Goal: Task Accomplishment & Management: Complete application form

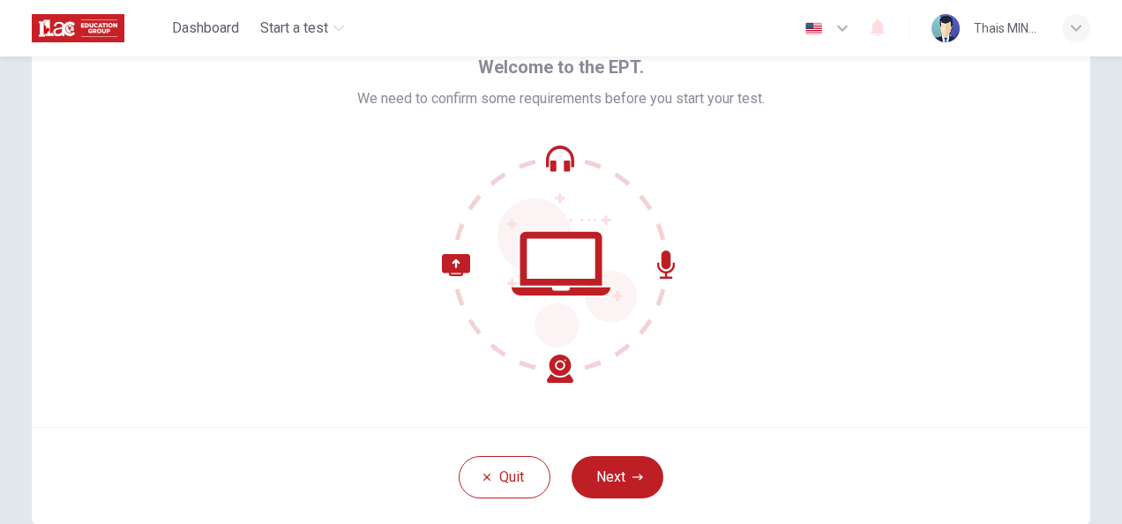
scroll to position [176, 0]
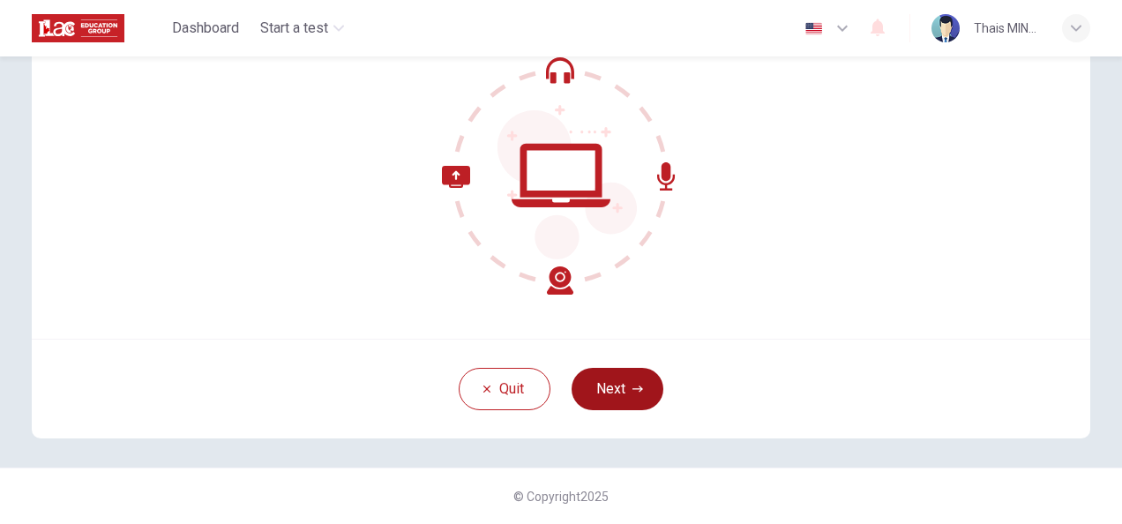
click at [632, 396] on button "Next" at bounding box center [618, 389] width 92 height 42
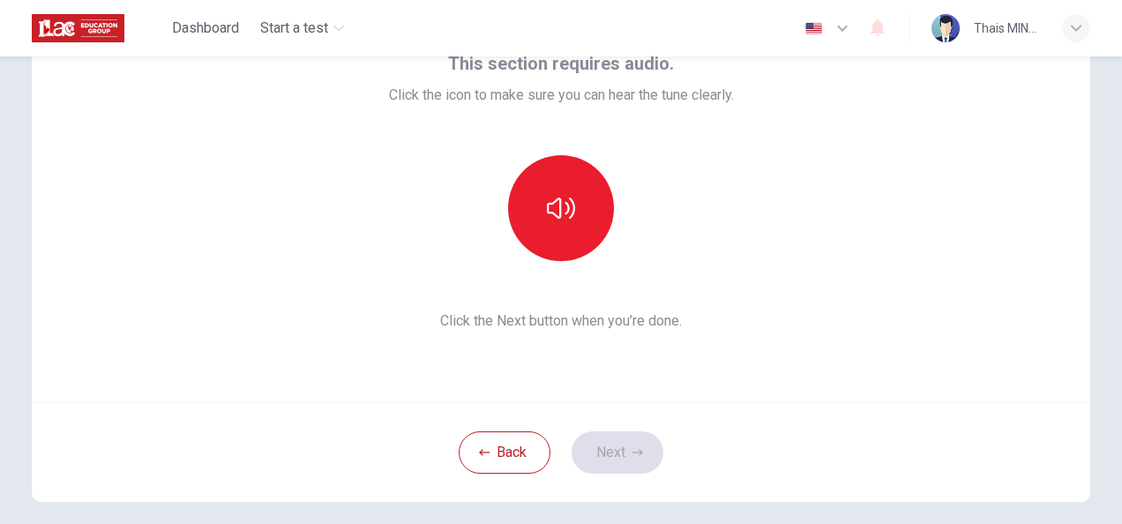
scroll to position [88, 0]
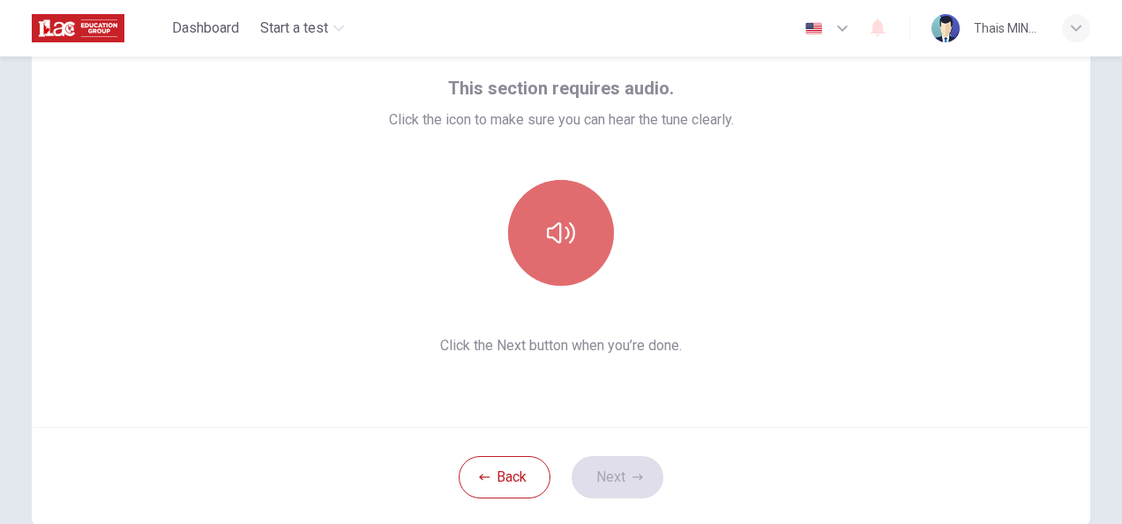
click at [566, 242] on icon "button" at bounding box center [561, 232] width 28 height 21
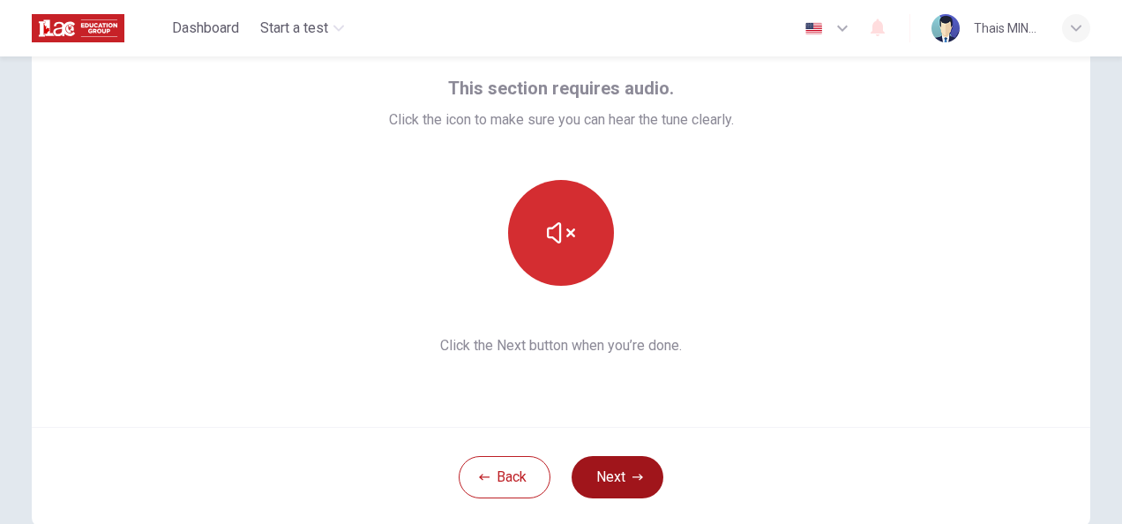
click at [609, 480] on button "Next" at bounding box center [618, 477] width 92 height 42
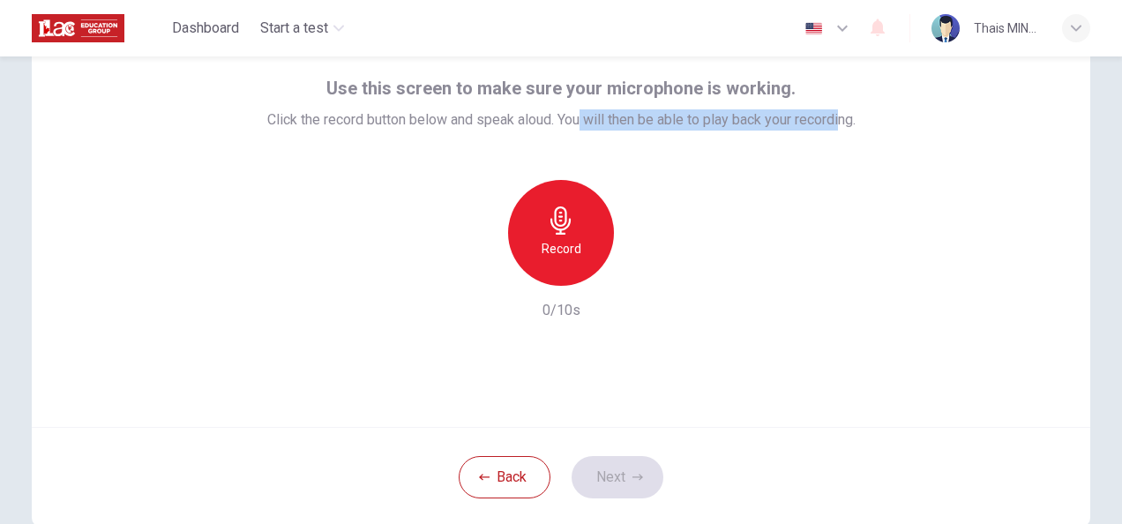
drag, startPoint x: 575, startPoint y: 120, endPoint x: 838, endPoint y: 122, distance: 262.9
click at [838, 122] on span "Click the record button below and speak aloud. You will then be able to play ba…" at bounding box center [561, 119] width 588 height 21
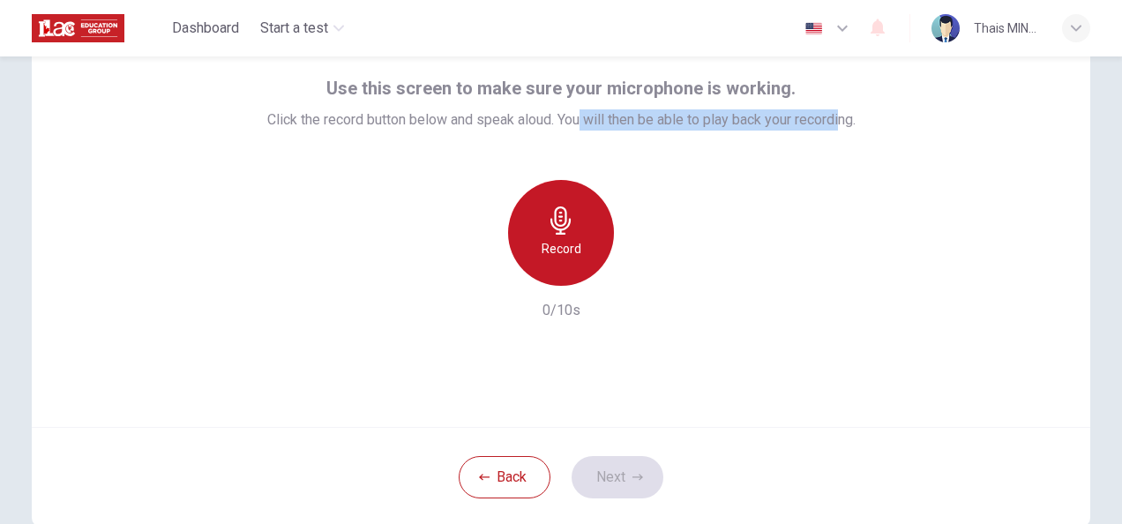
click at [583, 247] on div "Record" at bounding box center [561, 233] width 106 height 106
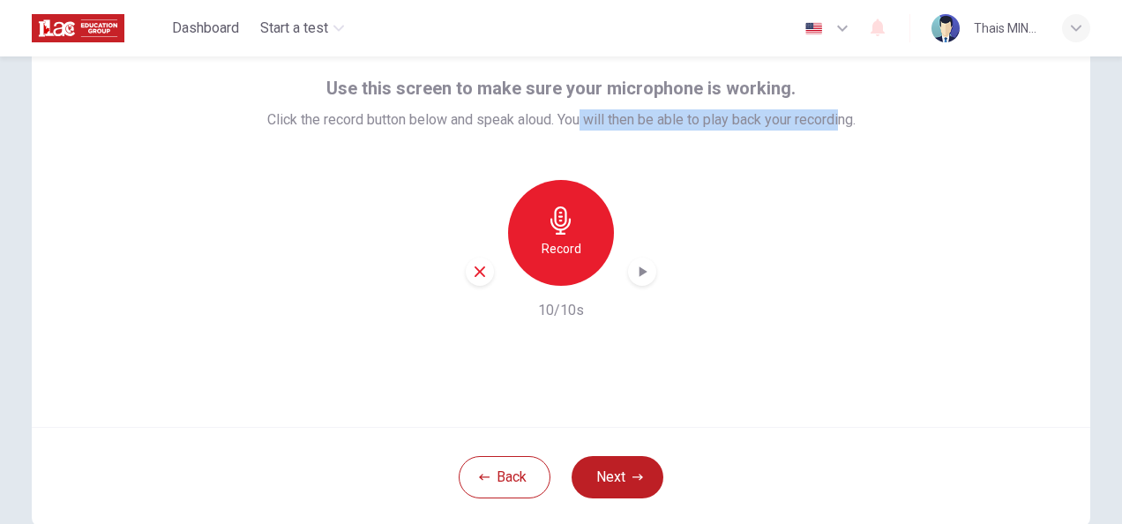
click at [556, 241] on h6 "Record" at bounding box center [562, 248] width 40 height 21
click at [641, 275] on icon "button" at bounding box center [642, 272] width 18 height 18
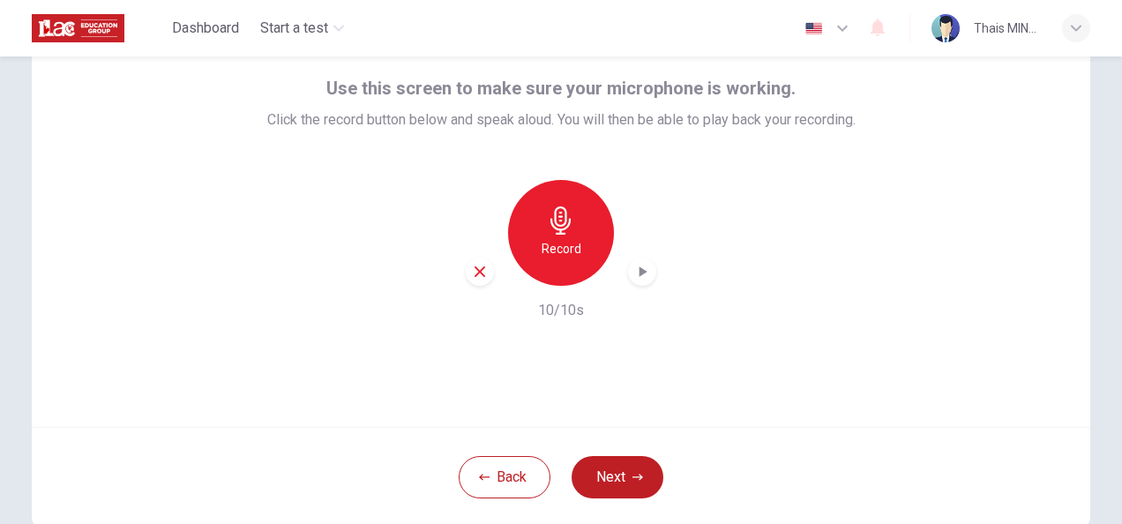
click at [932, 341] on div "Use this screen to make sure your microphone is working. Click the record butto…" at bounding box center [561, 215] width 1059 height 423
click at [607, 469] on button "Next" at bounding box center [618, 477] width 92 height 42
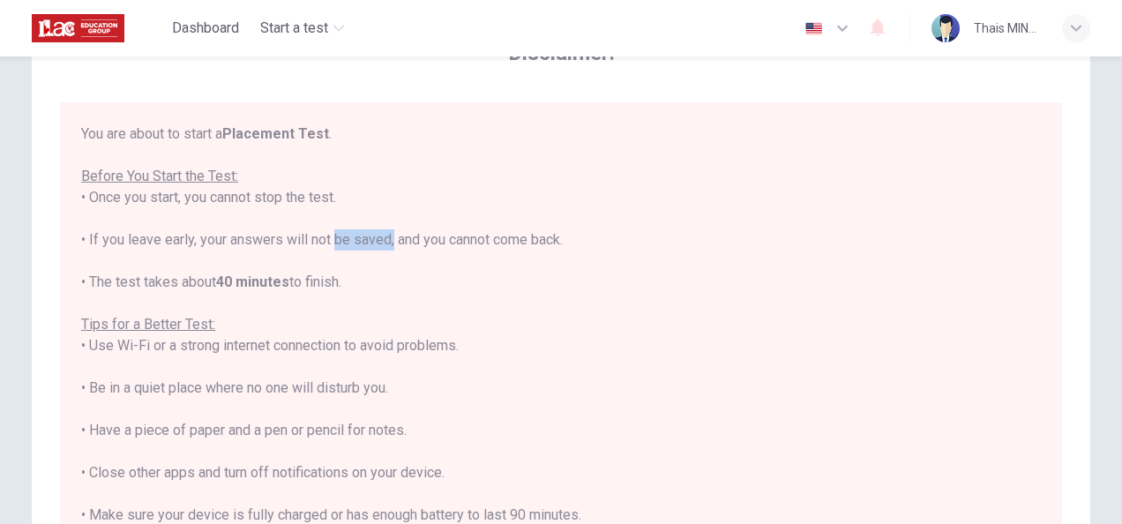
drag, startPoint x: 328, startPoint y: 242, endPoint x: 387, endPoint y: 242, distance: 59.1
click at [387, 242] on div "You are about to start a Placement Test . Before You Start the Test: • Once you…" at bounding box center [561, 367] width 960 height 487
drag, startPoint x: 387, startPoint y: 242, endPoint x: 448, endPoint y: 302, distance: 85.5
click at [448, 302] on div "You are about to start a Placement Test . Before You Start the Test: • Once you…" at bounding box center [561, 367] width 960 height 487
drag, startPoint x: 453, startPoint y: 240, endPoint x: 521, endPoint y: 239, distance: 67.9
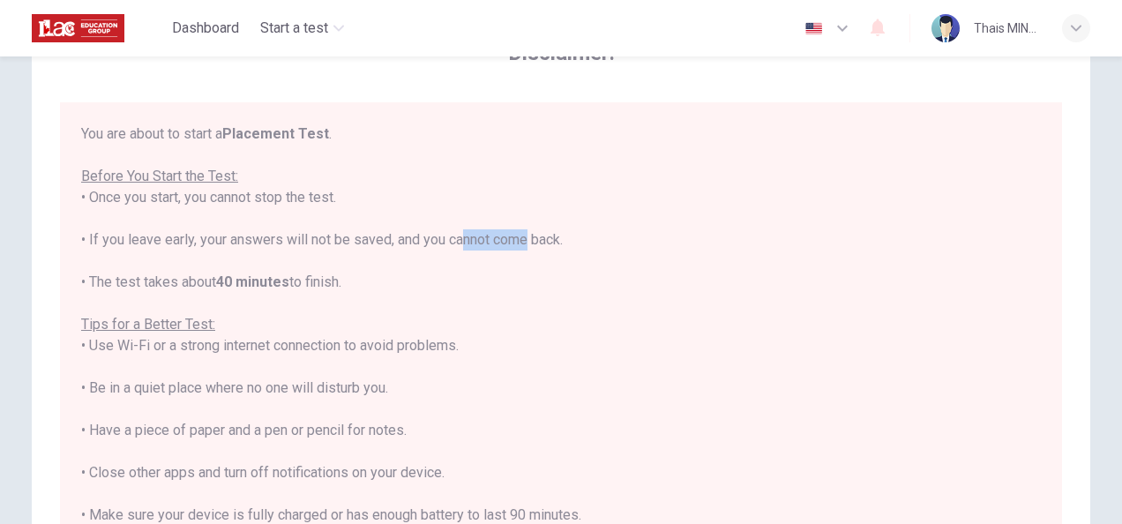
click at [521, 239] on div "You are about to start a Placement Test . Before You Start the Test: • Once you…" at bounding box center [561, 367] width 960 height 487
drag, startPoint x: 521, startPoint y: 239, endPoint x: 477, endPoint y: 302, distance: 76.6
click at [477, 302] on div "You are about to start a Placement Test . Before You Start the Test: • Once you…" at bounding box center [561, 367] width 960 height 487
drag, startPoint x: 110, startPoint y: 281, endPoint x: 140, endPoint y: 281, distance: 30.0
click at [140, 281] on div "You are about to start a Placement Test . Before You Start the Test: • Once you…" at bounding box center [561, 367] width 960 height 487
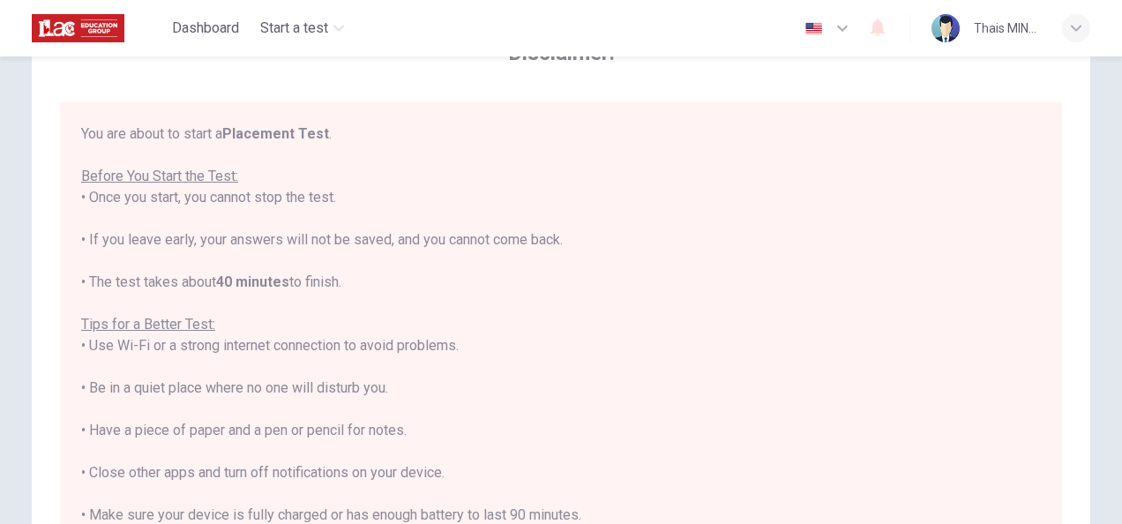
drag, startPoint x: 140, startPoint y: 281, endPoint x: 348, endPoint y: 302, distance: 208.3
click at [348, 302] on div "You are about to start a Placement Test . Before You Start the Test: • Once you…" at bounding box center [561, 367] width 960 height 487
drag, startPoint x: 319, startPoint y: 340, endPoint x: 434, endPoint y: 353, distance: 115.5
click at [434, 353] on div "You are about to start a Placement Test . Before You Start the Test: • Once you…" at bounding box center [561, 367] width 960 height 487
drag, startPoint x: 434, startPoint y: 353, endPoint x: 476, endPoint y: 397, distance: 60.5
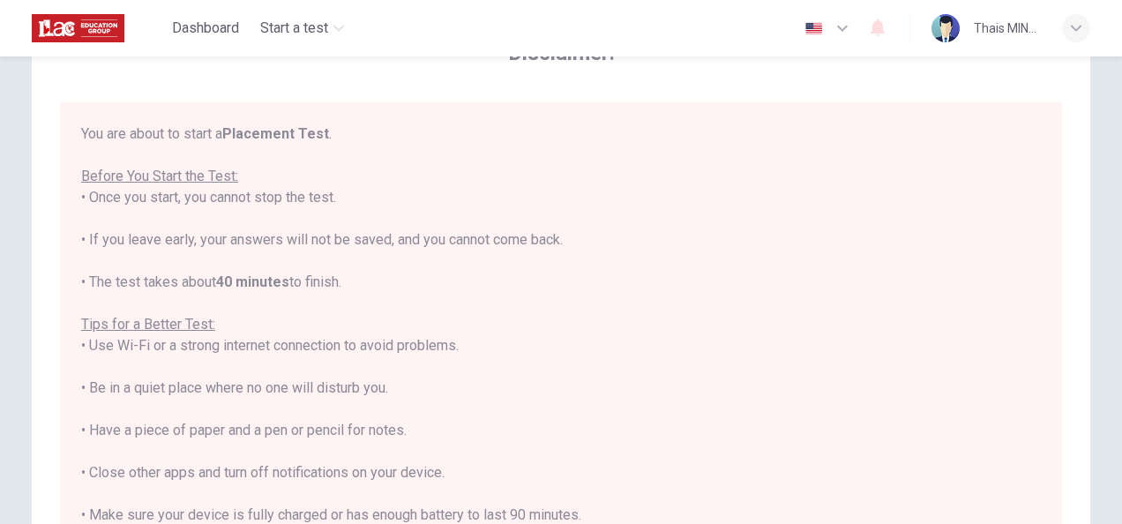
click at [476, 397] on div "You are about to start a Placement Test . Before You Start the Test: • Once you…" at bounding box center [561, 367] width 960 height 487
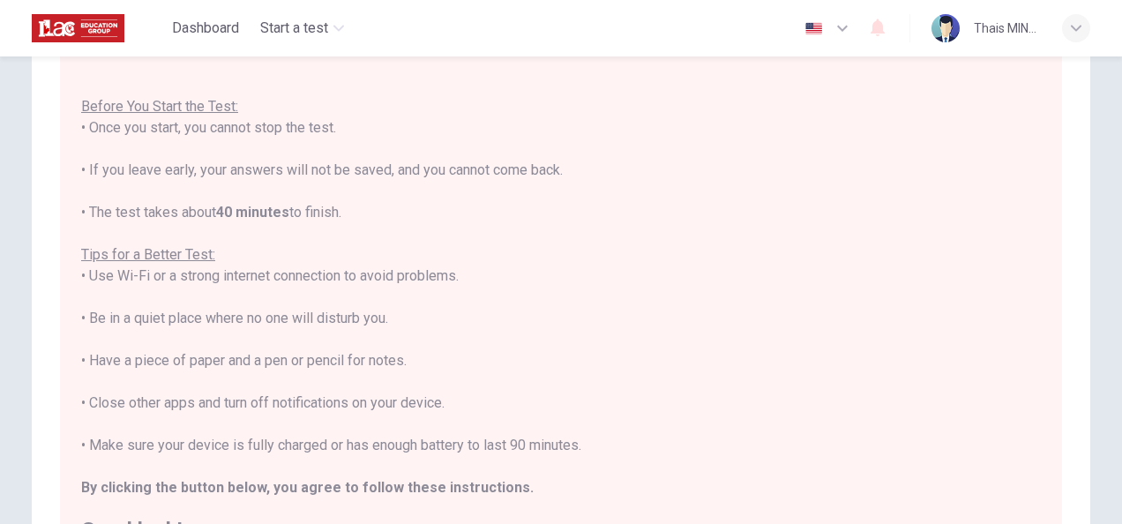
scroll to position [176, 0]
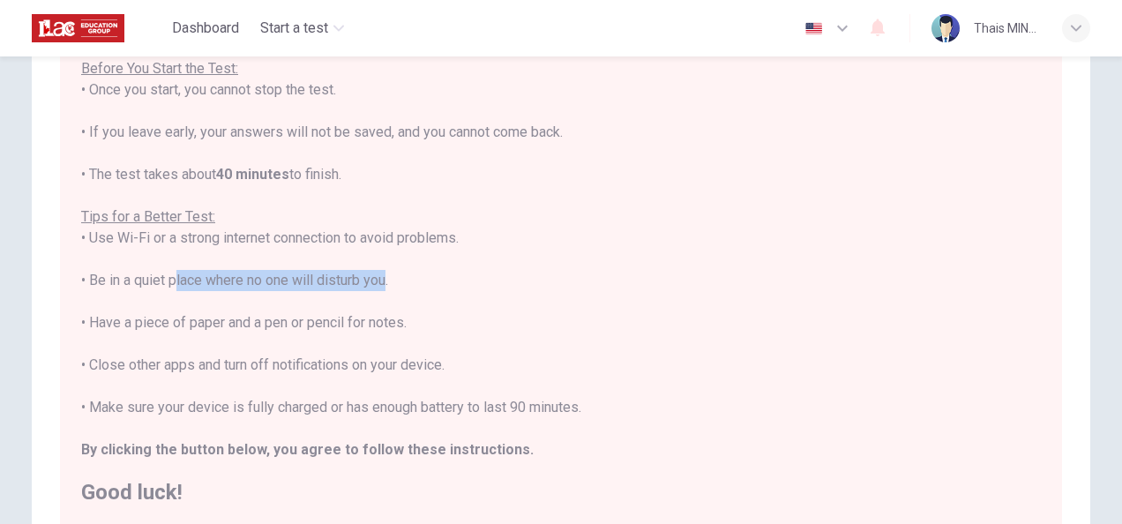
drag, startPoint x: 166, startPoint y: 277, endPoint x: 381, endPoint y: 278, distance: 215.3
click at [381, 278] on div "You are about to start a Placement Test . Before You Start the Test: • Once you…" at bounding box center [561, 259] width 960 height 487
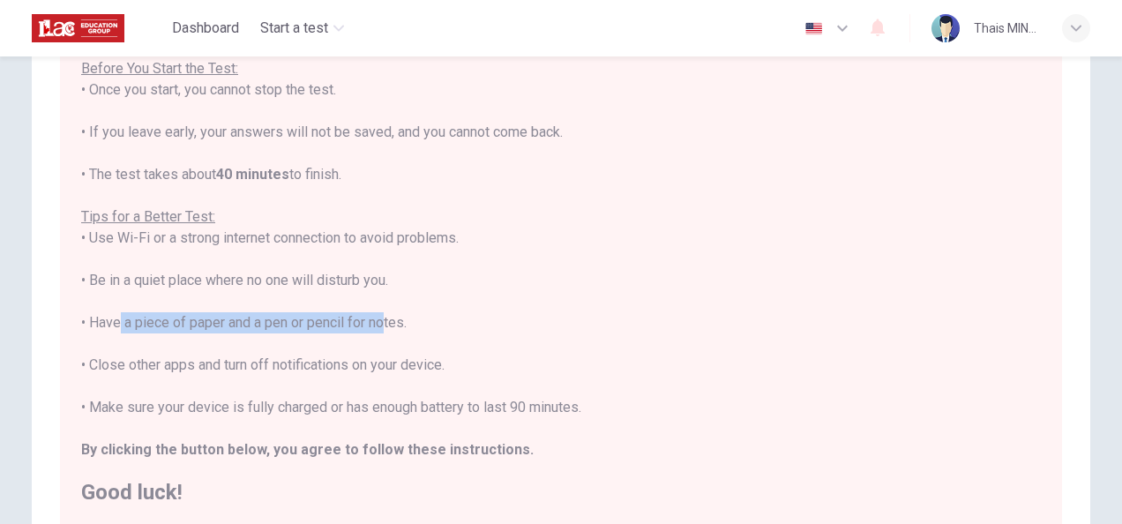
drag, startPoint x: 112, startPoint y: 325, endPoint x: 378, endPoint y: 320, distance: 265.6
click at [378, 320] on div "You are about to start a Placement Test . Before You Start the Test: • Once you…" at bounding box center [561, 259] width 960 height 487
drag, startPoint x: 378, startPoint y: 320, endPoint x: 578, endPoint y: 400, distance: 215.4
click at [578, 400] on div "You are about to start a Placement Test . Before You Start the Test: • Once you…" at bounding box center [561, 259] width 960 height 487
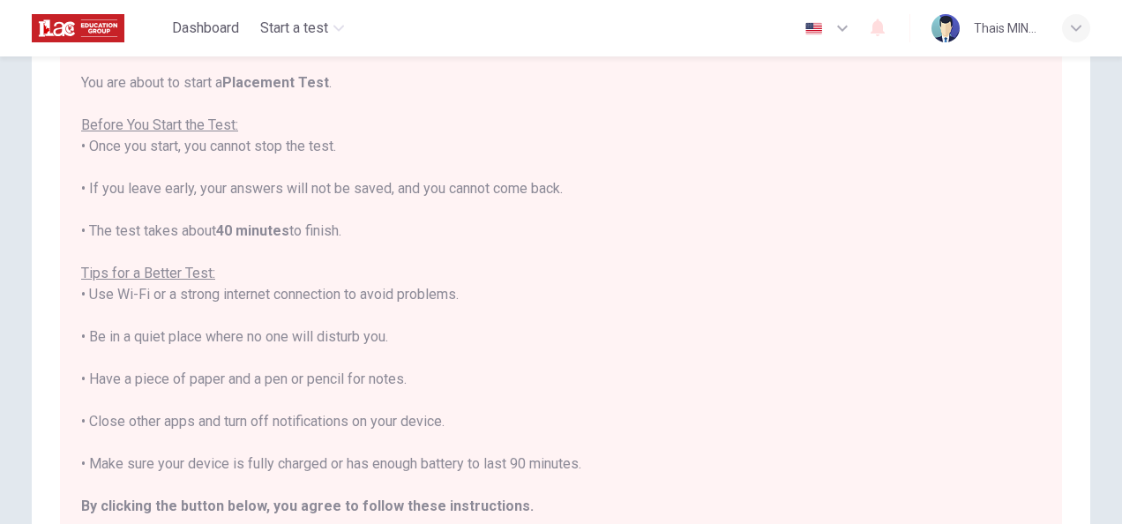
scroll to position [0, 0]
click at [866, 116] on div "You are about to start a Placement Test . Before You Start the Test: • Once you…" at bounding box center [561, 319] width 960 height 487
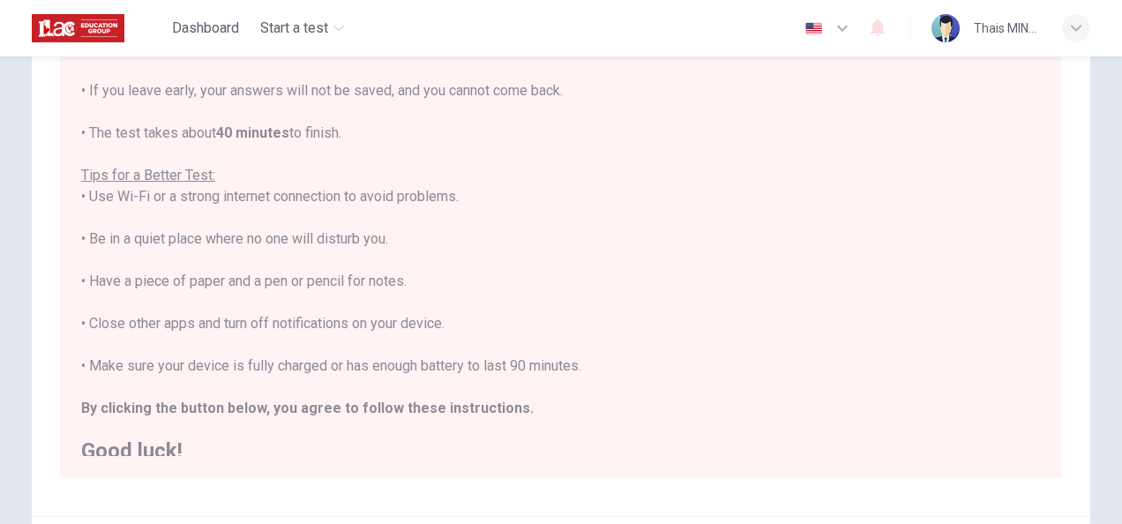
scroll to position [19, 0]
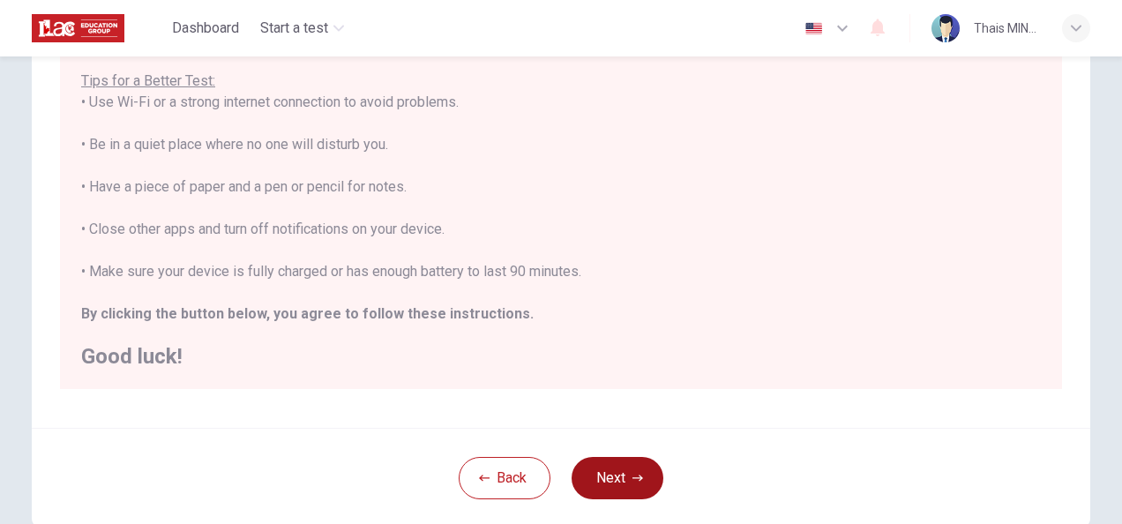
click at [598, 466] on button "Next" at bounding box center [618, 478] width 92 height 42
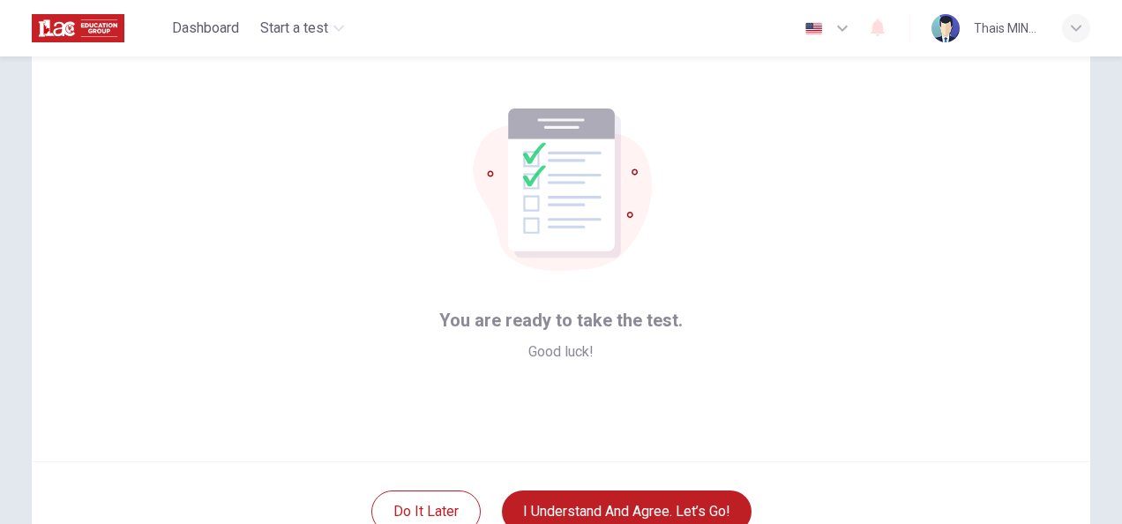
scroll to position [176, 0]
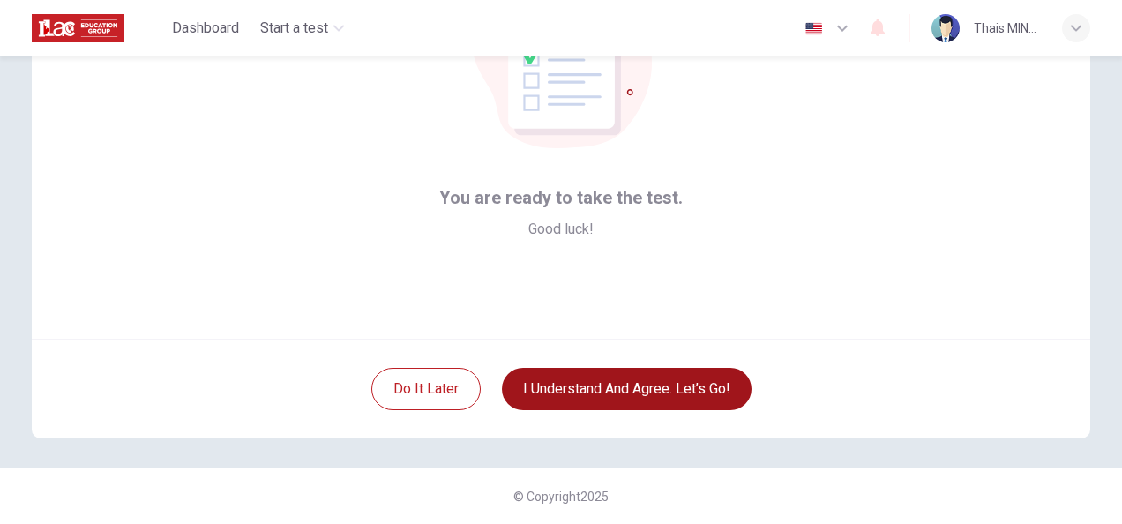
click at [610, 390] on button "I understand and agree. Let’s go!" at bounding box center [627, 389] width 250 height 42
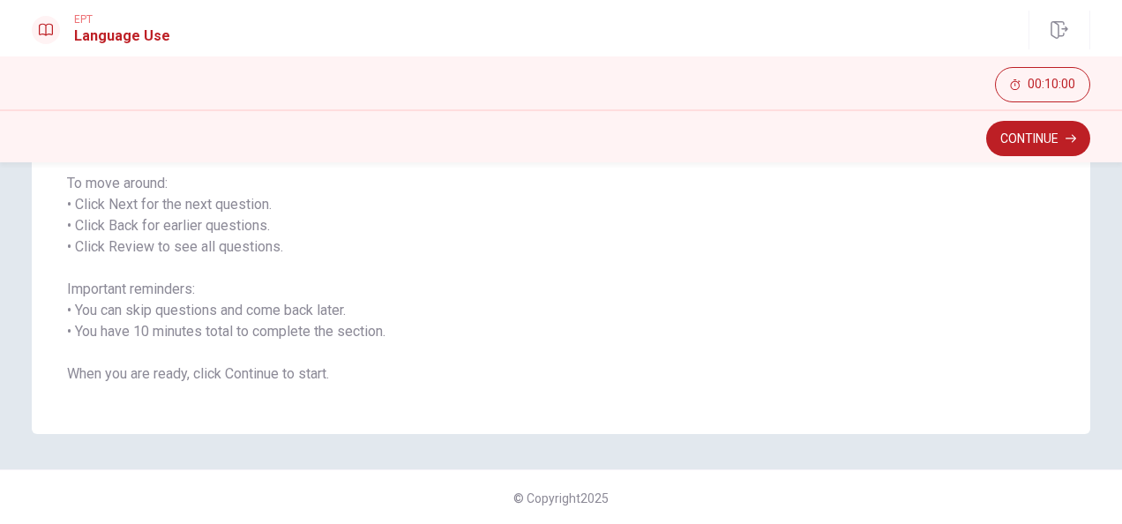
scroll to position [266, 0]
click at [1032, 134] on button "Continue" at bounding box center [1038, 138] width 104 height 35
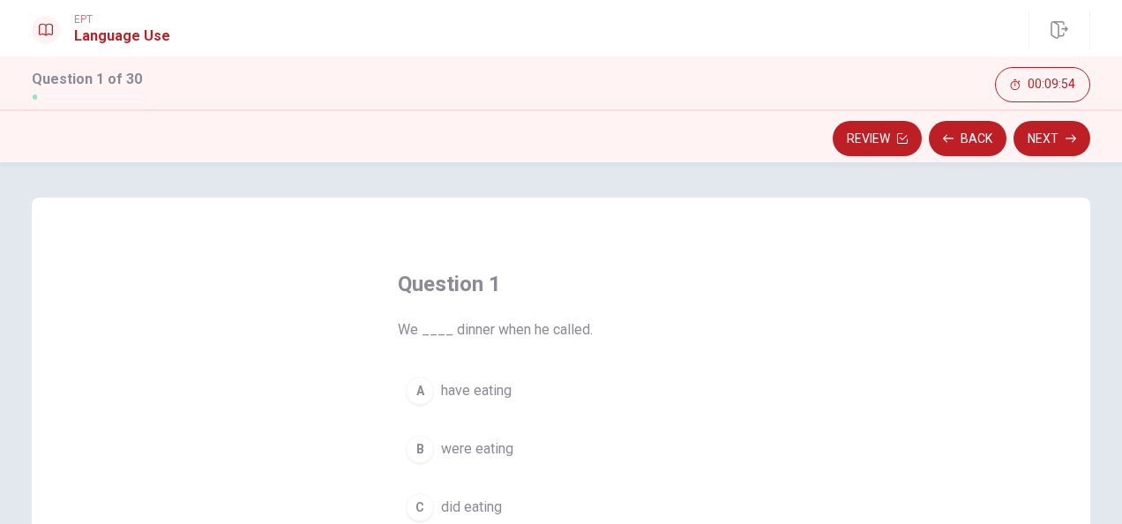
scroll to position [88, 0]
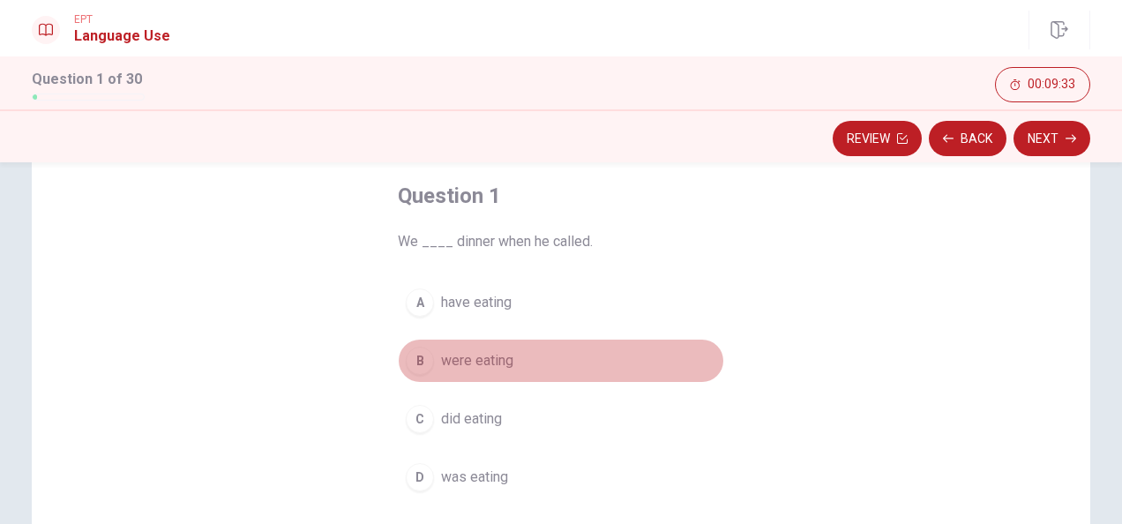
click at [415, 356] on div "B" at bounding box center [420, 361] width 28 height 28
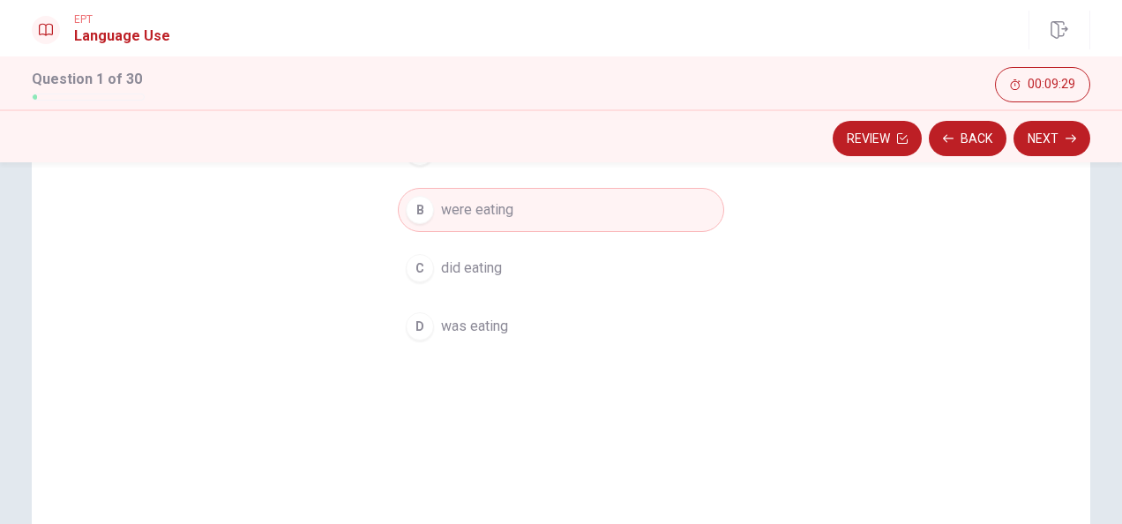
scroll to position [265, 0]
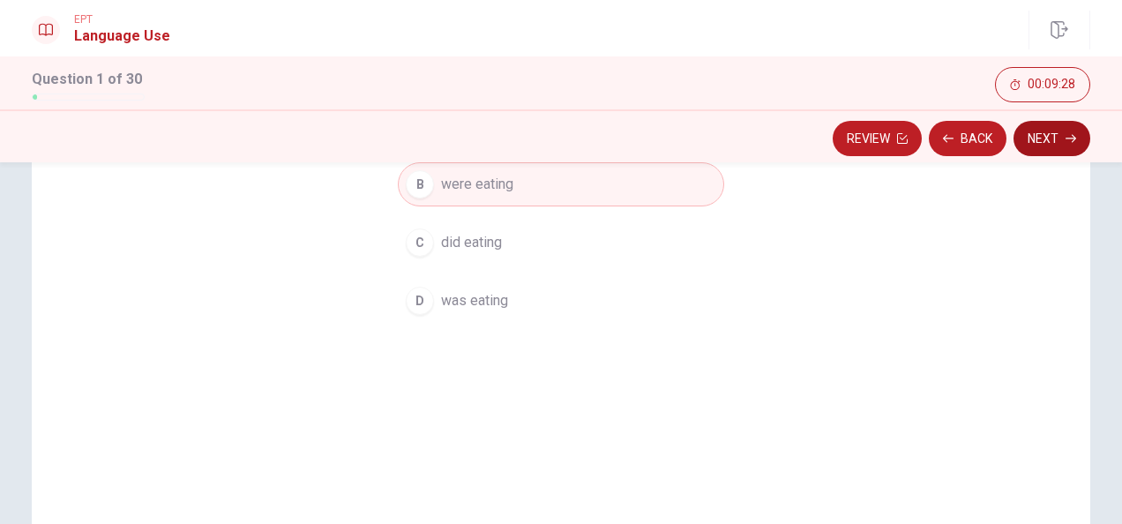
click at [1057, 131] on button "Next" at bounding box center [1052, 138] width 77 height 35
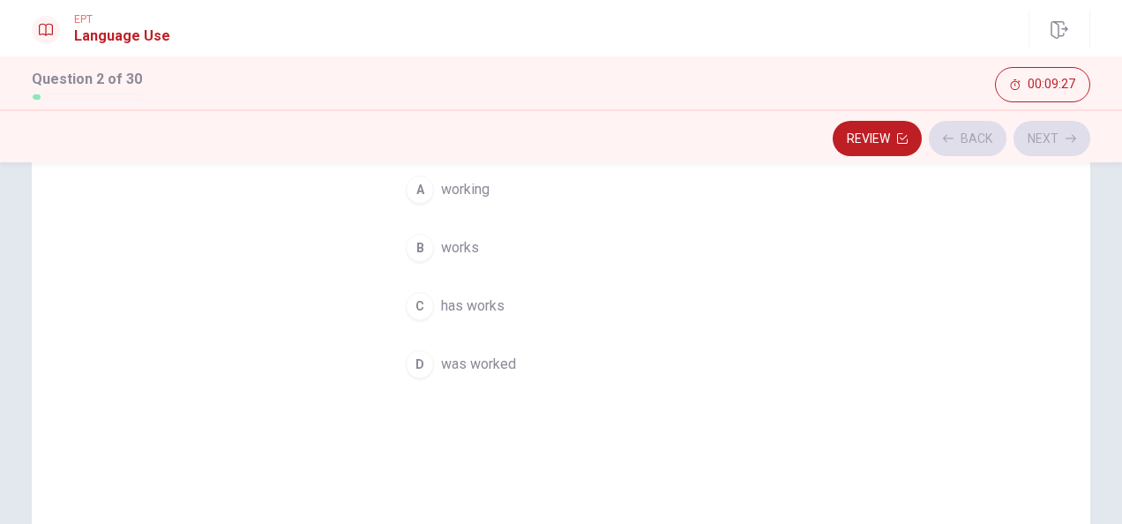
scroll to position [88, 0]
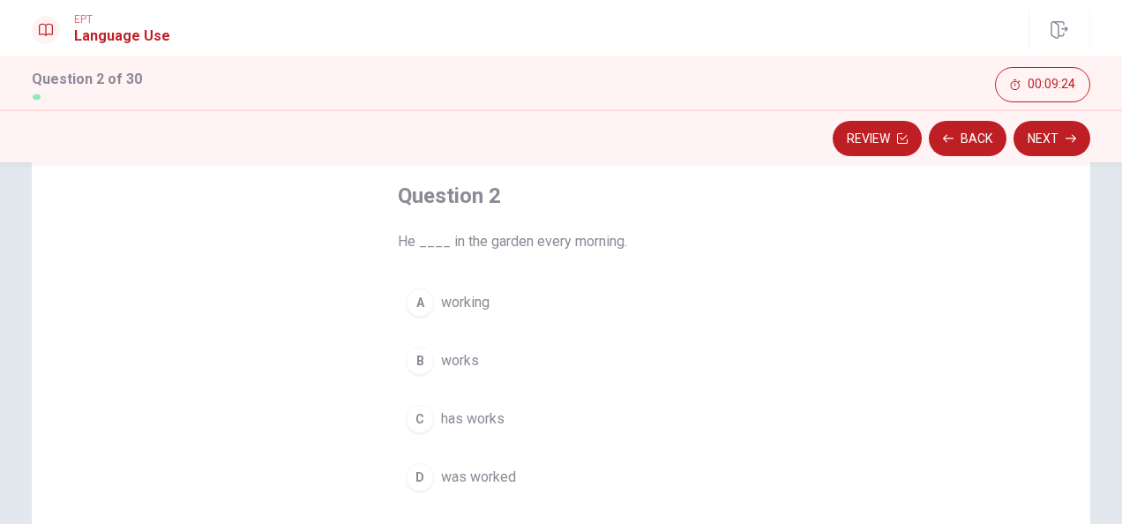
click at [415, 359] on div "B" at bounding box center [420, 361] width 28 height 28
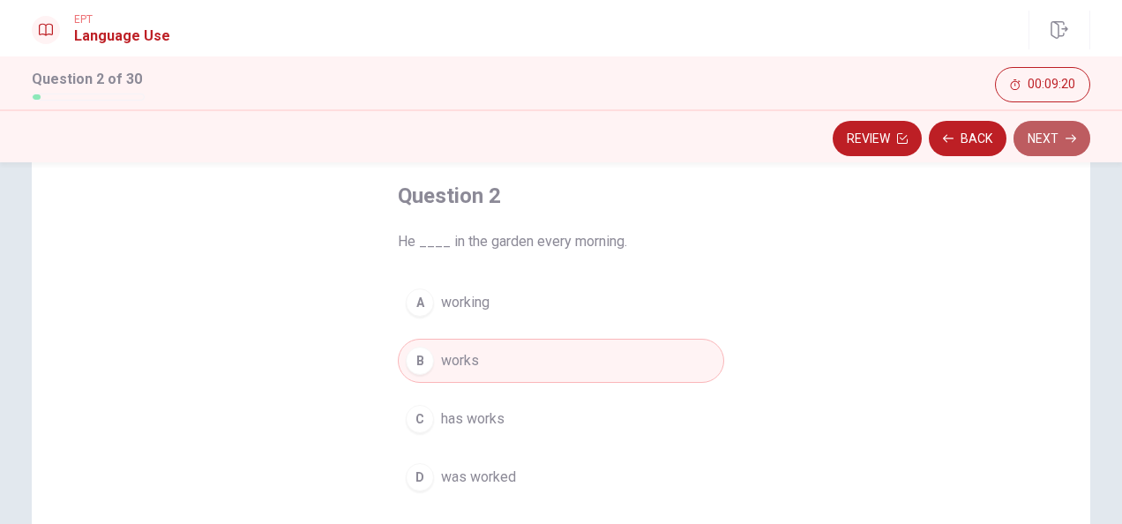
click at [1066, 143] on icon "button" at bounding box center [1071, 138] width 11 height 11
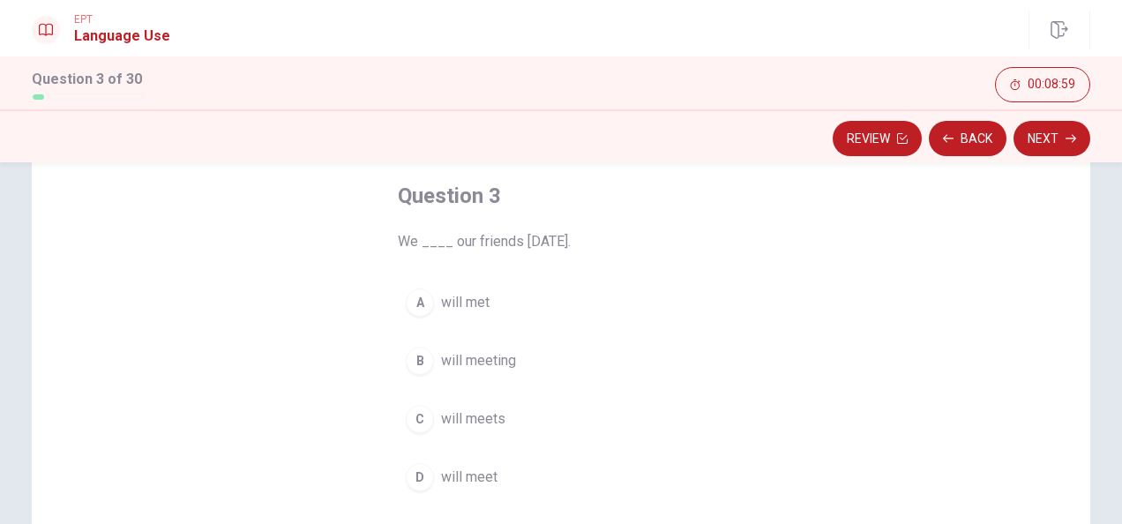
click at [422, 480] on div "D" at bounding box center [420, 477] width 28 height 28
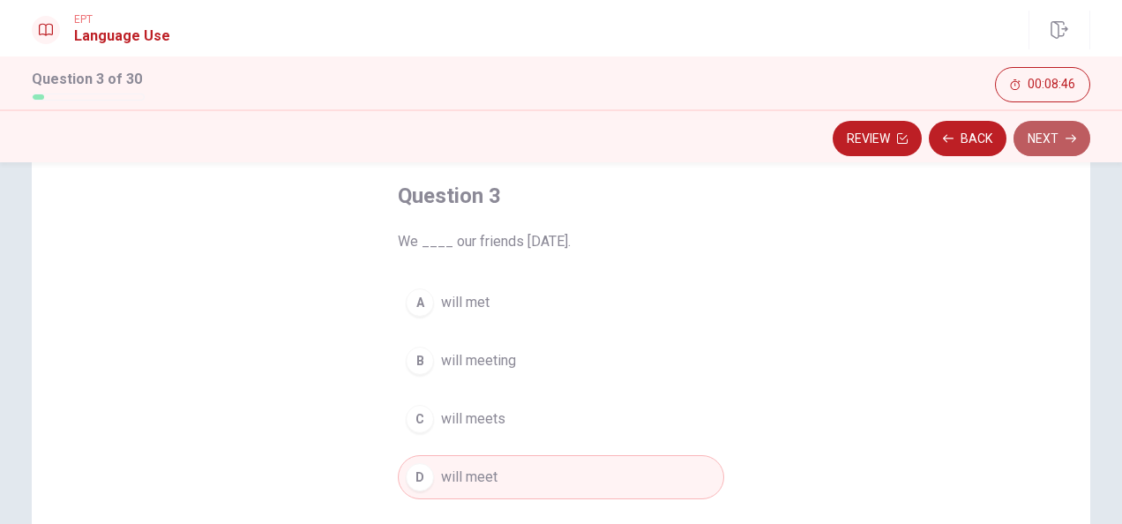
click at [1045, 139] on button "Next" at bounding box center [1052, 138] width 77 height 35
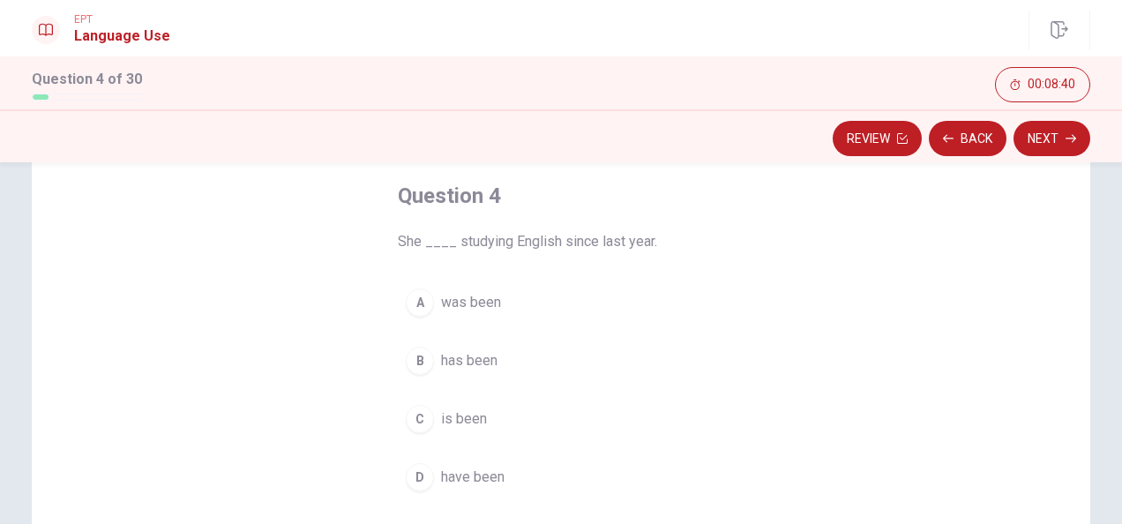
click at [448, 361] on span "has been" at bounding box center [469, 360] width 56 height 21
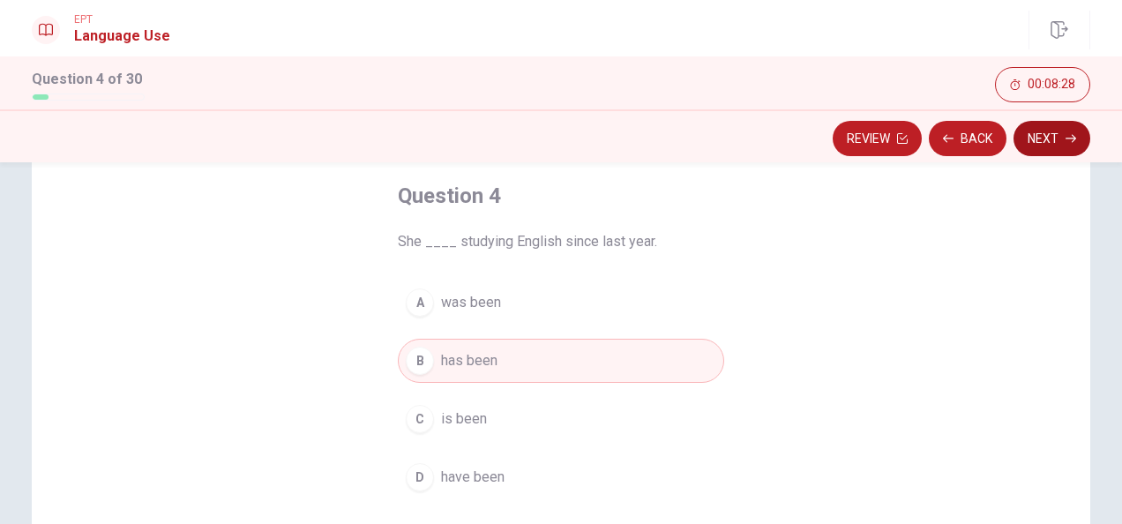
click at [1064, 139] on button "Next" at bounding box center [1052, 138] width 77 height 35
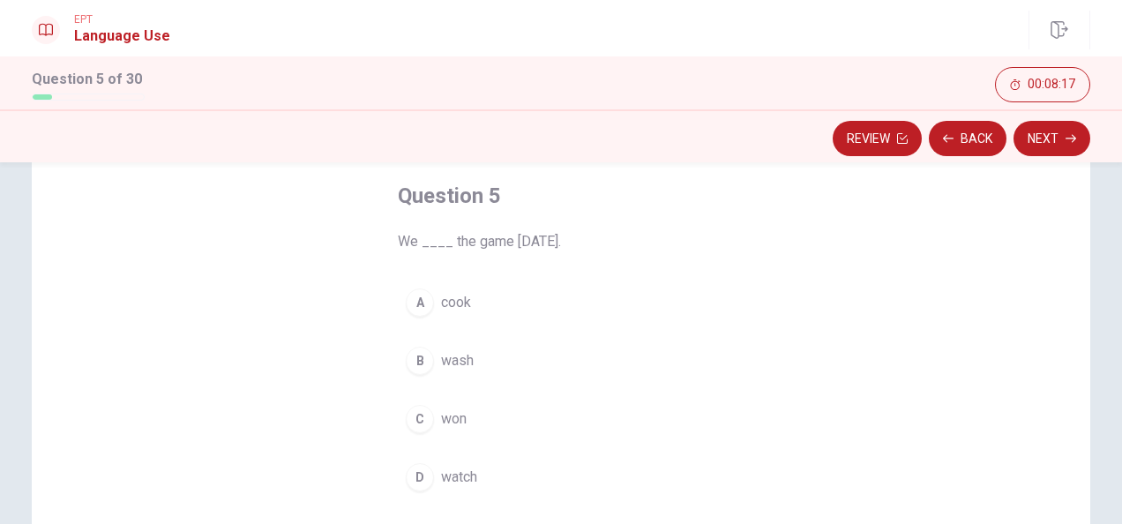
click at [419, 418] on div "C" at bounding box center [420, 419] width 28 height 28
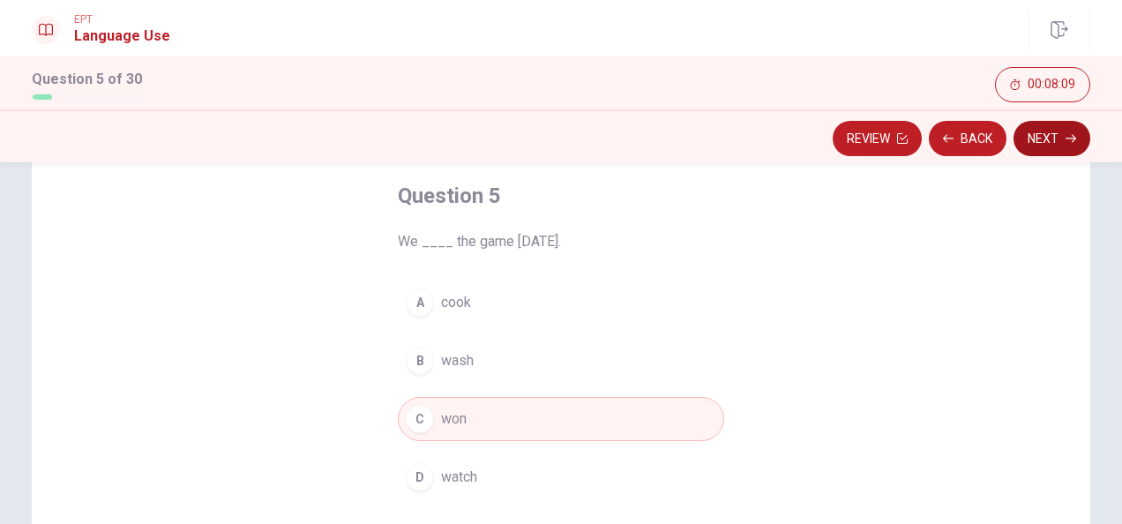
click at [1062, 146] on button "Next" at bounding box center [1052, 138] width 77 height 35
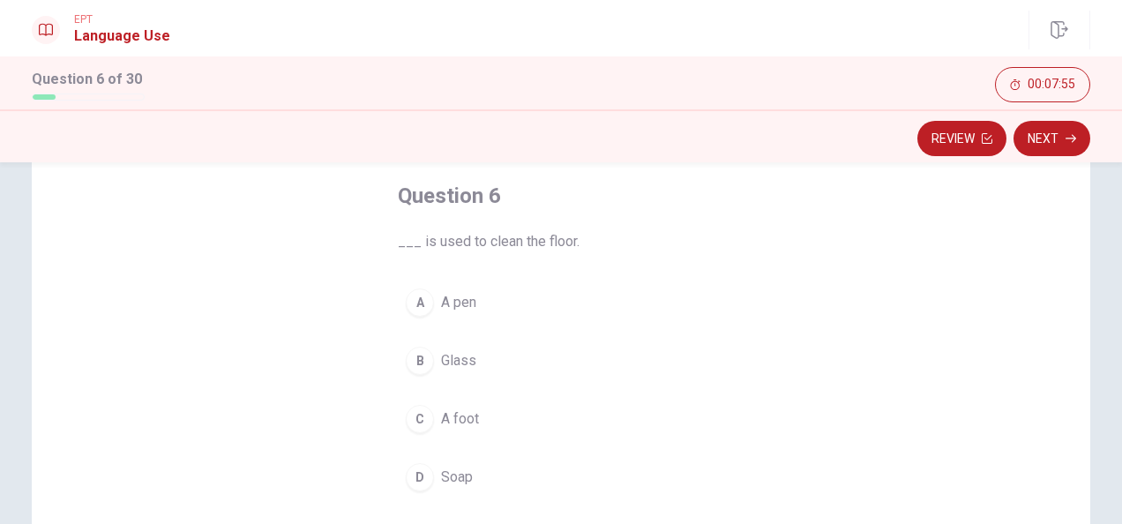
click at [441, 475] on span "Soap" at bounding box center [457, 477] width 32 height 21
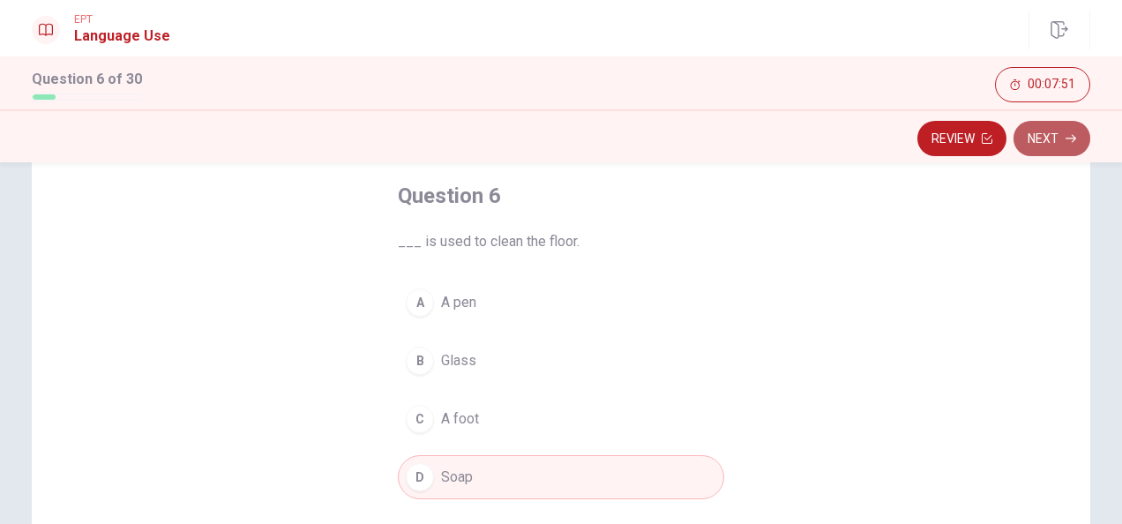
click at [1049, 140] on button "Next" at bounding box center [1052, 138] width 77 height 35
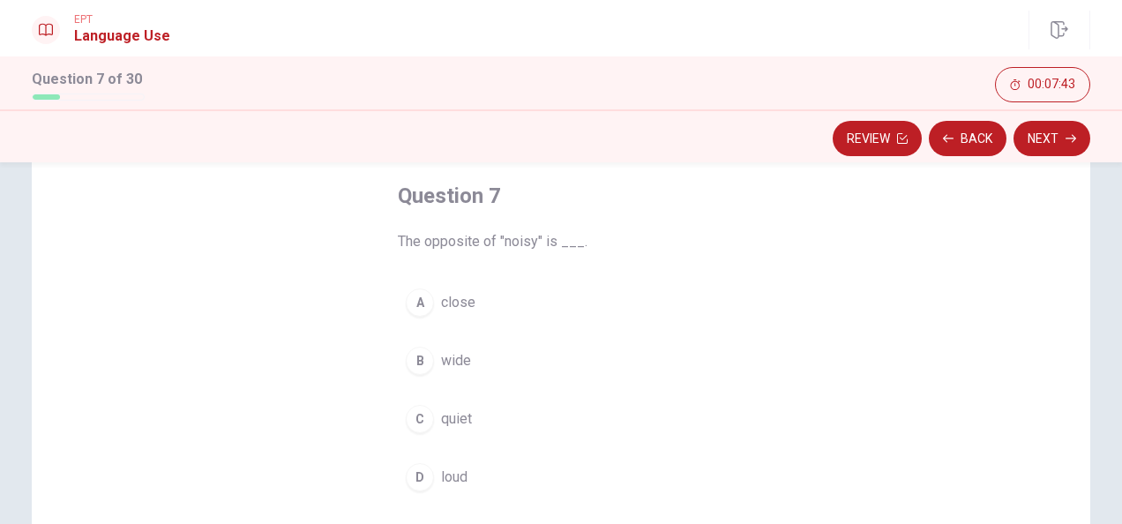
click at [422, 420] on div "C" at bounding box center [420, 419] width 28 height 28
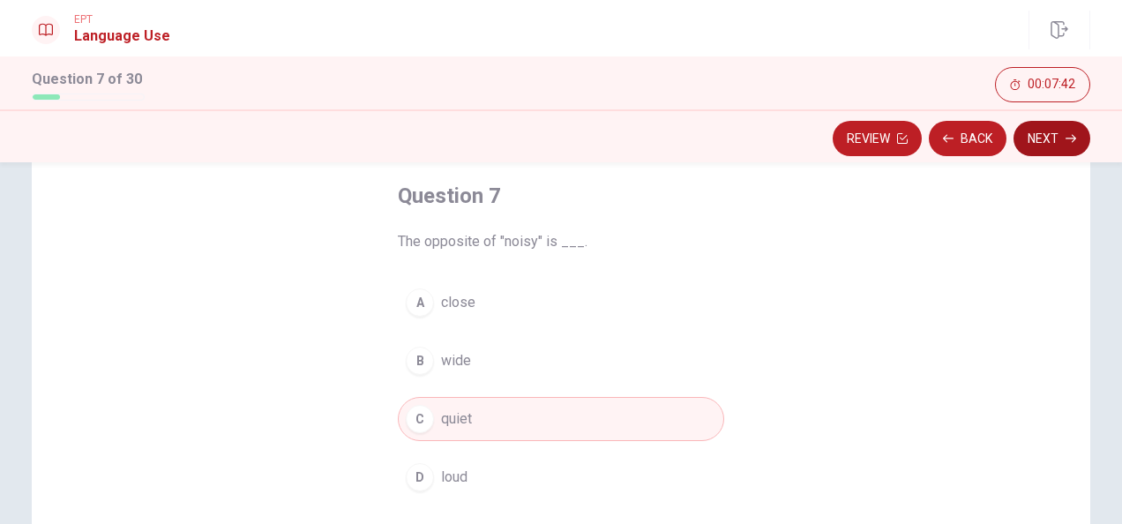
click at [1063, 138] on button "Next" at bounding box center [1052, 138] width 77 height 35
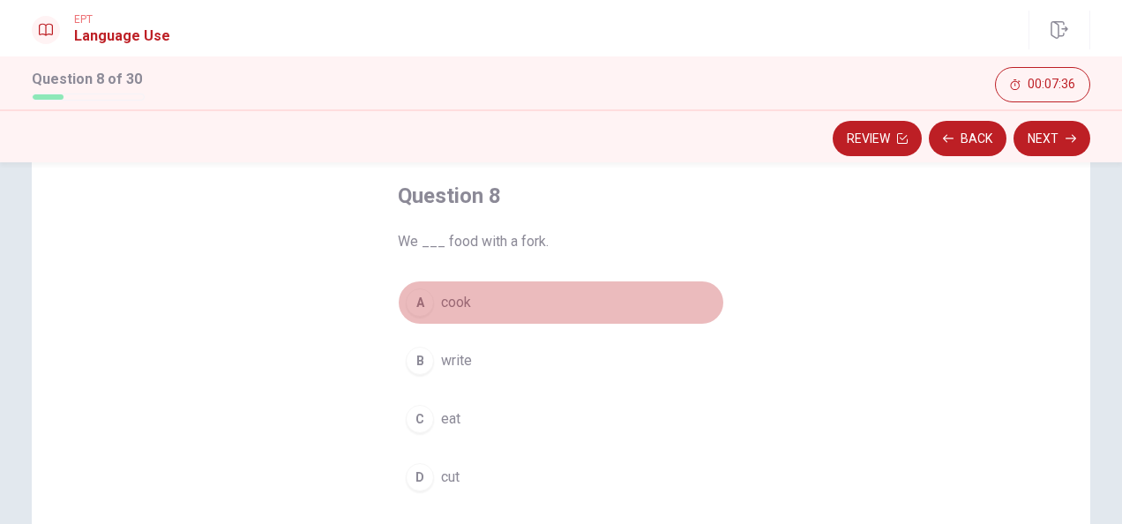
click at [460, 303] on span "cook" at bounding box center [456, 302] width 30 height 21
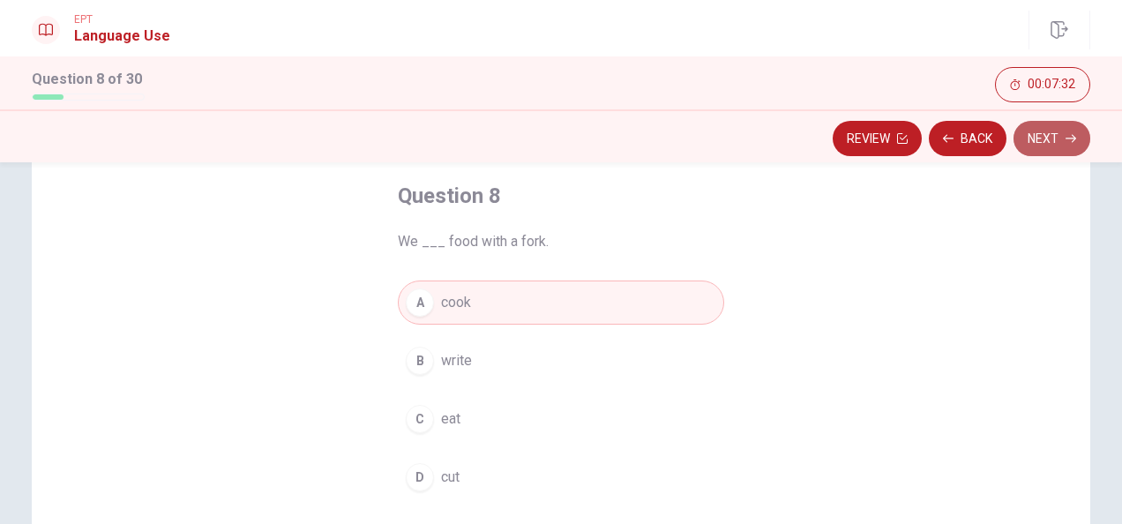
click at [1059, 134] on button "Next" at bounding box center [1052, 138] width 77 height 35
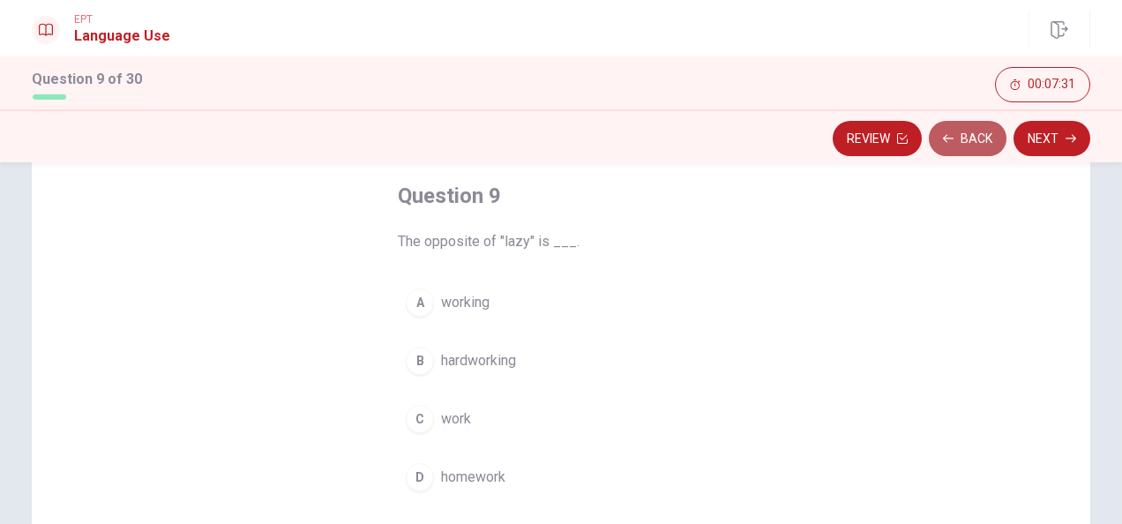
click at [981, 139] on button "Back" at bounding box center [968, 138] width 78 height 35
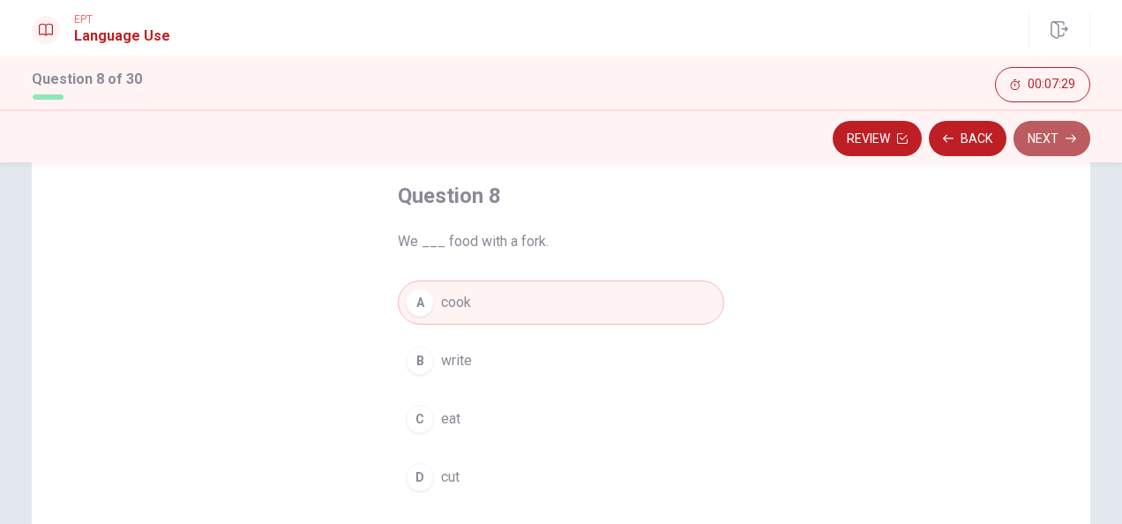
click at [1062, 137] on button "Next" at bounding box center [1052, 138] width 77 height 35
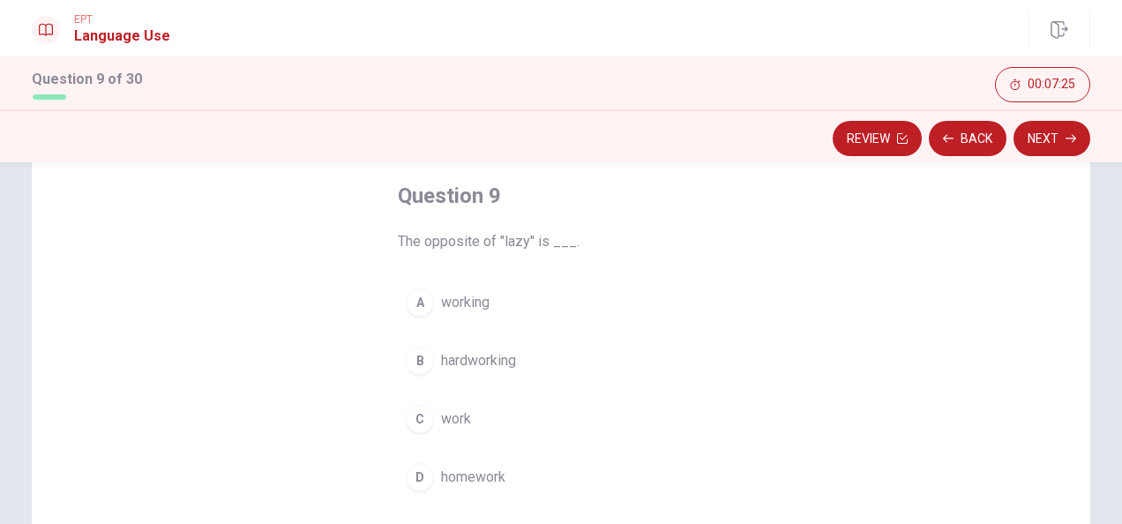
click at [422, 359] on div "B" at bounding box center [420, 361] width 28 height 28
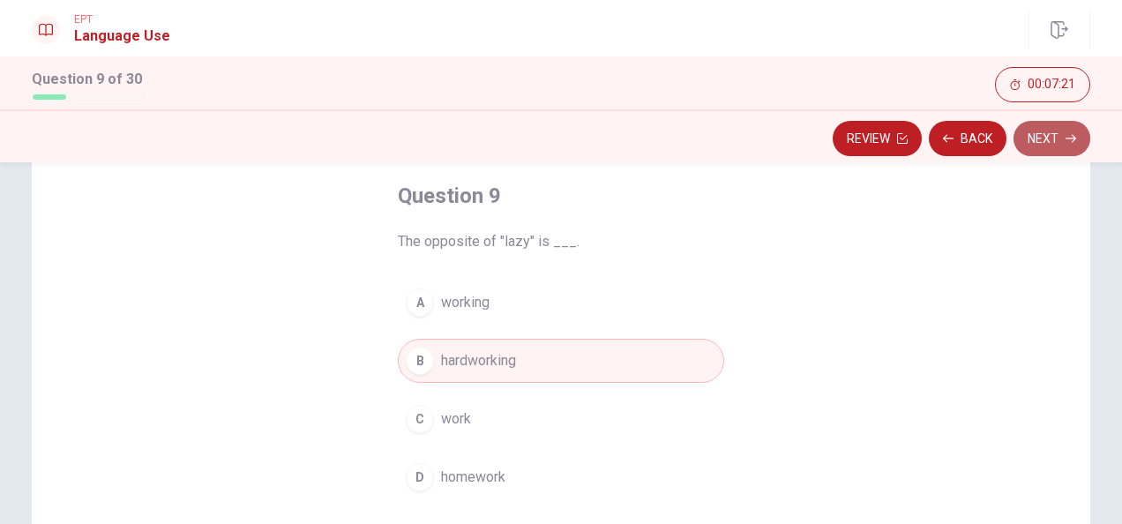
click at [1060, 143] on button "Next" at bounding box center [1052, 138] width 77 height 35
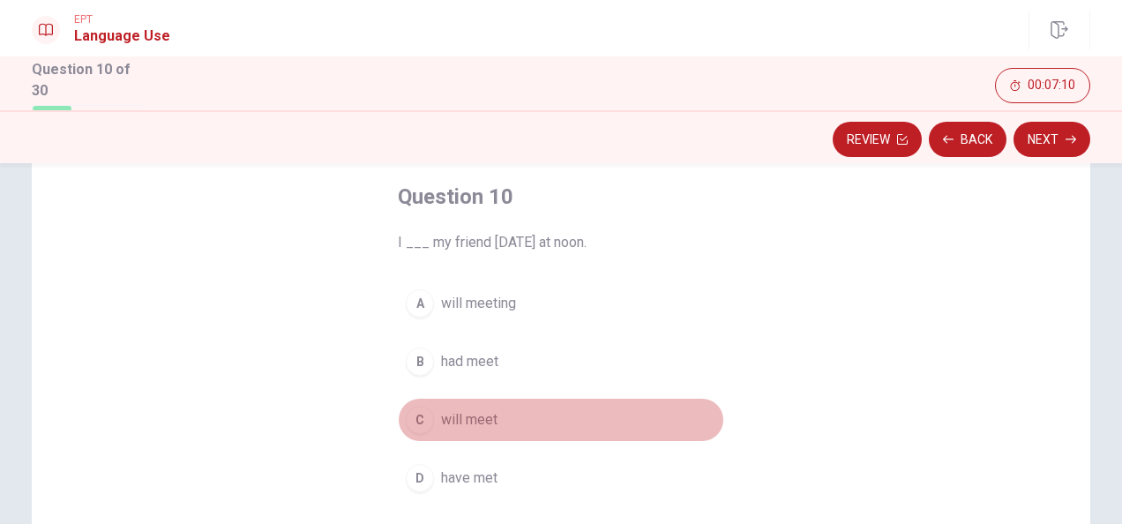
click at [455, 415] on span "will meet" at bounding box center [469, 419] width 56 height 21
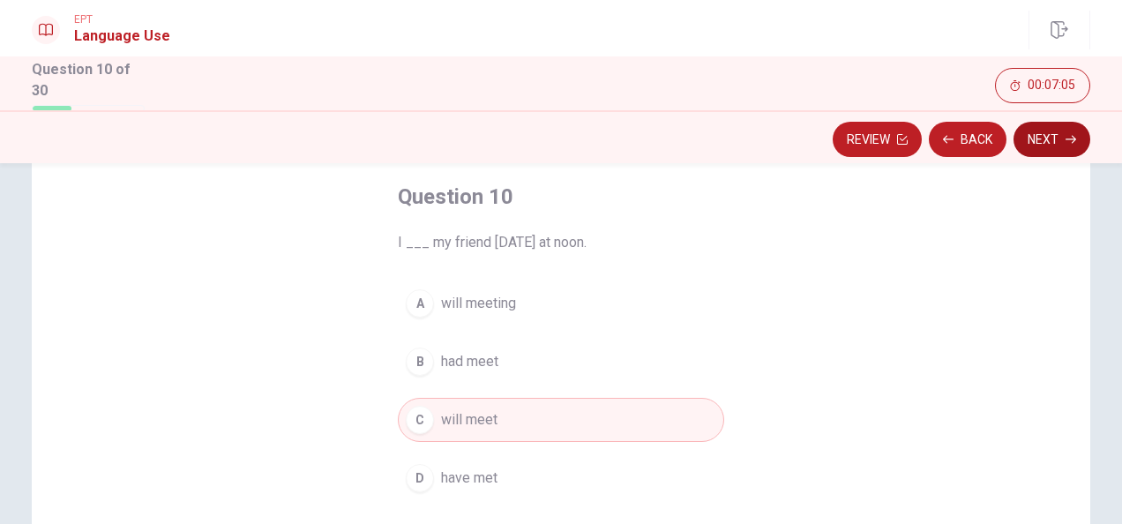
click at [1058, 143] on button "Next" at bounding box center [1052, 139] width 77 height 35
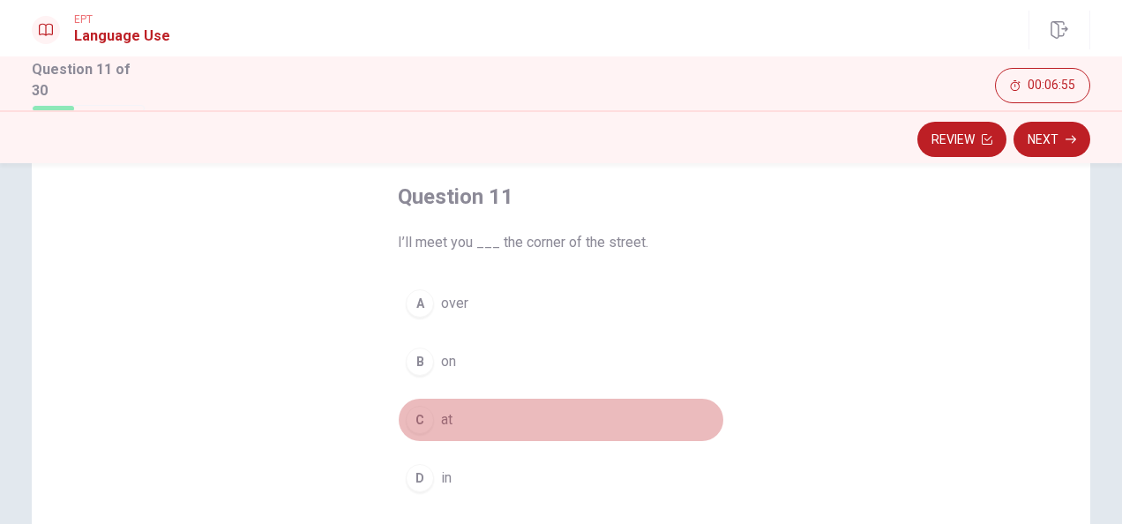
click at [422, 416] on div "C" at bounding box center [420, 420] width 28 height 28
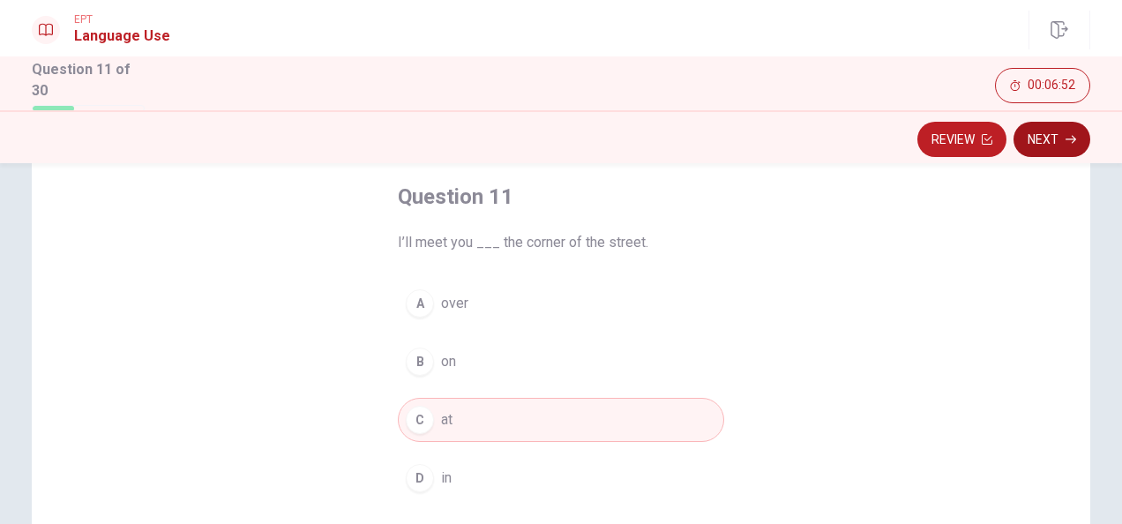
click at [1068, 141] on icon "button" at bounding box center [1071, 139] width 11 height 11
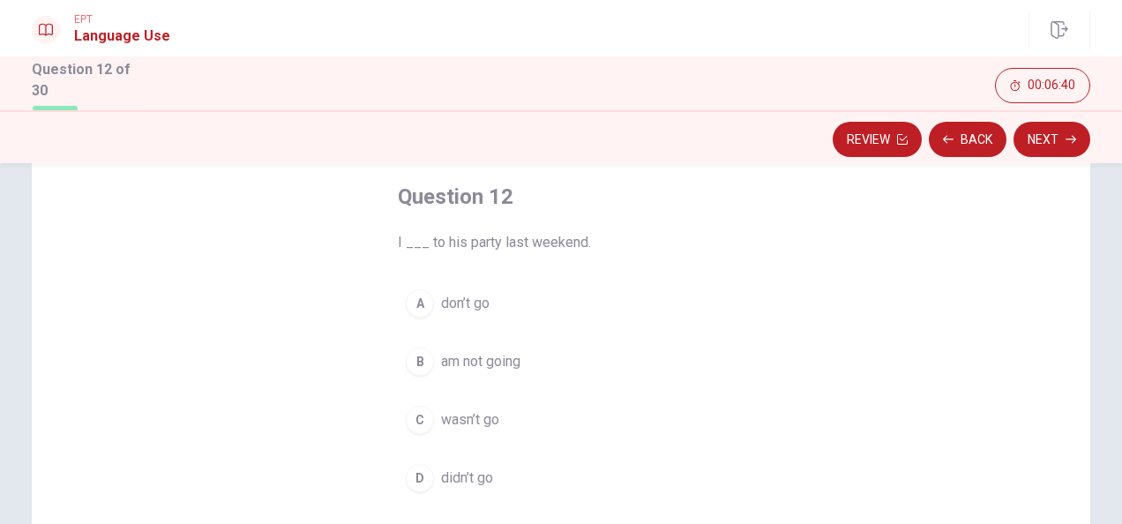
click at [473, 473] on span "didn’t go" at bounding box center [467, 478] width 52 height 21
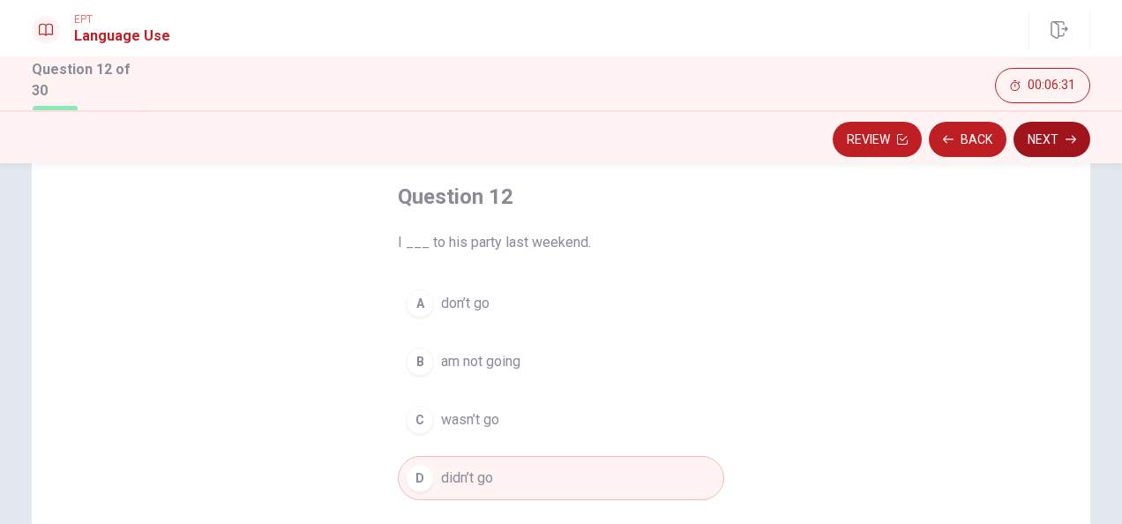
click at [1046, 138] on button "Next" at bounding box center [1052, 139] width 77 height 35
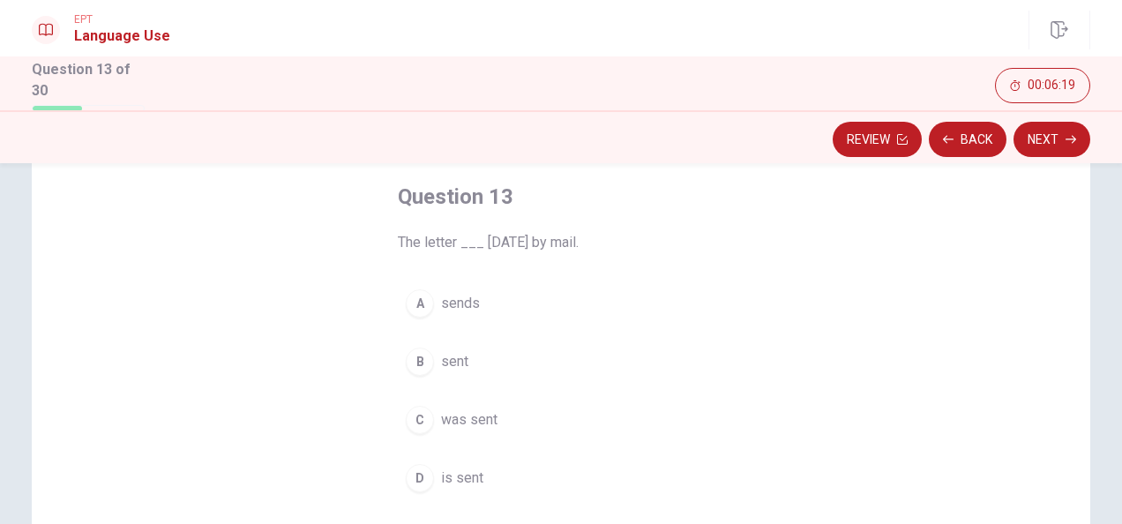
click at [464, 417] on span "was sent" at bounding box center [469, 419] width 56 height 21
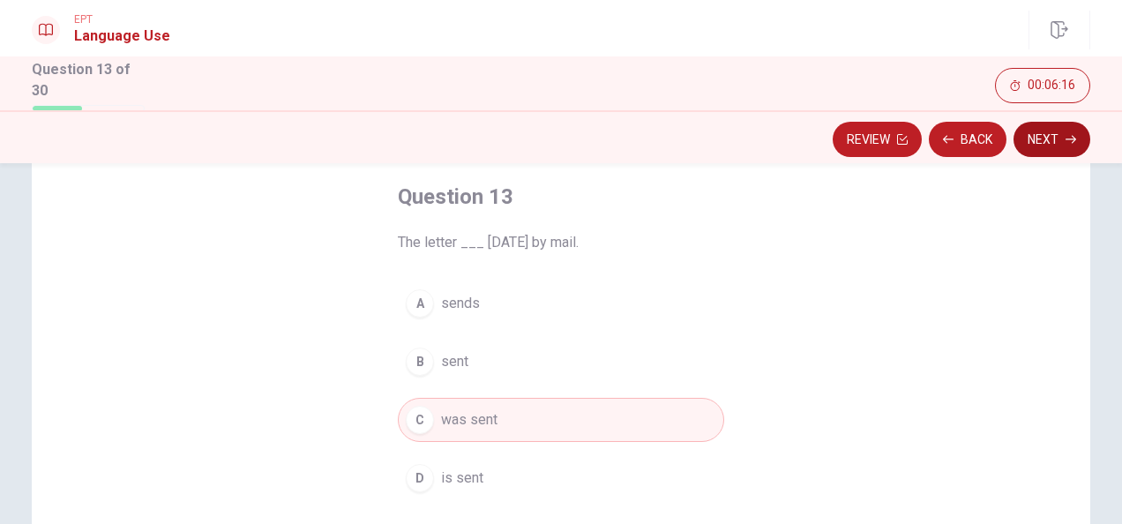
click at [1060, 138] on button "Next" at bounding box center [1052, 139] width 77 height 35
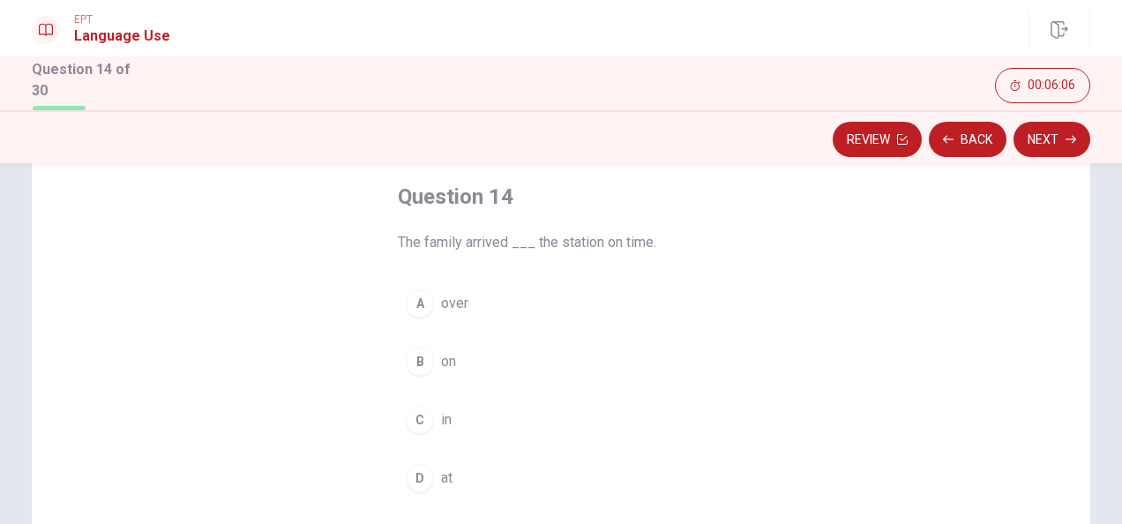
click at [421, 471] on div "D" at bounding box center [420, 478] width 28 height 28
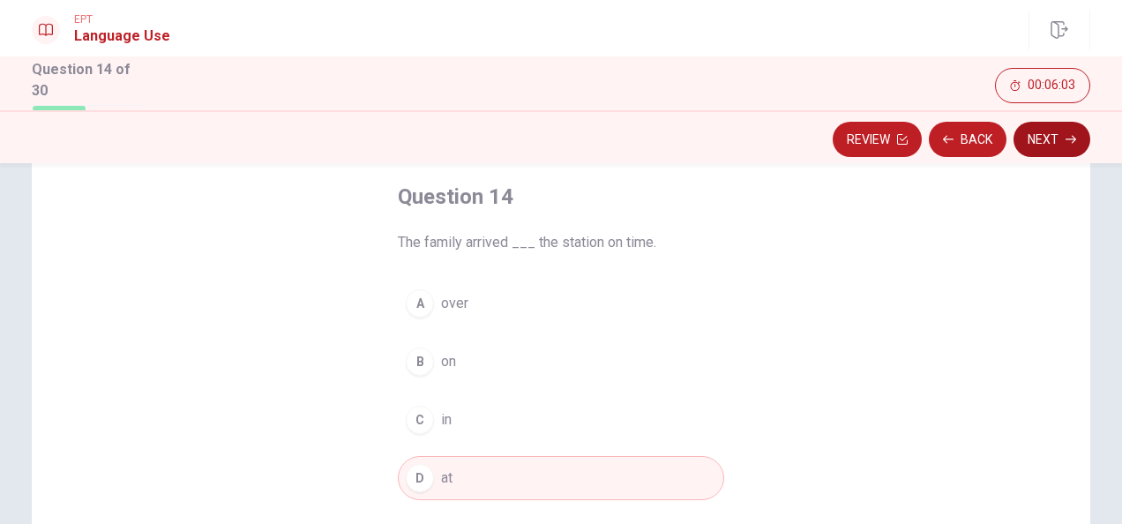
click at [1049, 142] on button "Next" at bounding box center [1052, 139] width 77 height 35
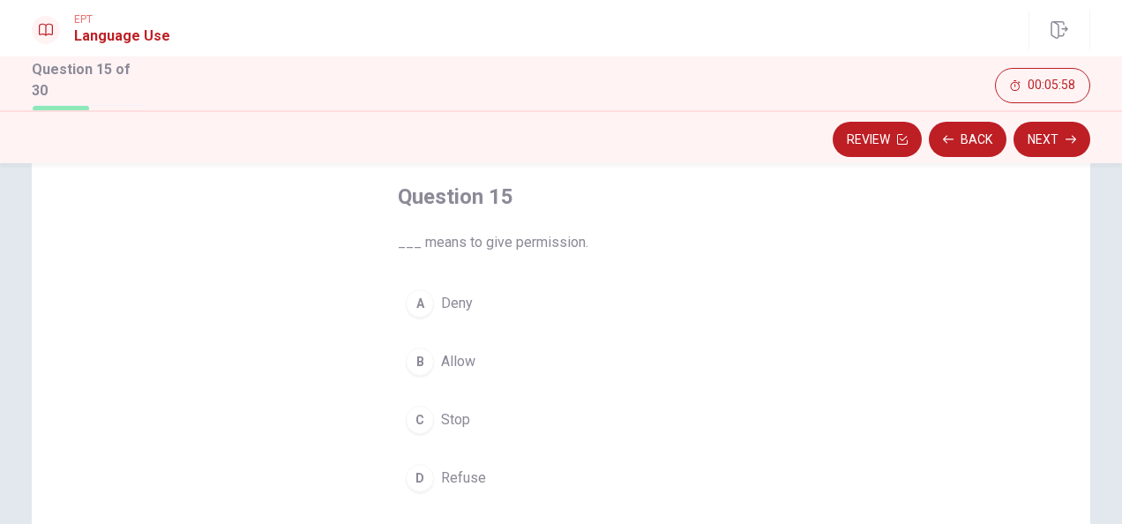
click at [415, 305] on div "A" at bounding box center [420, 303] width 28 height 28
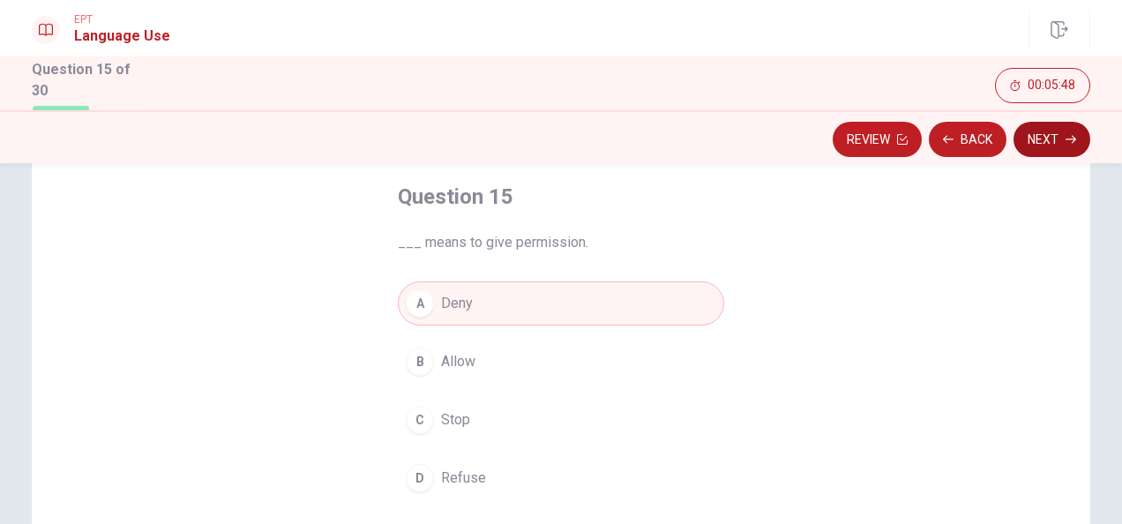
click at [1046, 135] on button "Next" at bounding box center [1052, 139] width 77 height 35
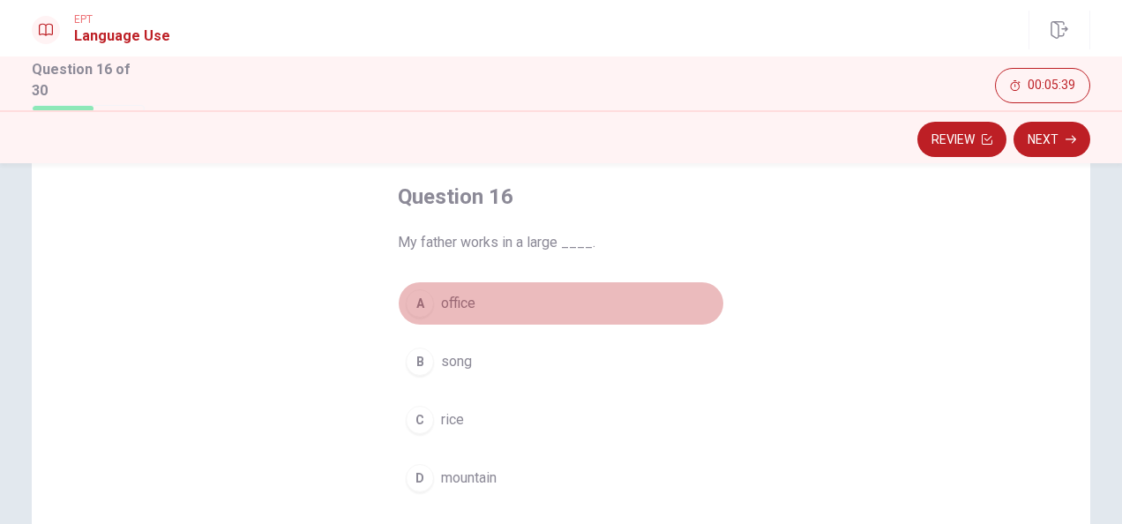
click at [413, 299] on div "A" at bounding box center [420, 303] width 28 height 28
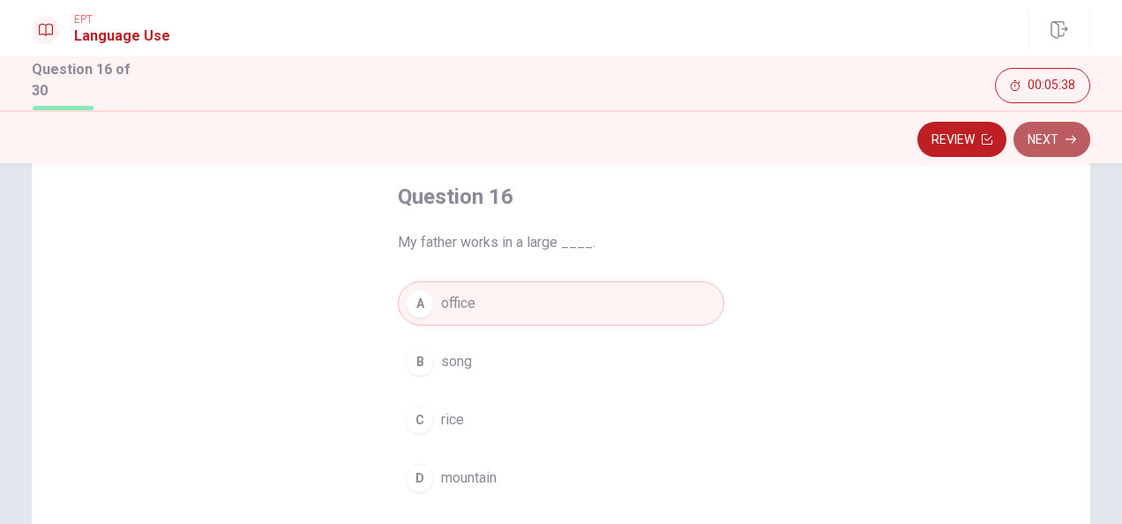
click at [1066, 136] on icon "button" at bounding box center [1071, 139] width 11 height 11
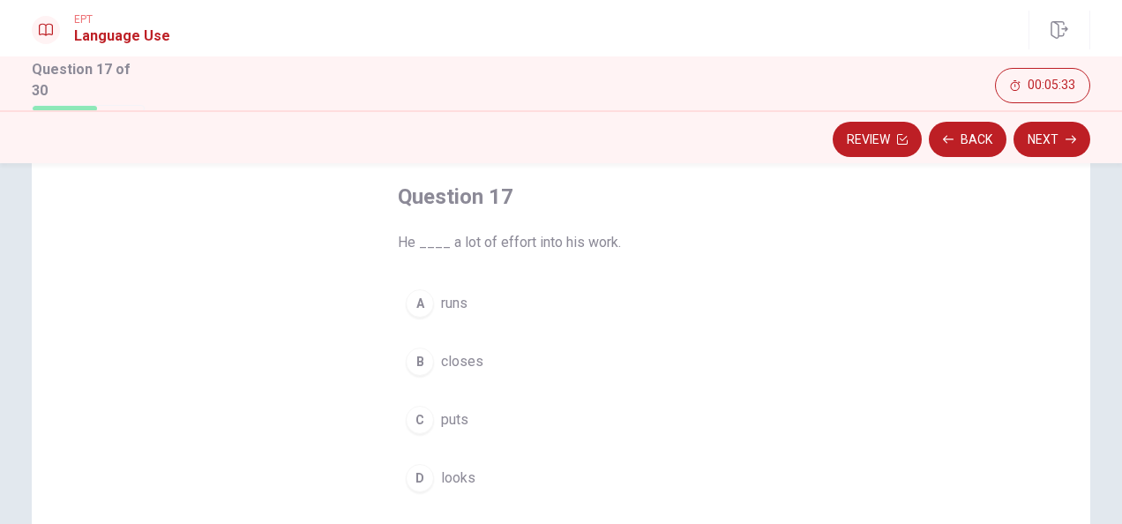
click at [445, 300] on span "runs" at bounding box center [454, 303] width 26 height 21
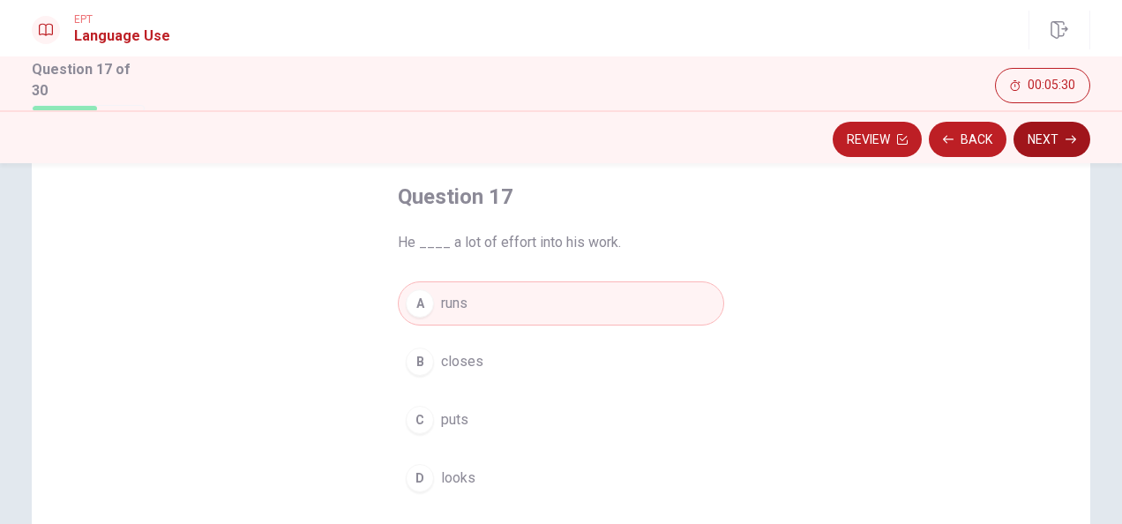
click at [1039, 134] on button "Next" at bounding box center [1052, 139] width 77 height 35
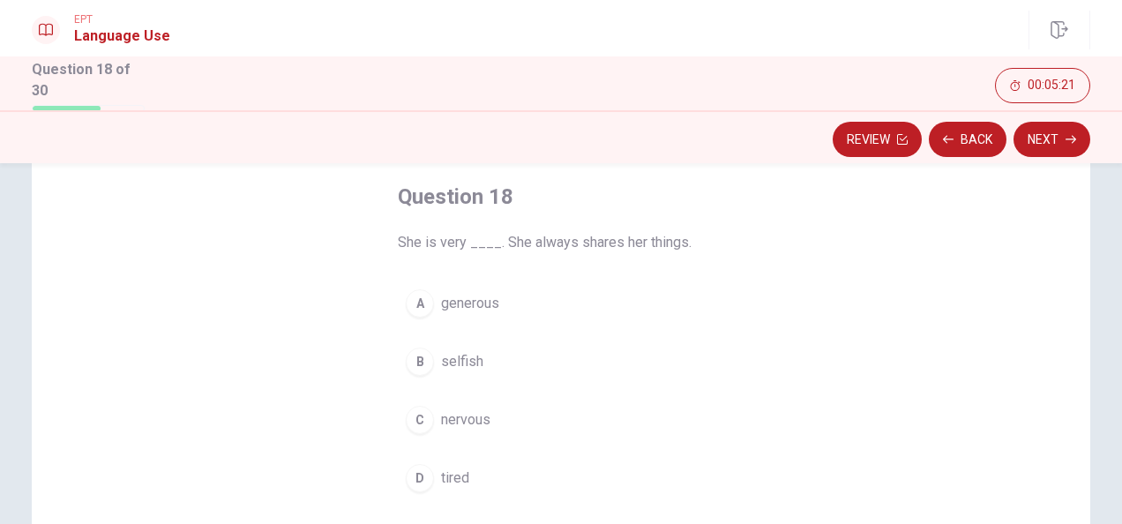
click at [452, 303] on span "generous" at bounding box center [470, 303] width 58 height 21
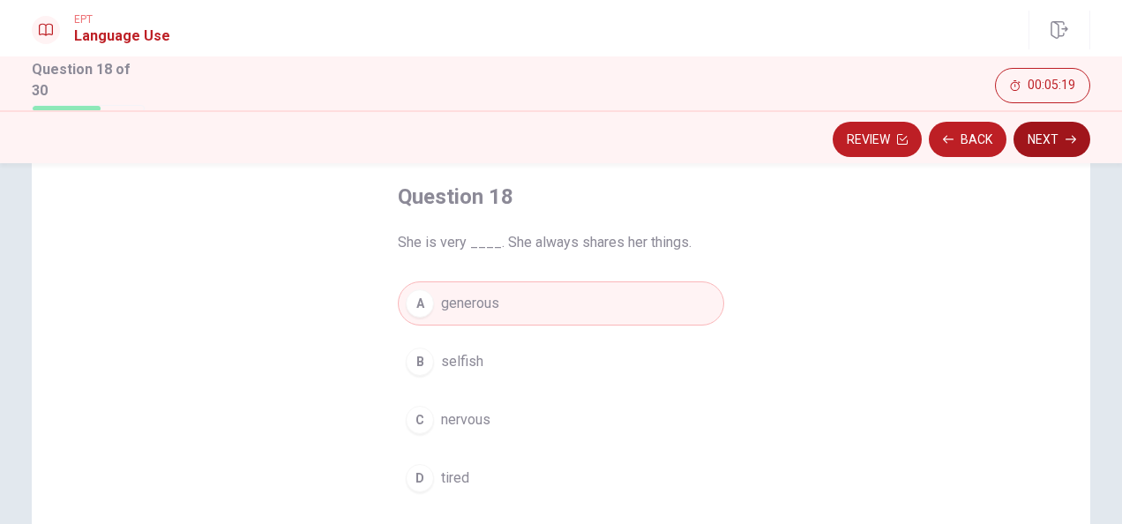
click at [1061, 140] on button "Next" at bounding box center [1052, 139] width 77 height 35
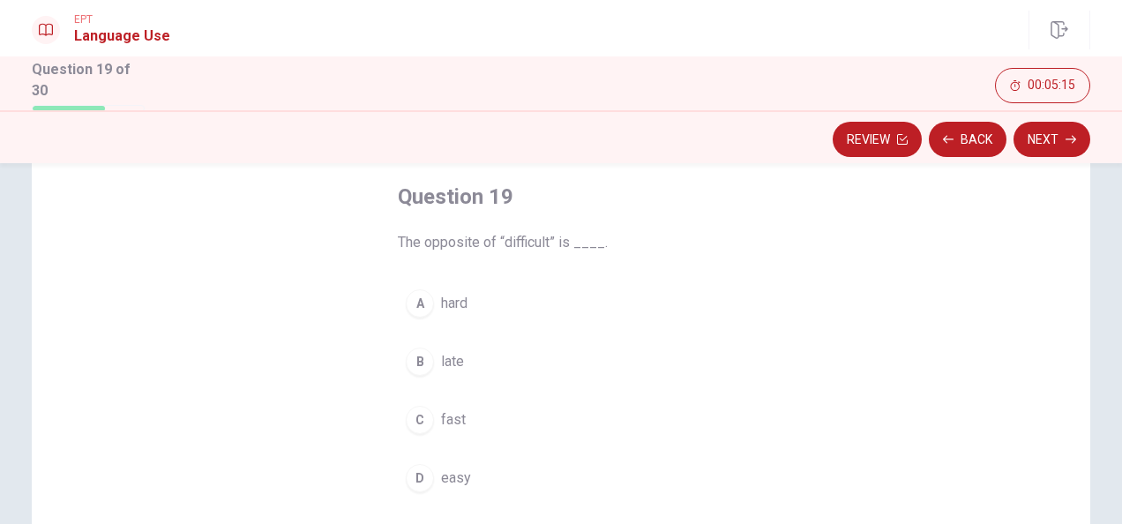
click at [447, 471] on span "easy" at bounding box center [456, 478] width 30 height 21
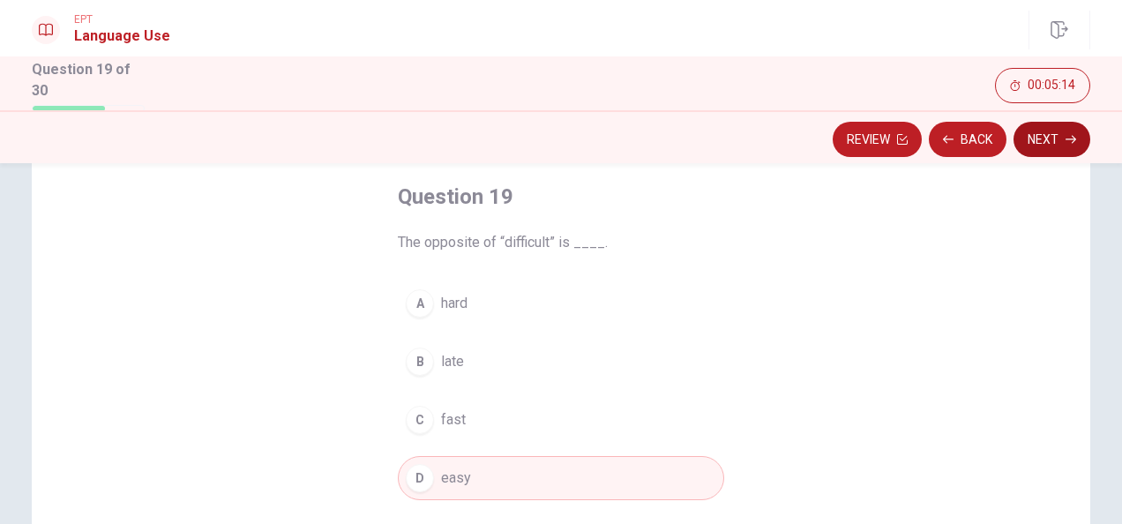
click at [1039, 137] on button "Next" at bounding box center [1052, 139] width 77 height 35
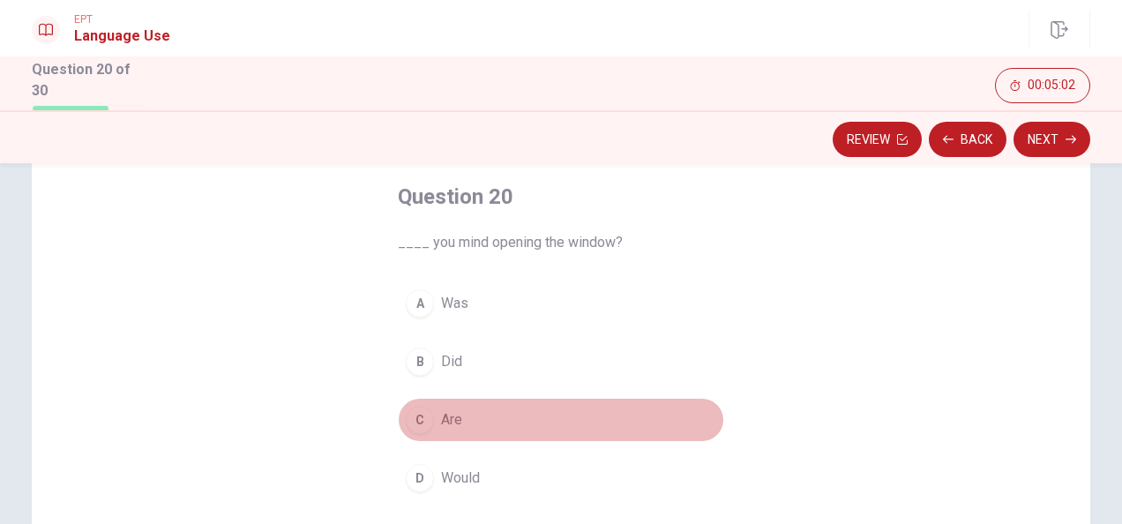
click at [441, 418] on span "Are" at bounding box center [451, 419] width 21 height 21
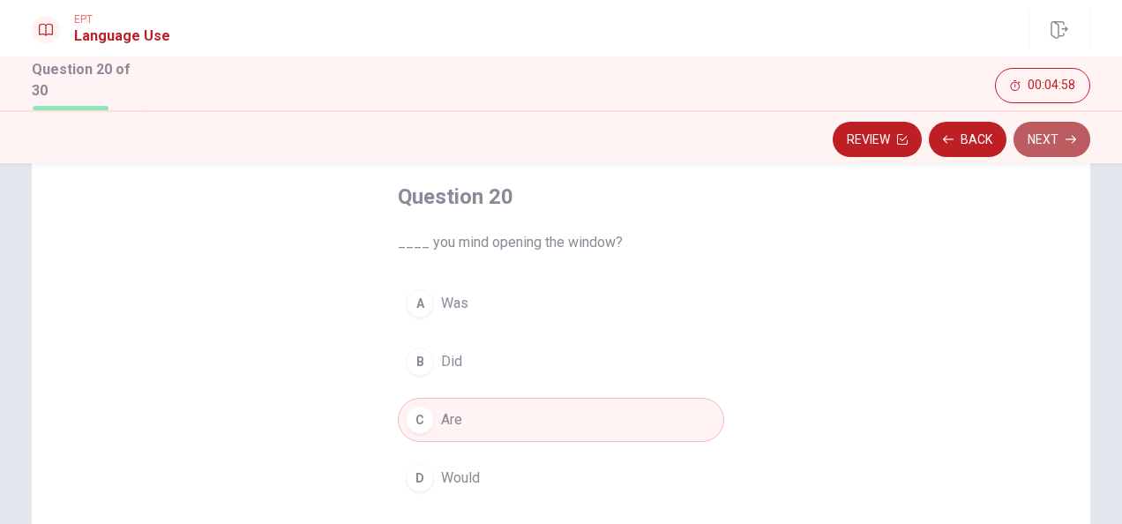
click at [1065, 146] on button "Next" at bounding box center [1052, 139] width 77 height 35
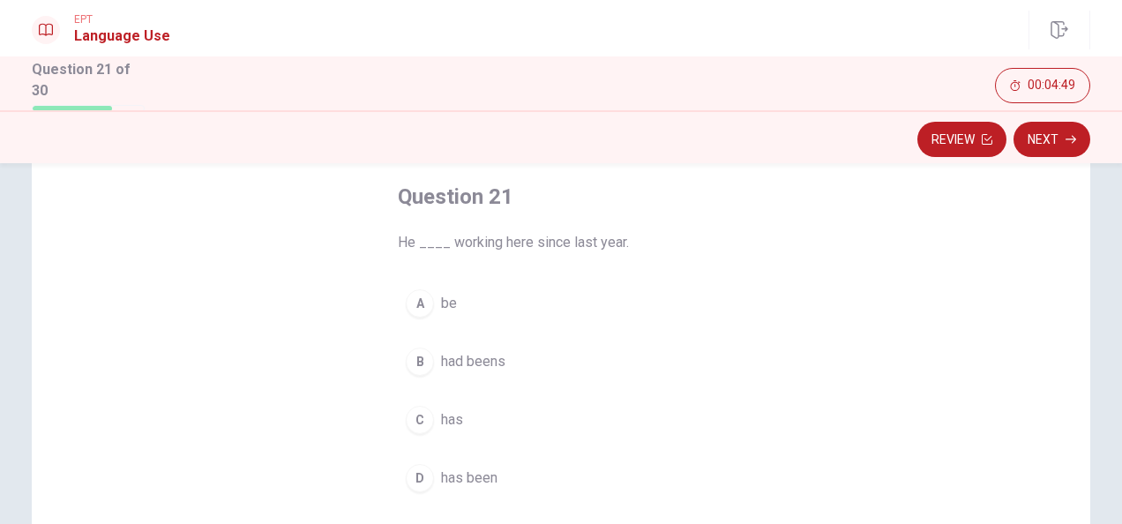
click at [454, 474] on span "has been" at bounding box center [469, 478] width 56 height 21
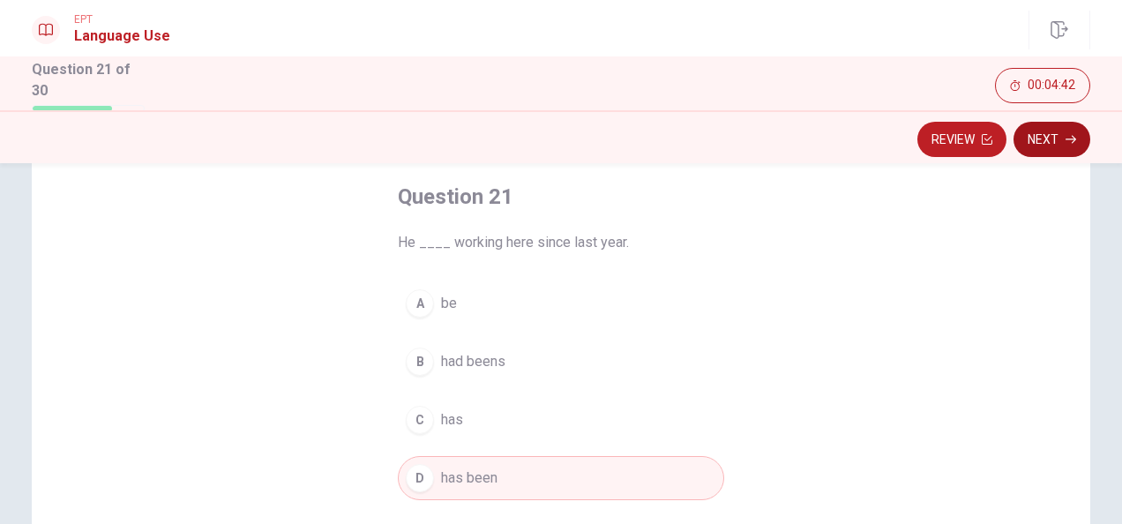
click at [1062, 143] on button "Next" at bounding box center [1052, 139] width 77 height 35
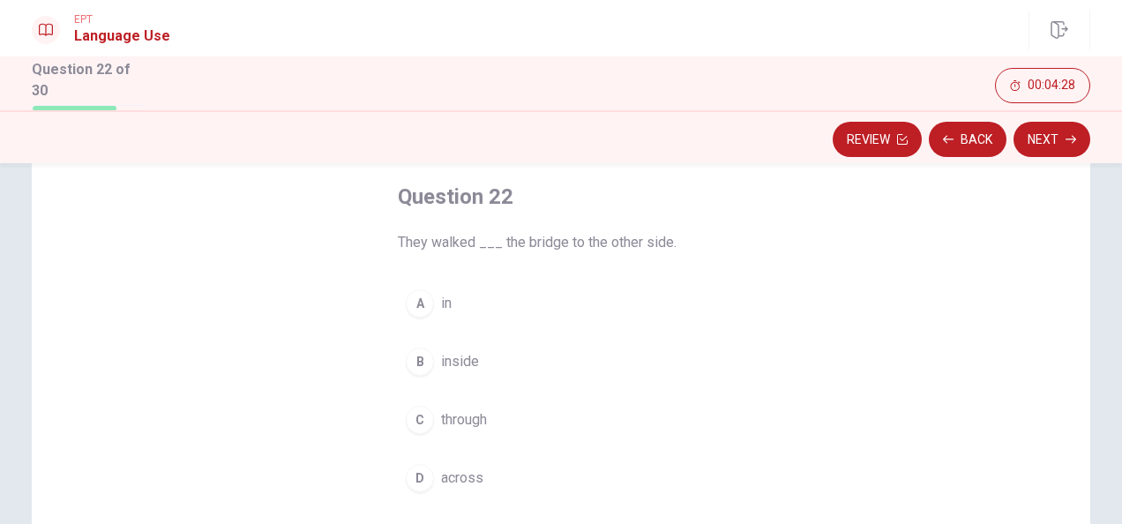
click at [452, 475] on span "across" at bounding box center [462, 478] width 42 height 21
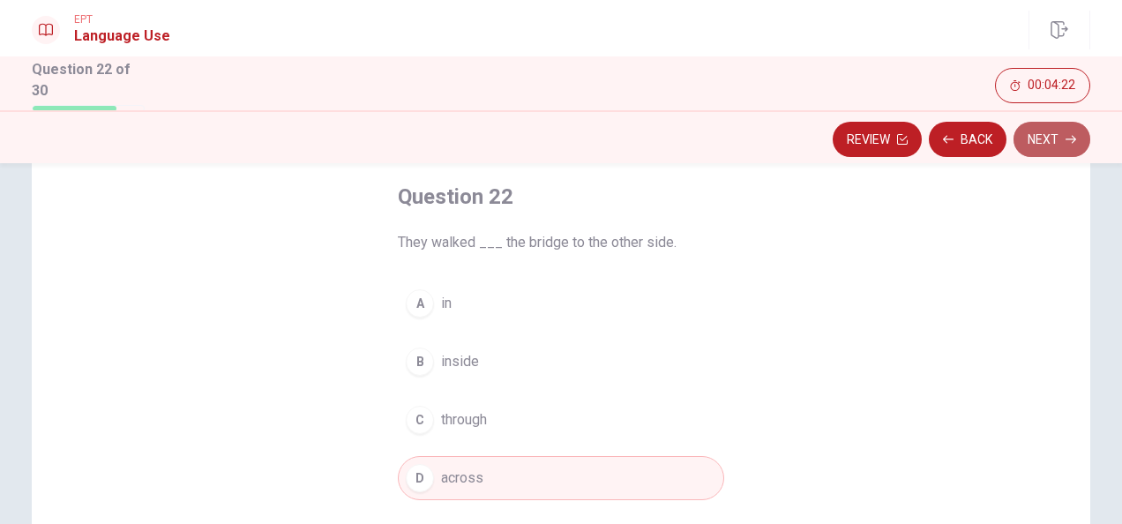
click at [1053, 143] on button "Next" at bounding box center [1052, 139] width 77 height 35
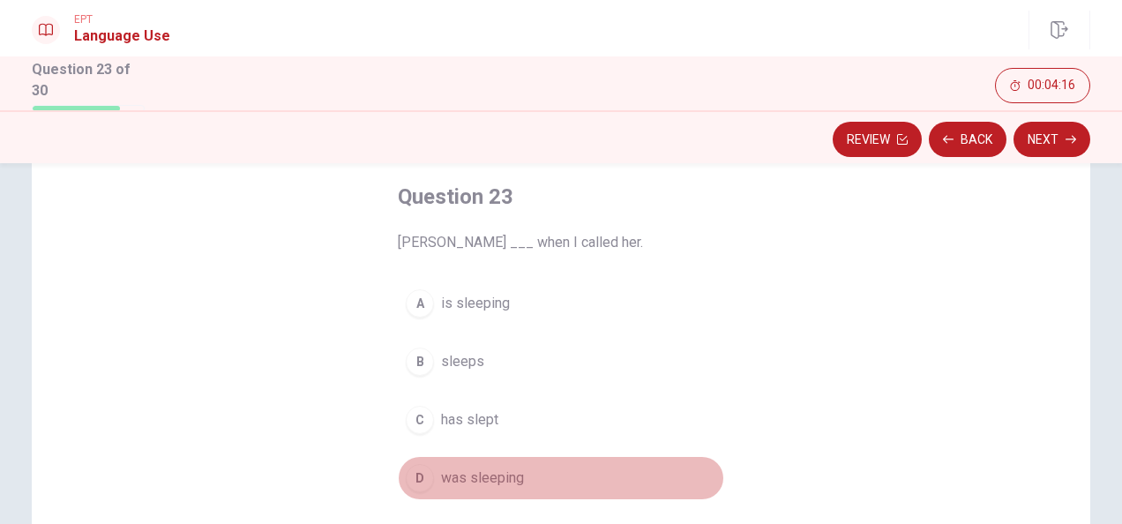
click at [478, 475] on span "was sleeping" at bounding box center [482, 478] width 83 height 21
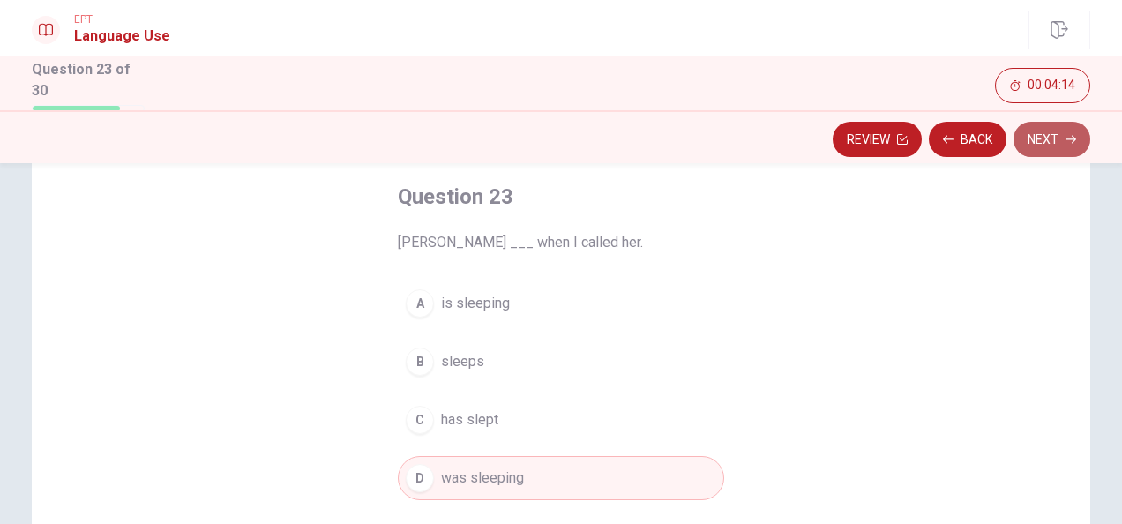
click at [1052, 145] on button "Next" at bounding box center [1052, 139] width 77 height 35
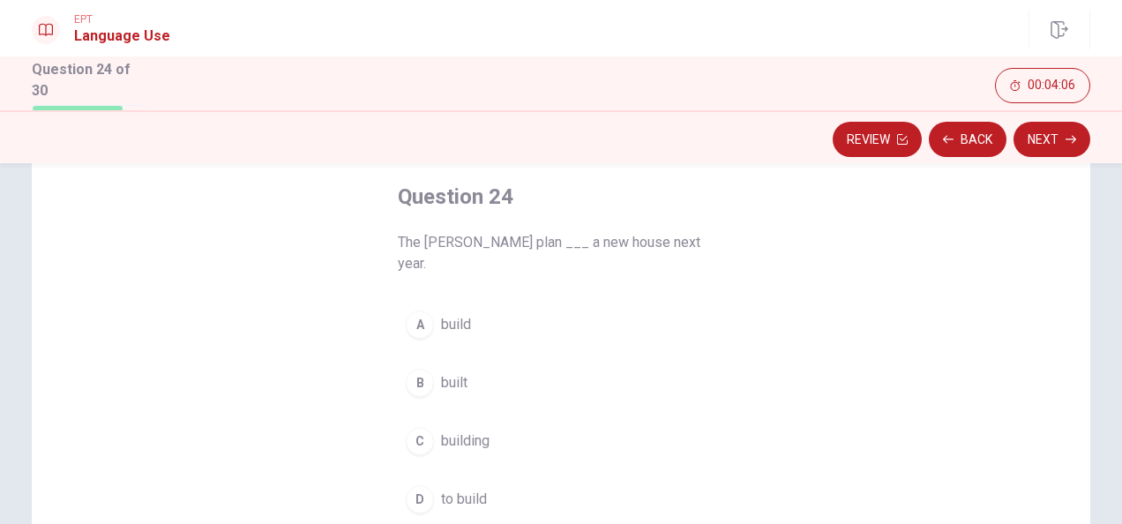
click at [456, 489] on span "to build" at bounding box center [464, 499] width 46 height 21
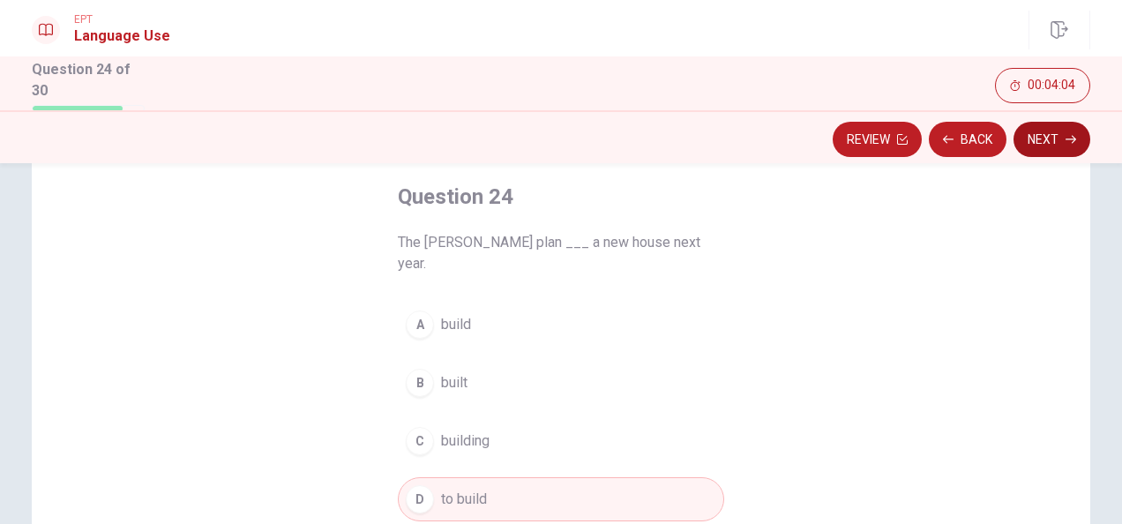
click at [1041, 137] on button "Next" at bounding box center [1052, 139] width 77 height 35
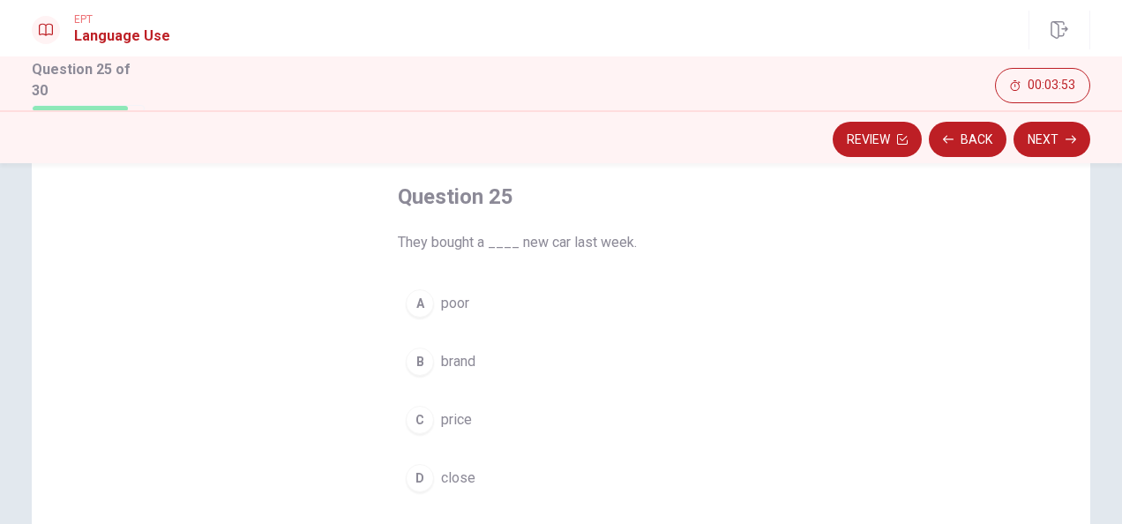
click at [420, 303] on div "A" at bounding box center [420, 303] width 28 height 28
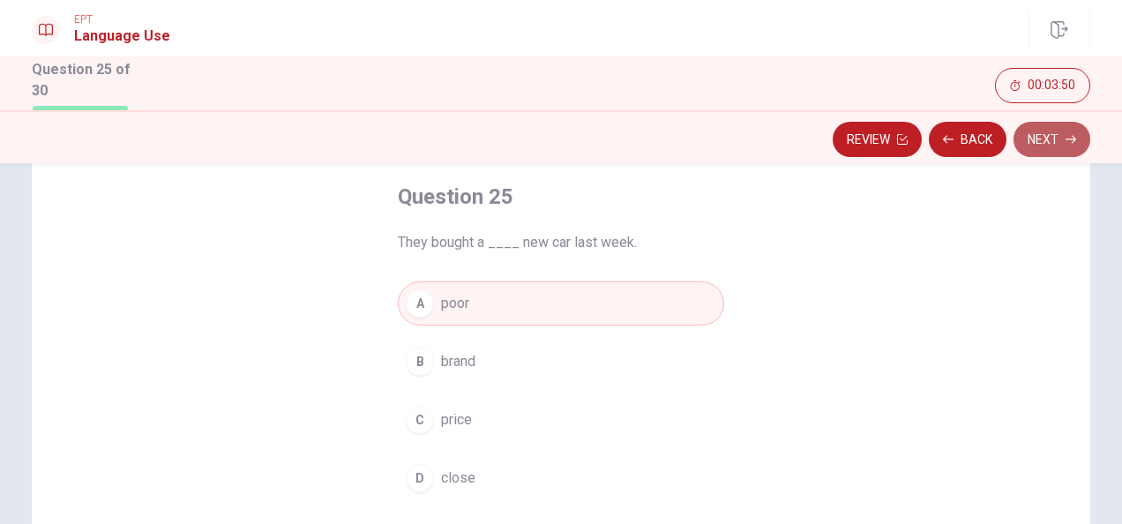
click at [1060, 139] on button "Next" at bounding box center [1052, 139] width 77 height 35
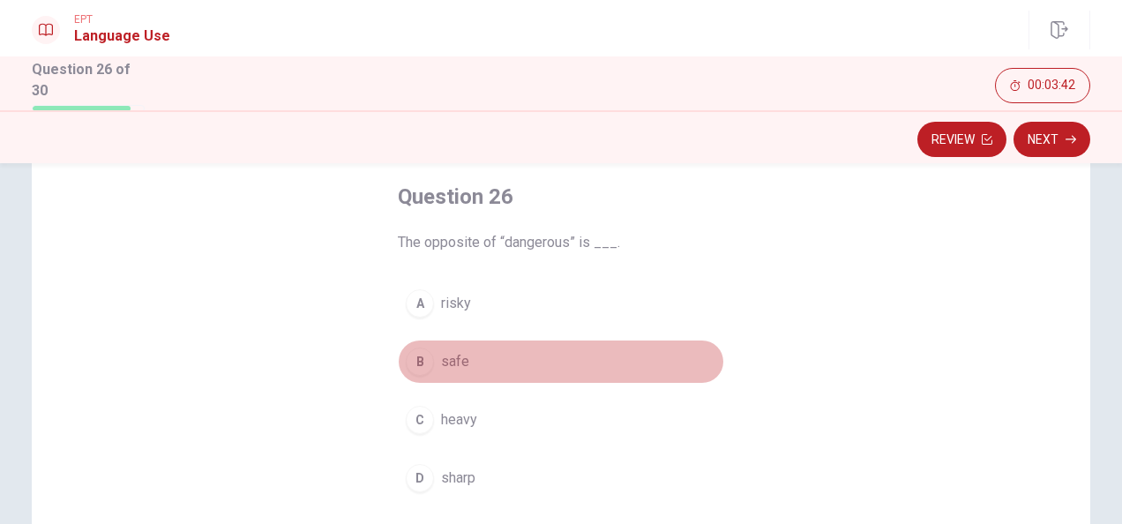
click at [445, 360] on span "safe" at bounding box center [455, 361] width 28 height 21
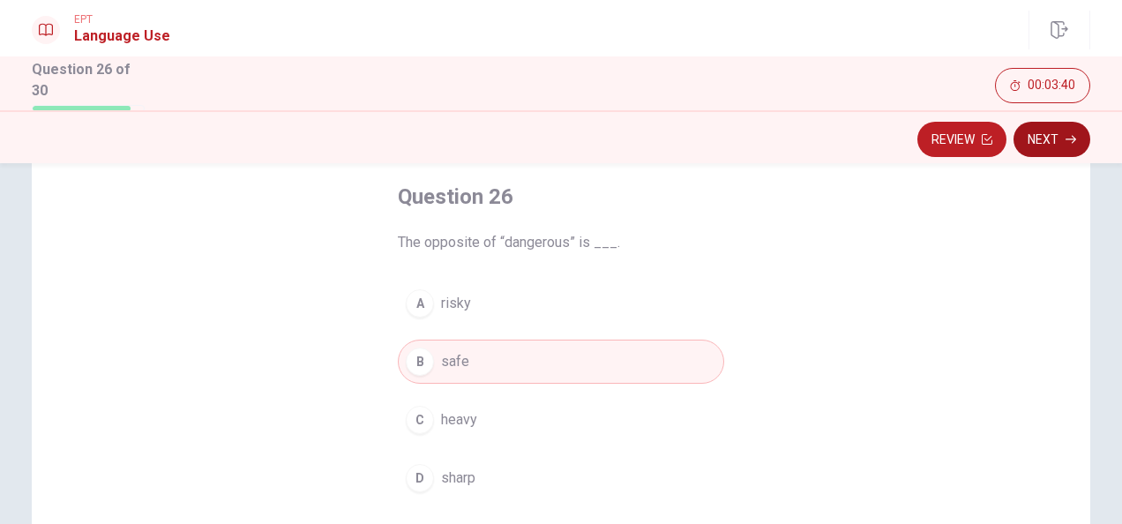
click at [1068, 136] on icon "button" at bounding box center [1071, 139] width 11 height 11
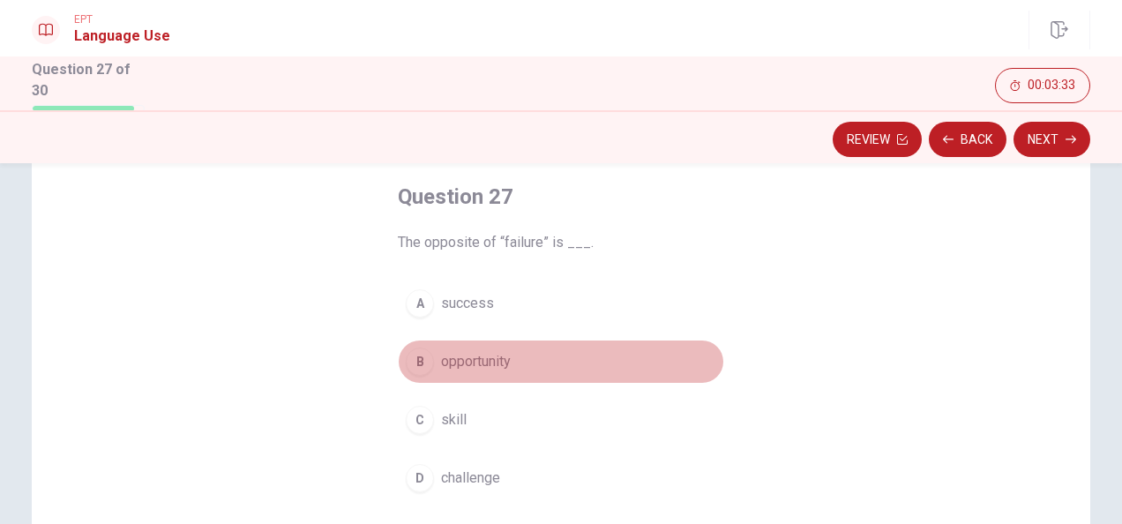
click at [482, 362] on span "opportunity" at bounding box center [476, 361] width 70 height 21
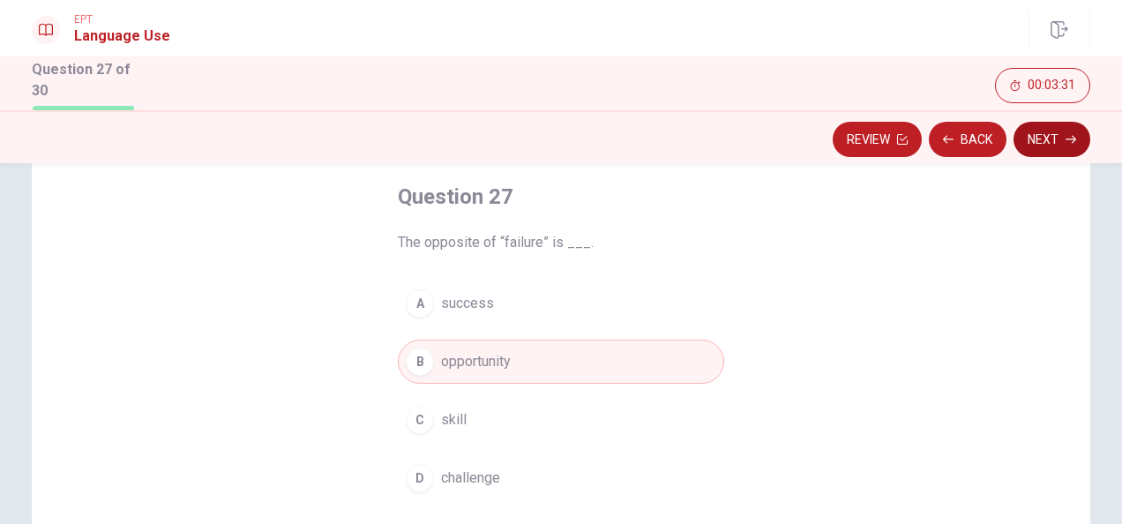
click at [1057, 141] on button "Next" at bounding box center [1052, 139] width 77 height 35
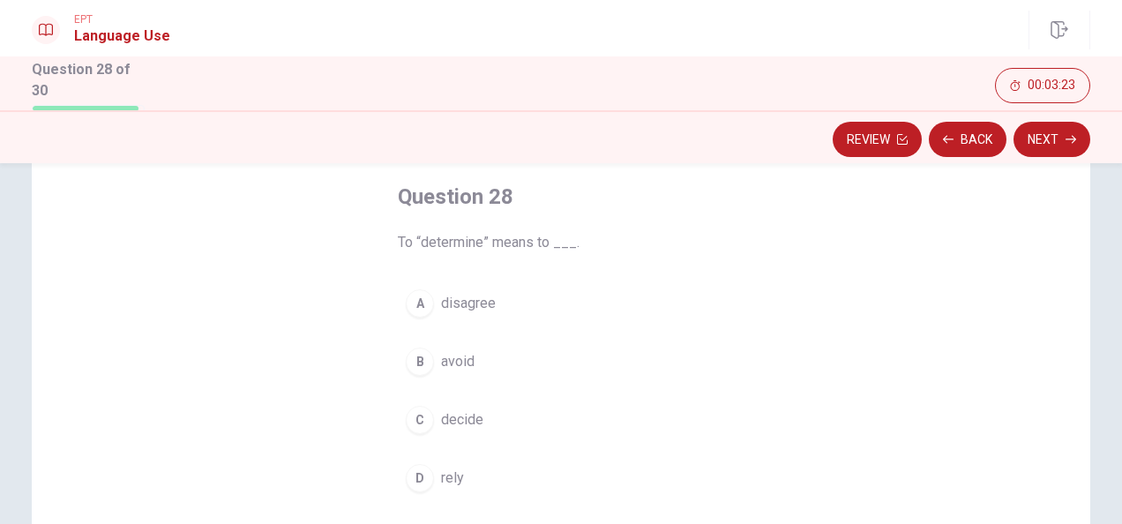
click at [453, 362] on span "avoid" at bounding box center [458, 361] width 34 height 21
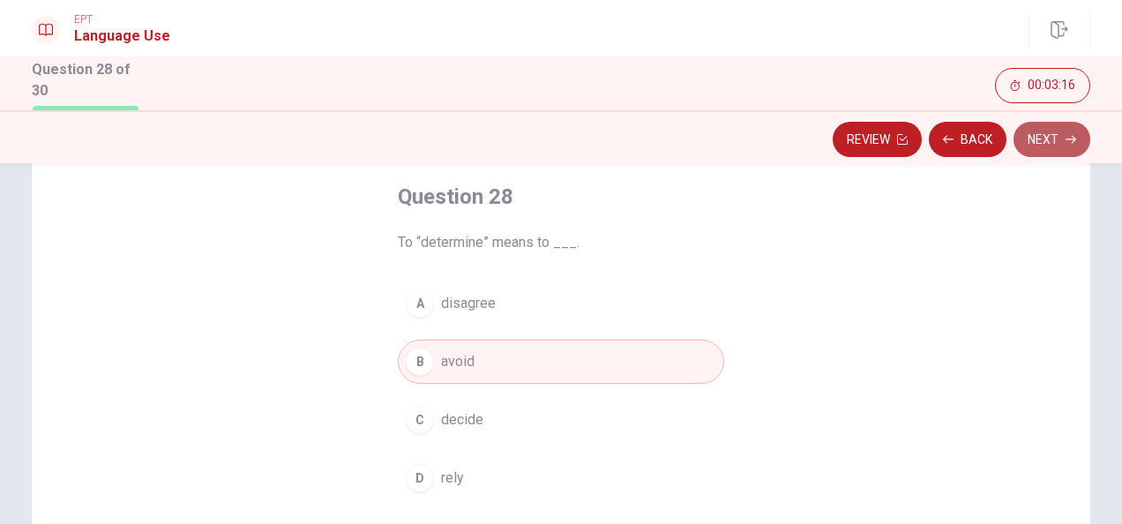
click at [1064, 148] on button "Next" at bounding box center [1052, 139] width 77 height 35
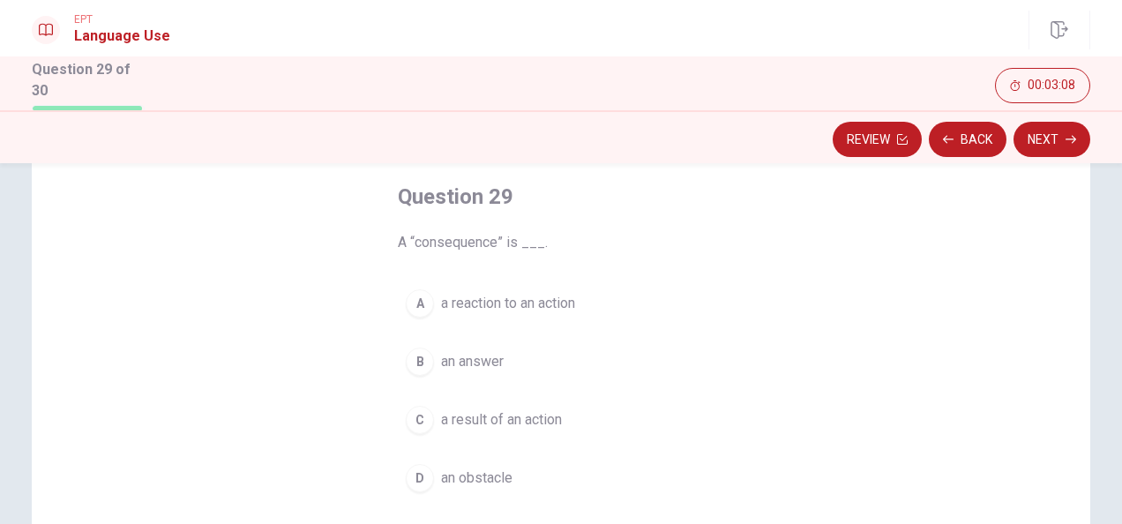
click at [551, 306] on span "a reaction to an action" at bounding box center [508, 303] width 134 height 21
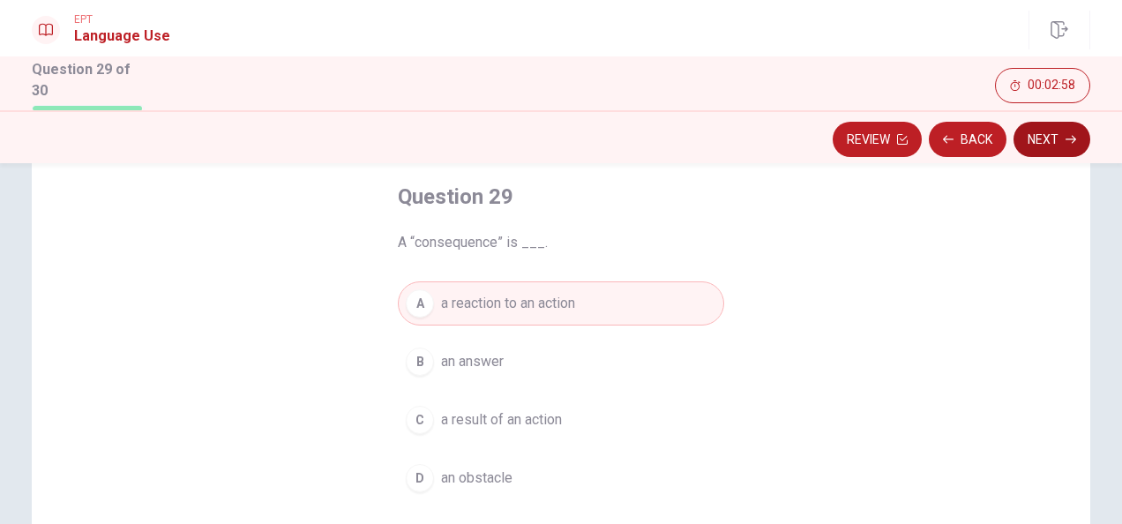
click at [1046, 141] on button "Next" at bounding box center [1052, 139] width 77 height 35
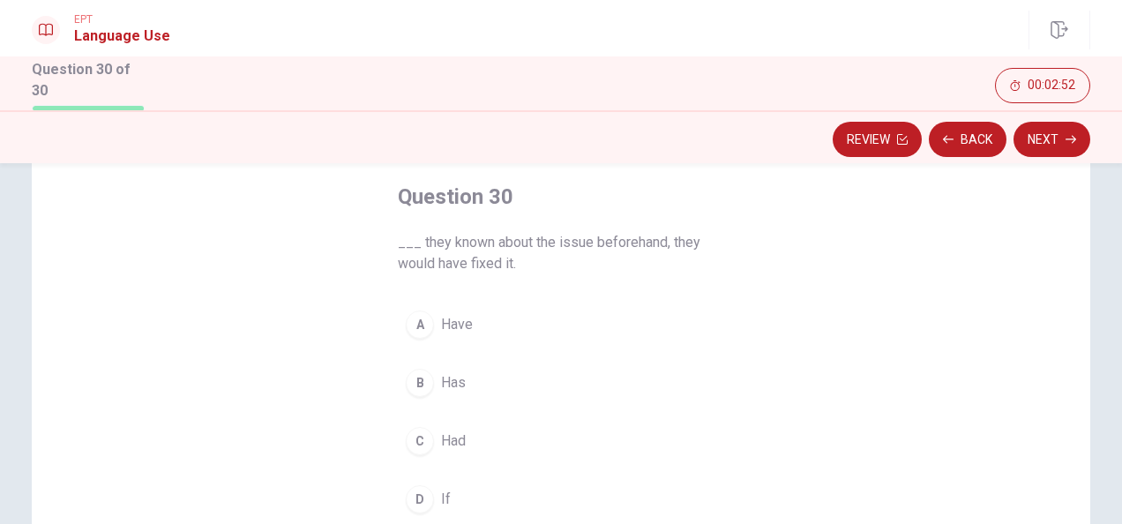
click at [422, 323] on div "A" at bounding box center [420, 325] width 28 height 28
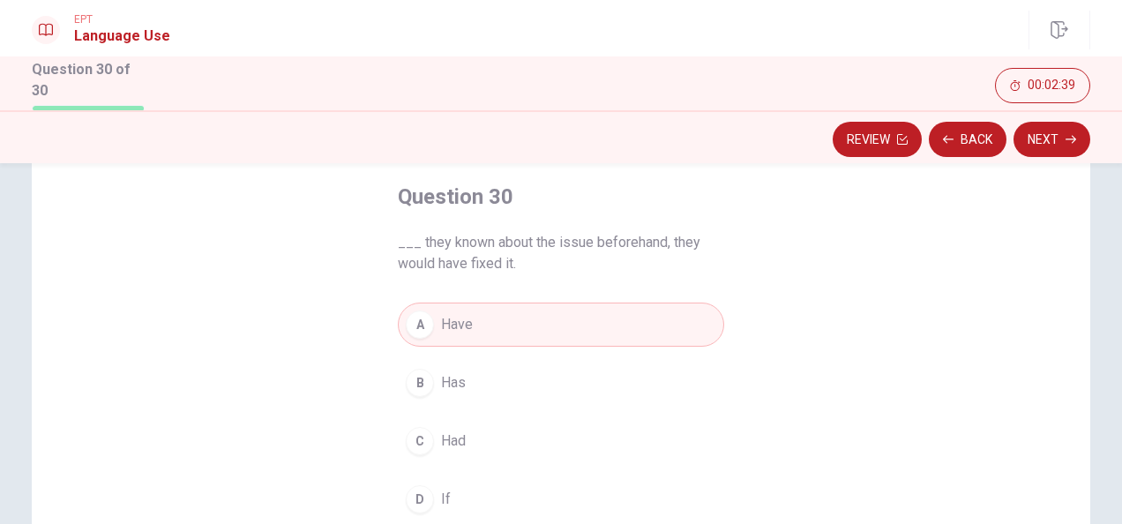
scroll to position [176, 0]
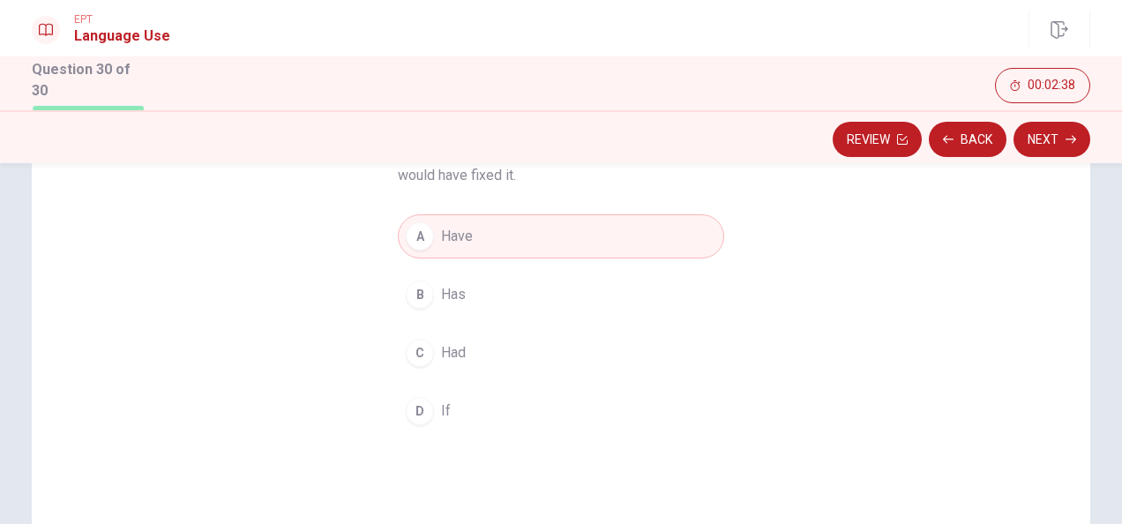
click at [449, 411] on button "D If" at bounding box center [561, 411] width 326 height 44
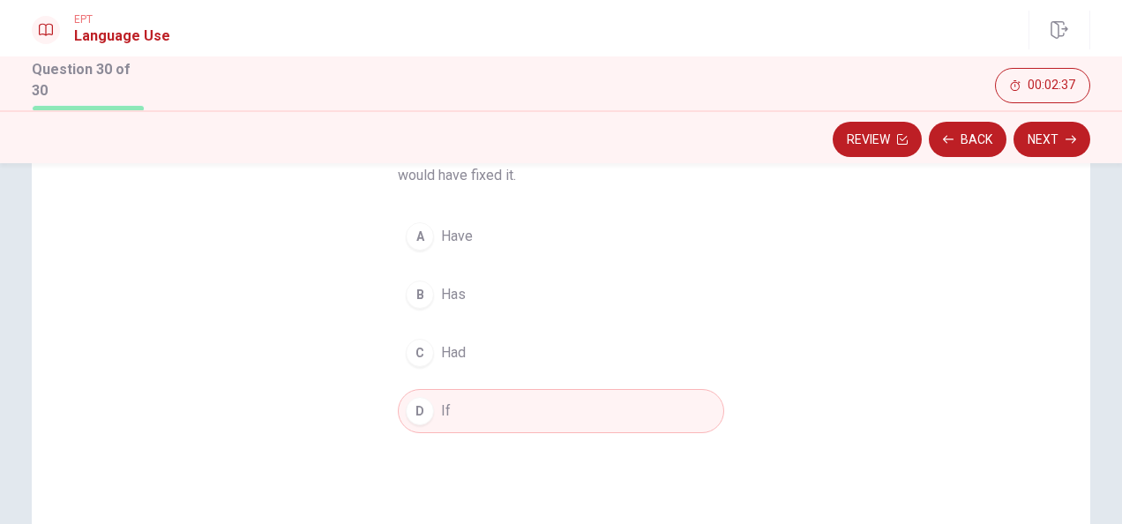
scroll to position [88, 0]
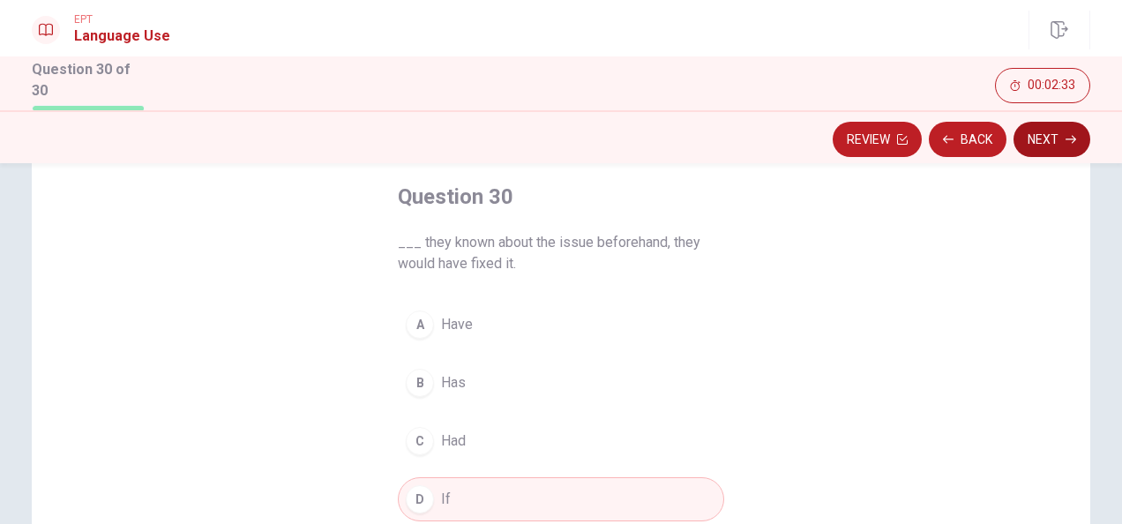
click at [1045, 129] on button "Next" at bounding box center [1052, 139] width 77 height 35
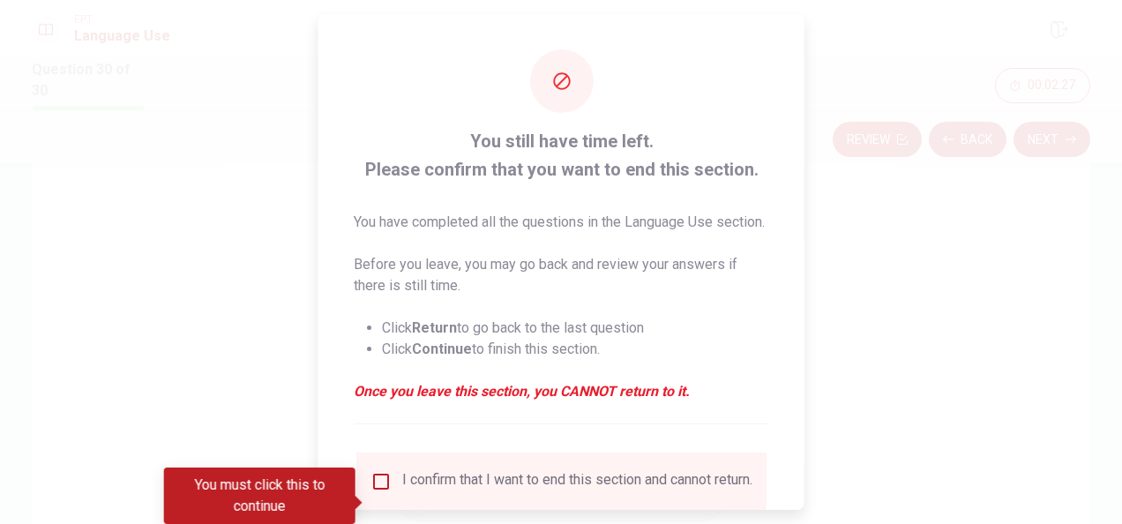
drag, startPoint x: 409, startPoint y: 169, endPoint x: 483, endPoint y: 165, distance: 73.4
click at [483, 165] on span "You still have time left. Please confirm that you want to end this section." at bounding box center [562, 155] width 416 height 56
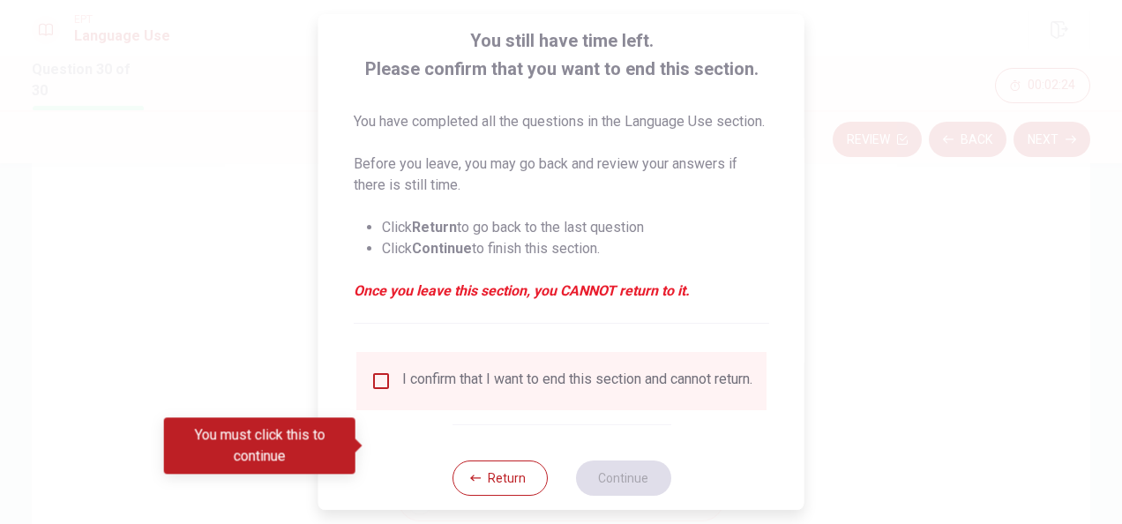
scroll to position [155, 0]
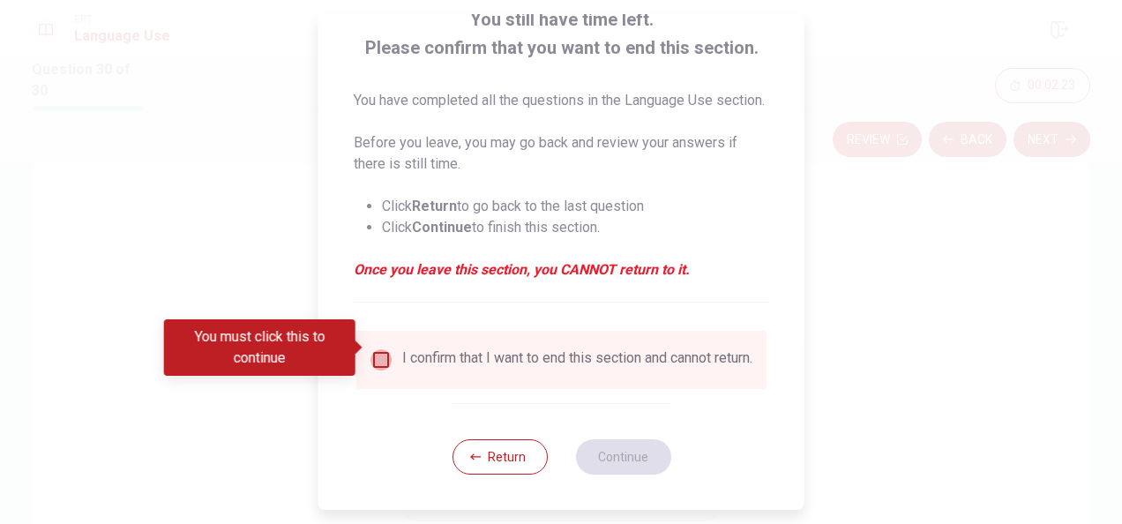
click at [378, 349] on input "You must click this to continue" at bounding box center [381, 359] width 21 height 21
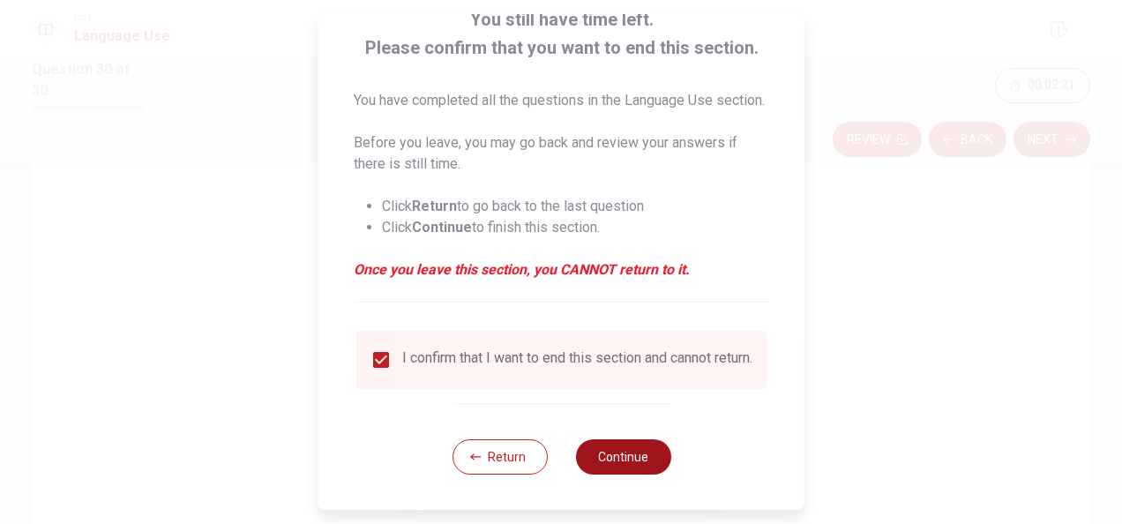
click at [626, 458] on button "Continue" at bounding box center [622, 456] width 95 height 35
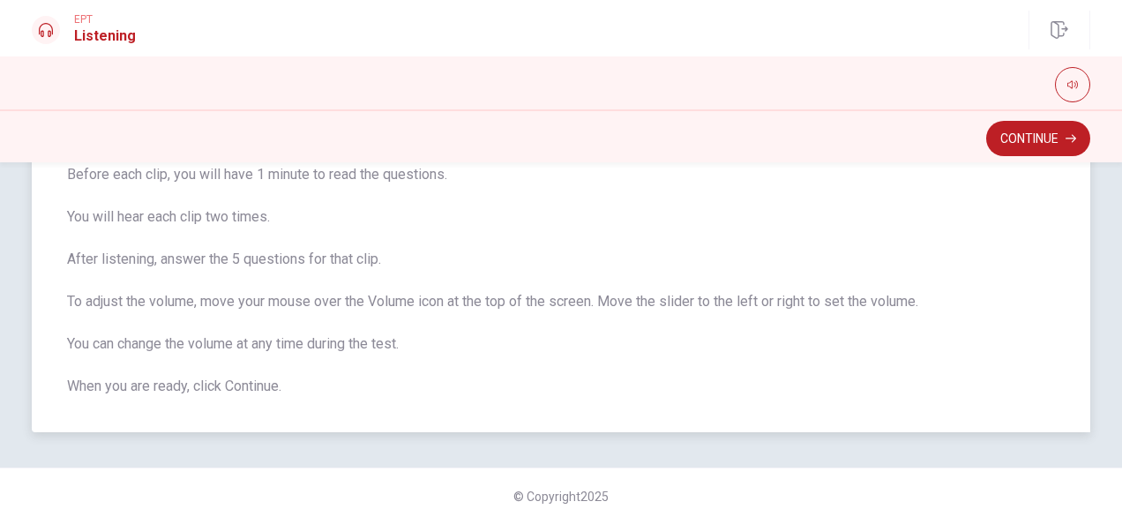
scroll to position [0, 0]
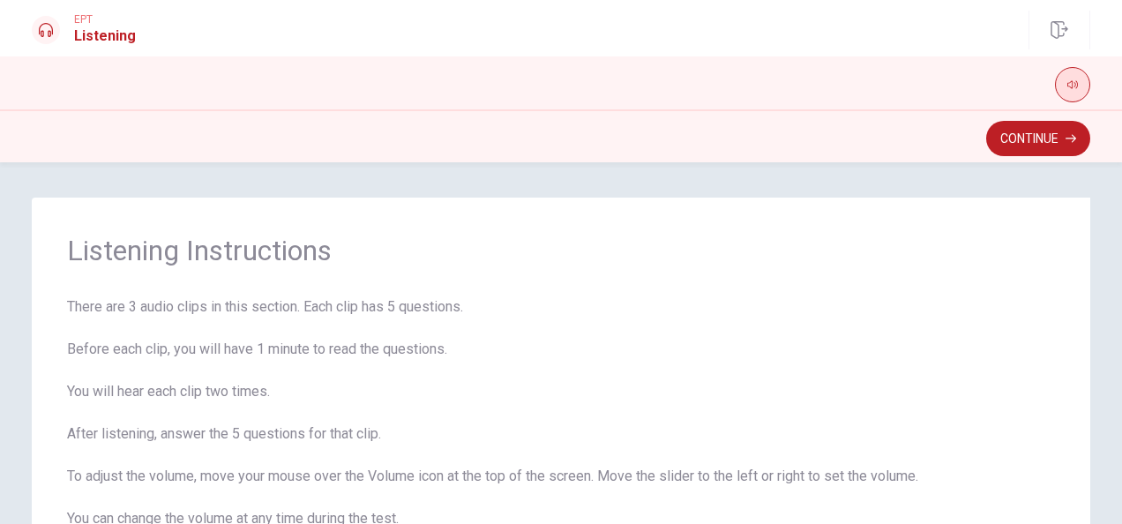
click at [1073, 89] on icon "button" at bounding box center [1073, 84] width 11 height 11
click at [243, 336] on span "There are 3 audio clips in this section. Each clip has 5 questions. Before each…" at bounding box center [561, 433] width 988 height 275
drag, startPoint x: 206, startPoint y: 311, endPoint x: 281, endPoint y: 303, distance: 75.3
click at [281, 303] on span "There are 3 audio clips in this section. Each clip has 5 questions. Before each…" at bounding box center [561, 433] width 988 height 275
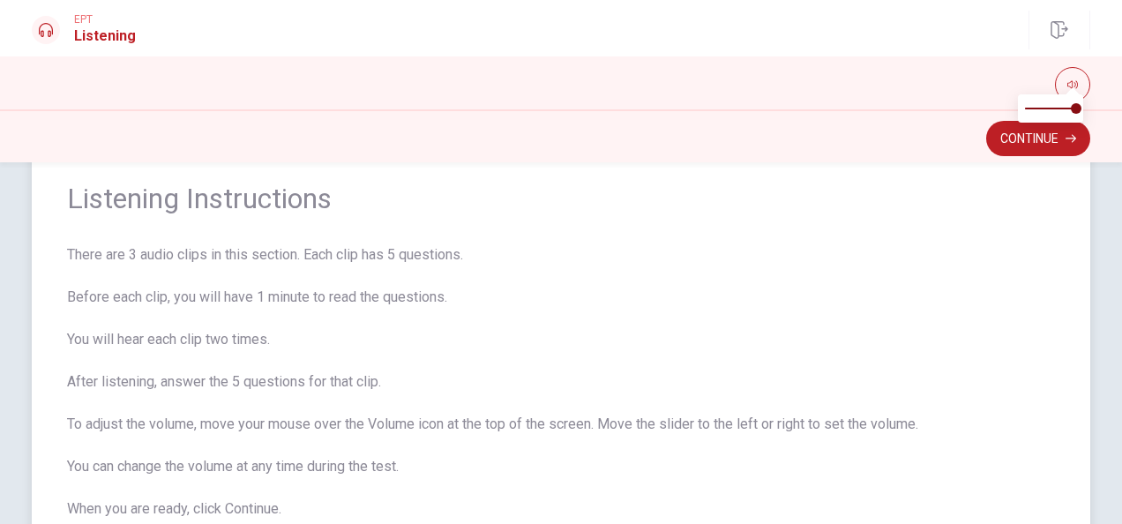
scroll to position [88, 0]
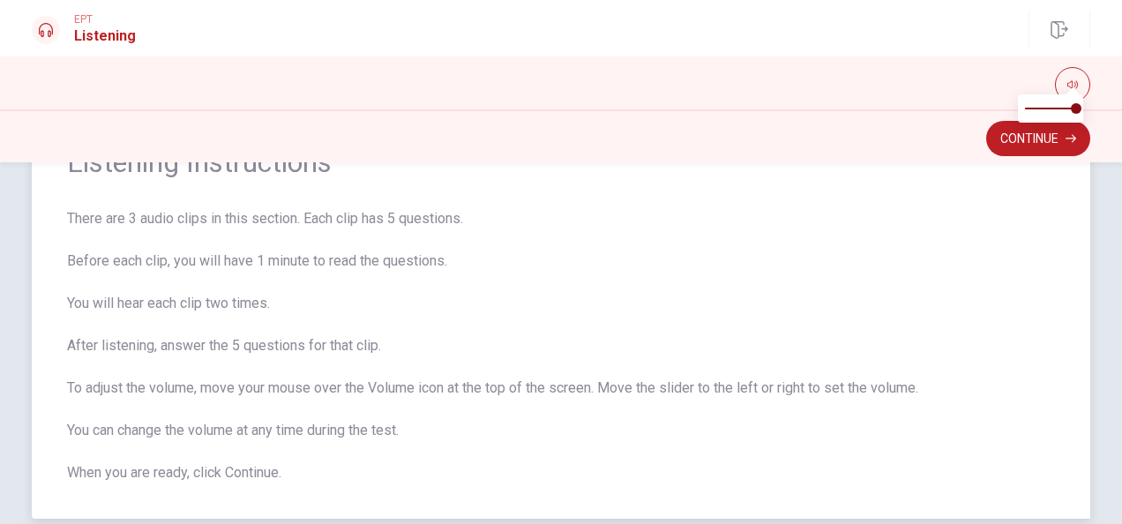
click at [446, 345] on span "There are 3 audio clips in this section. Each clip has 5 questions. Before each…" at bounding box center [561, 345] width 988 height 275
click at [1016, 131] on button "Continue" at bounding box center [1038, 138] width 104 height 35
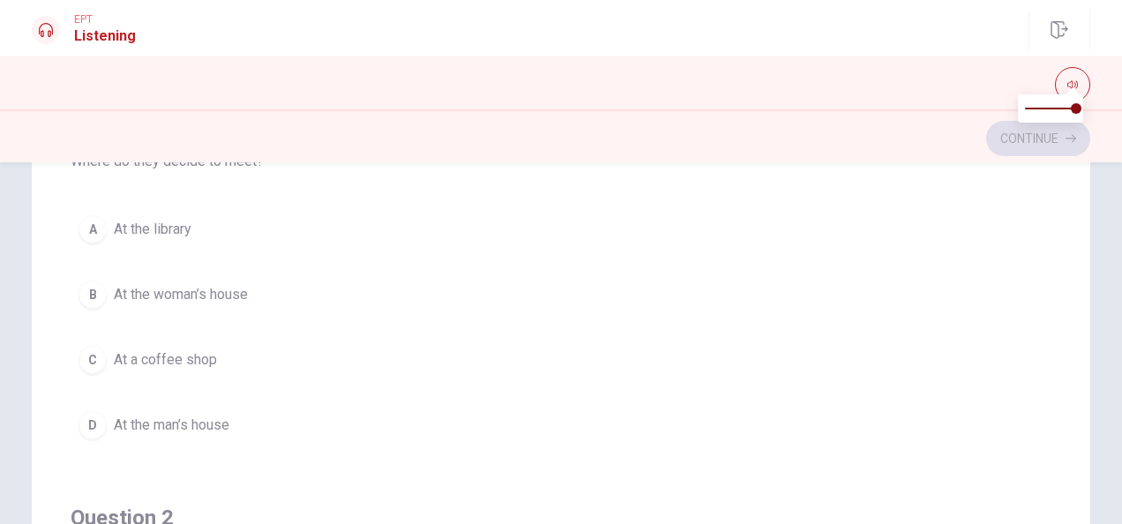
click at [90, 230] on div "A" at bounding box center [93, 229] width 28 height 28
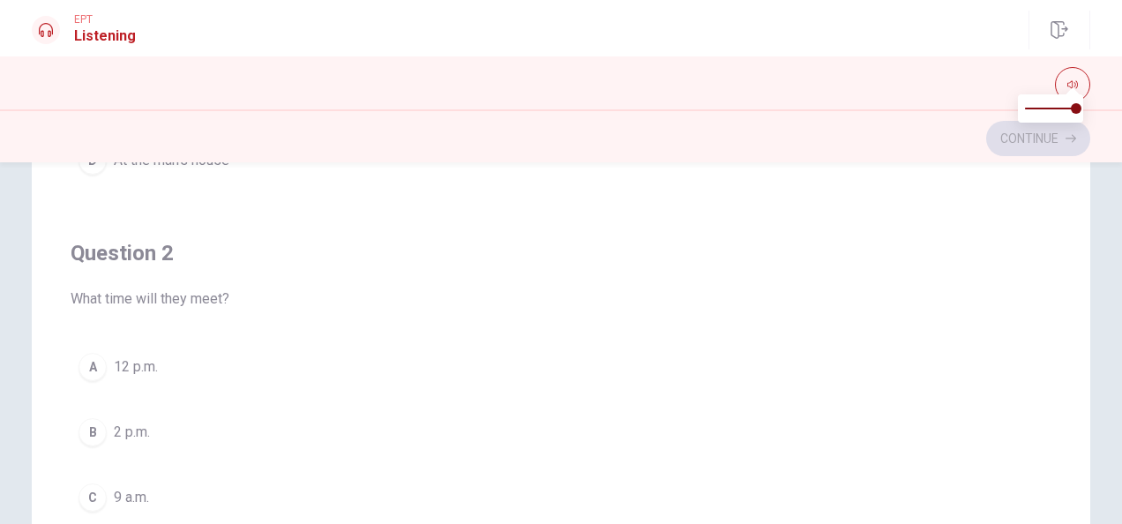
scroll to position [441, 0]
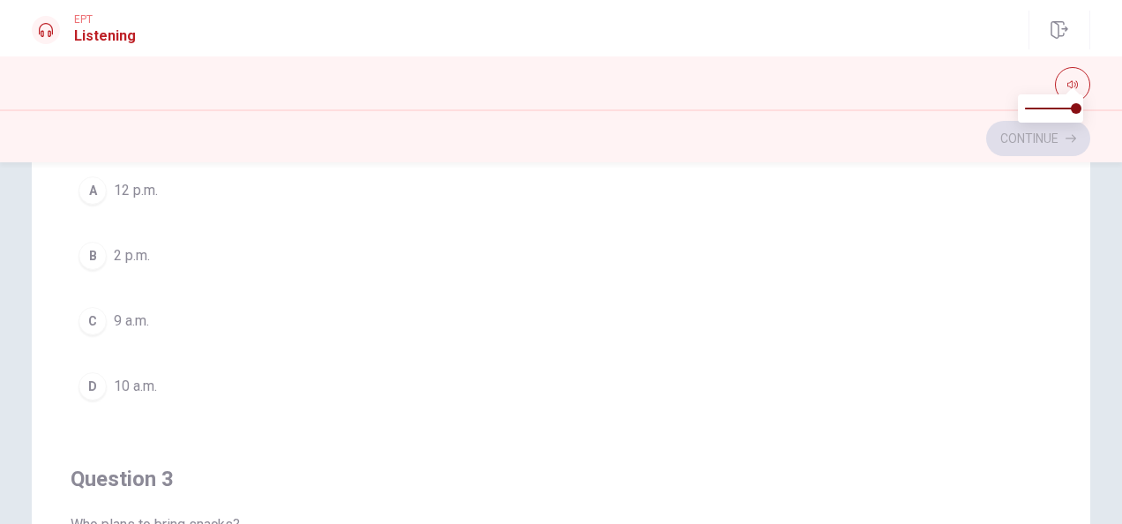
click at [100, 381] on div "D" at bounding box center [93, 386] width 28 height 28
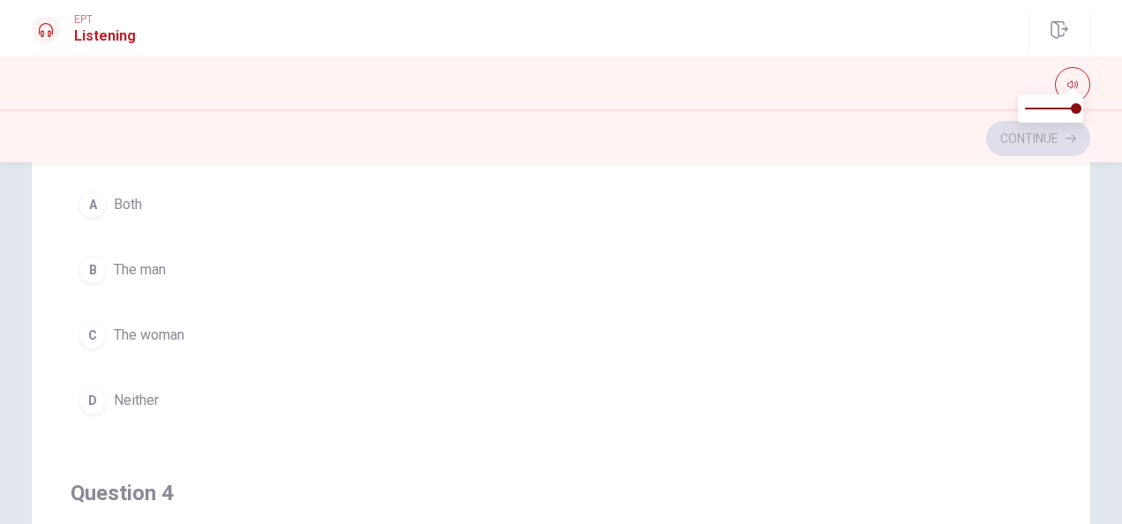
scroll to position [882, 0]
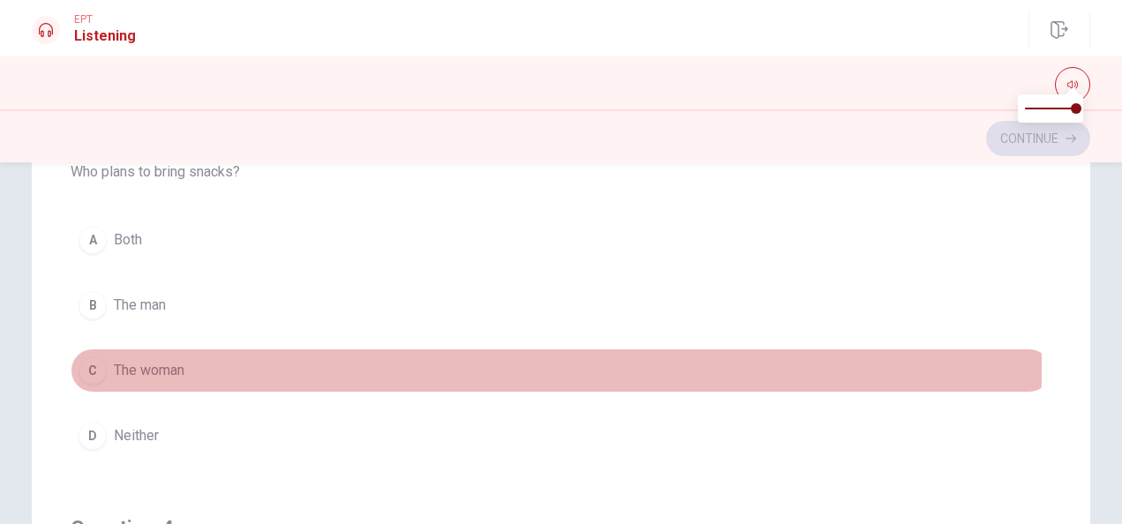
click at [79, 361] on div "C" at bounding box center [93, 370] width 28 height 28
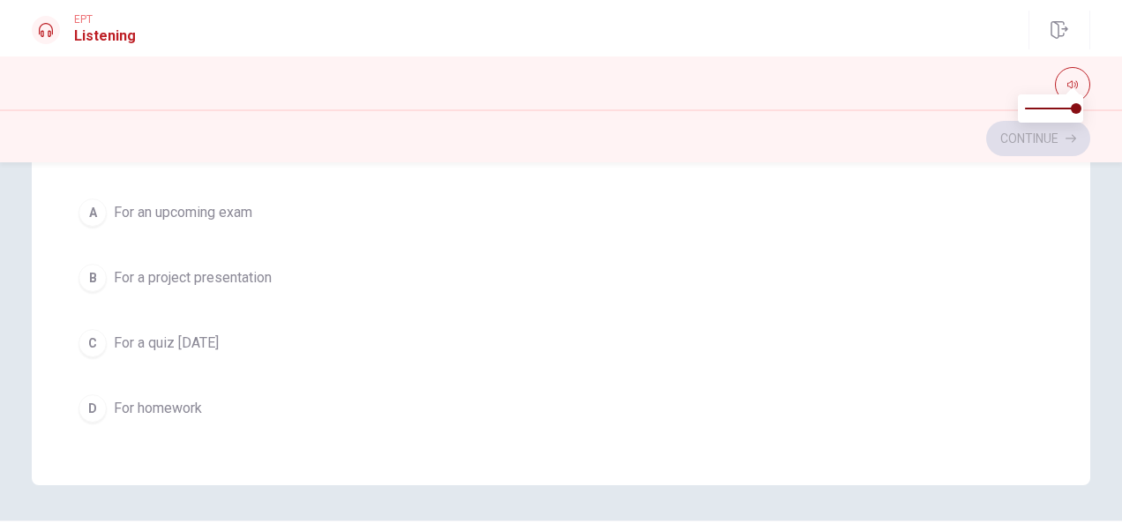
scroll to position [386, 0]
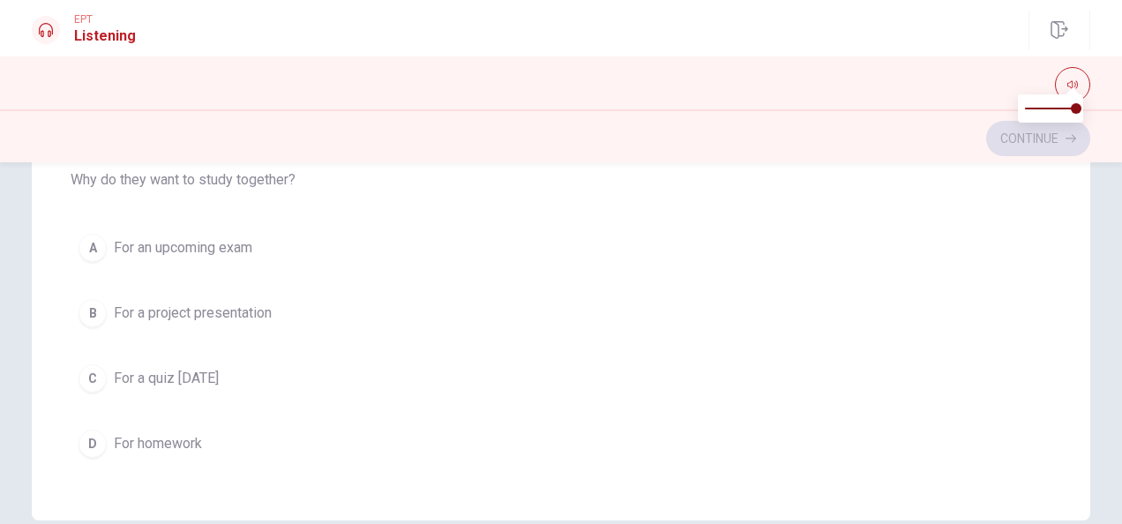
click at [102, 238] on button "A For an upcoming exam" at bounding box center [561, 248] width 981 height 44
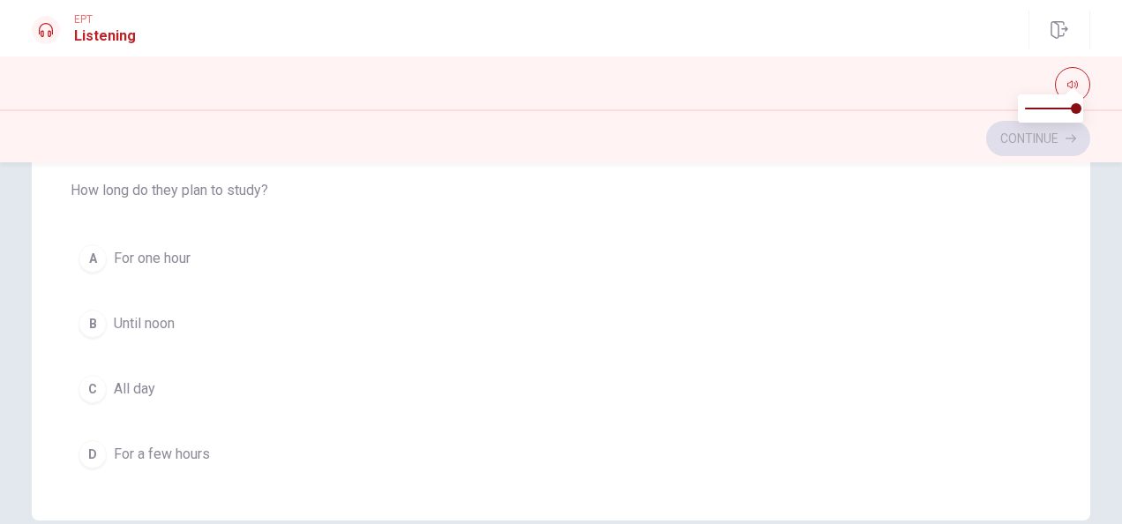
scroll to position [976, 0]
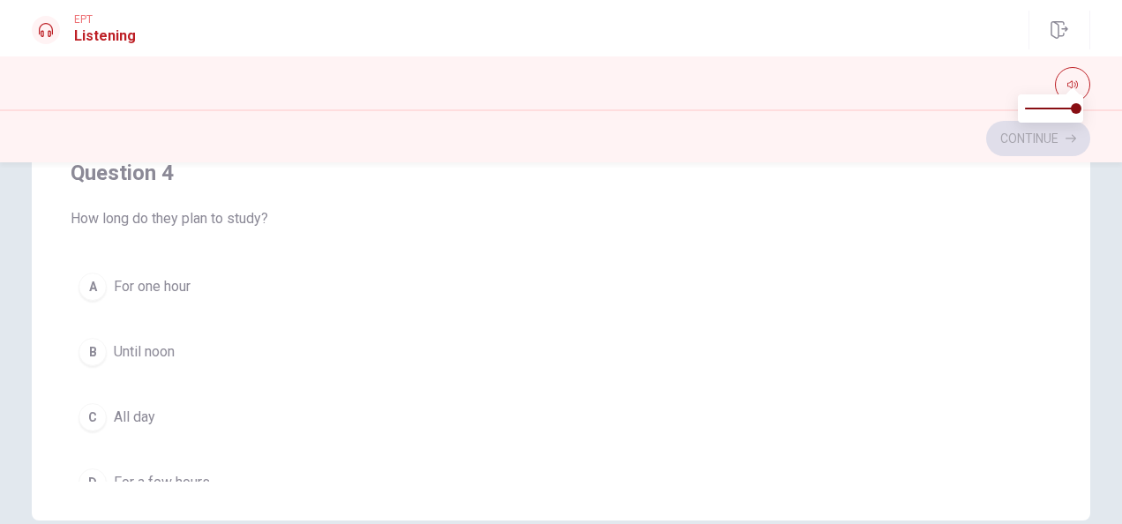
click at [91, 475] on div "D" at bounding box center [93, 482] width 28 height 28
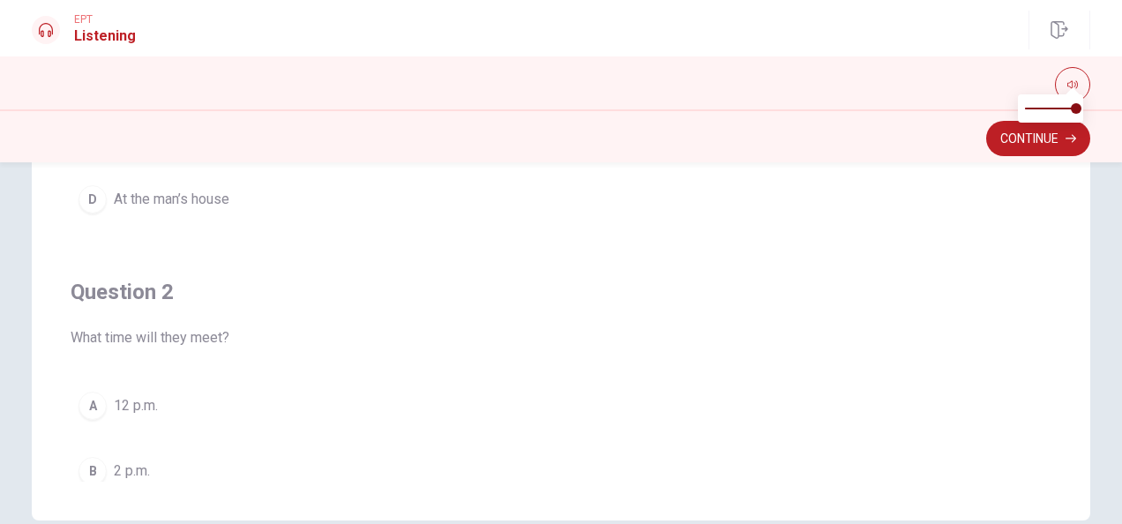
scroll to position [0, 0]
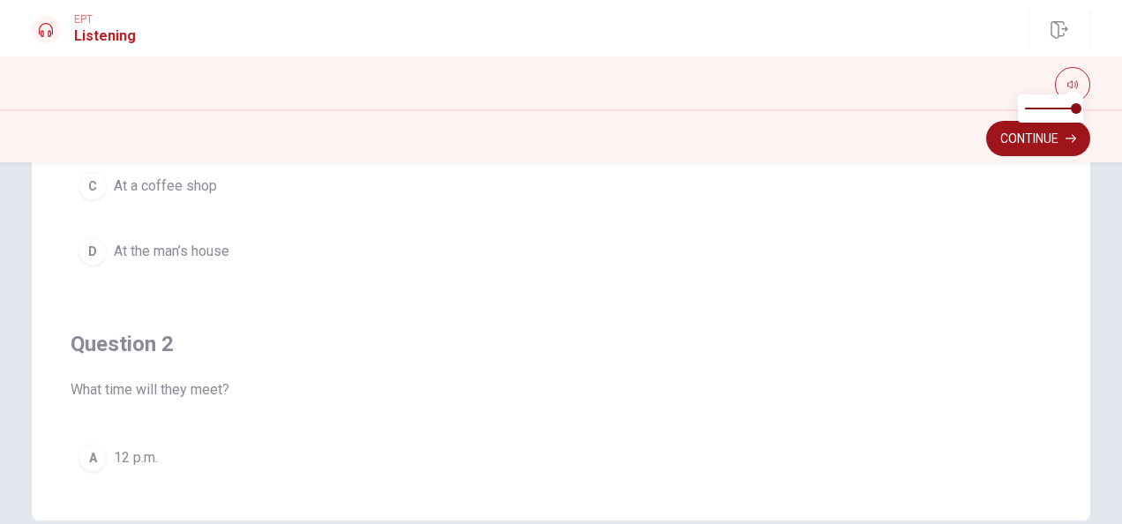
click at [1016, 135] on button "Continue" at bounding box center [1038, 138] width 104 height 35
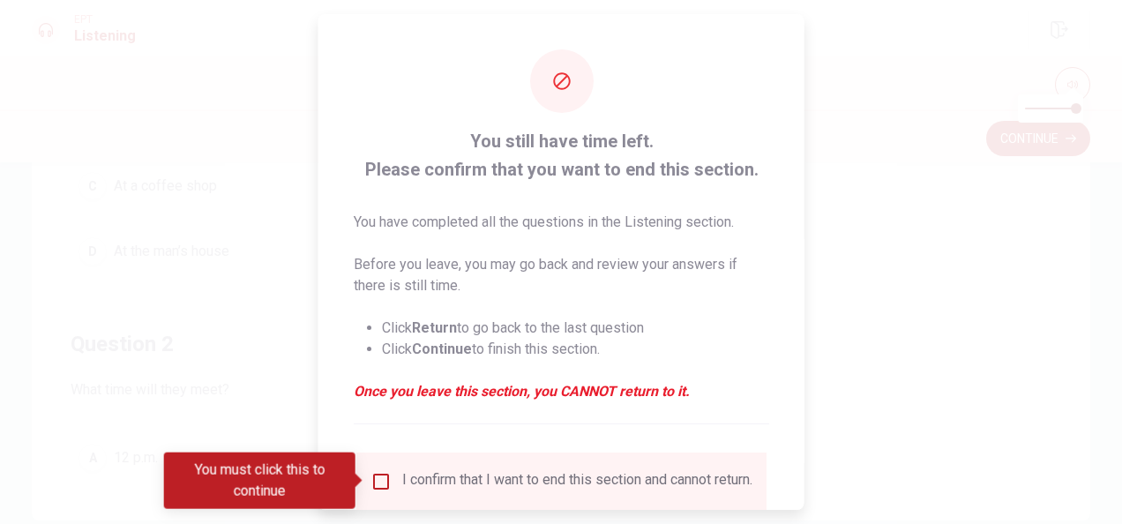
scroll to position [88, 0]
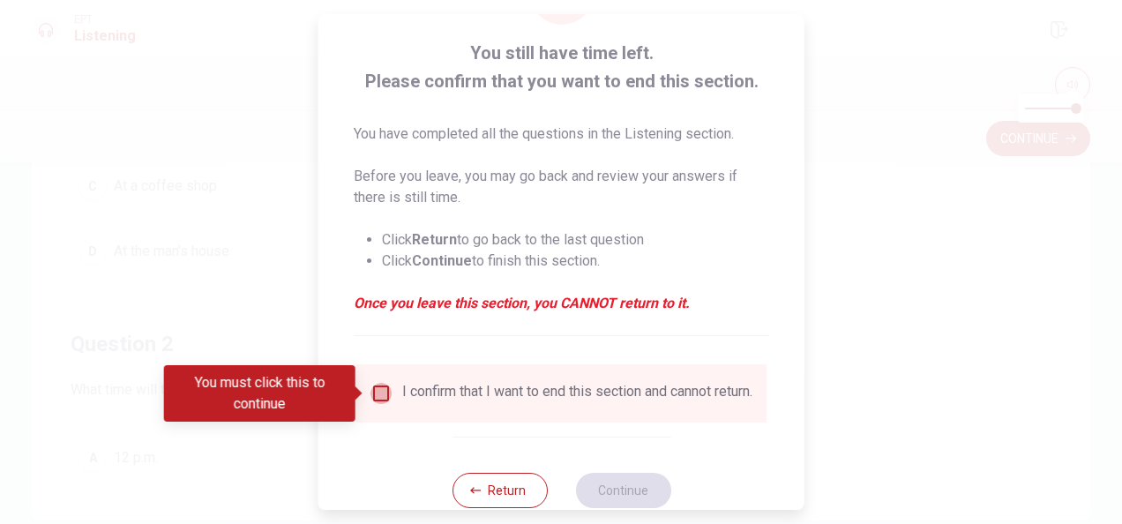
click at [385, 397] on input "You must click this to continue" at bounding box center [381, 393] width 21 height 21
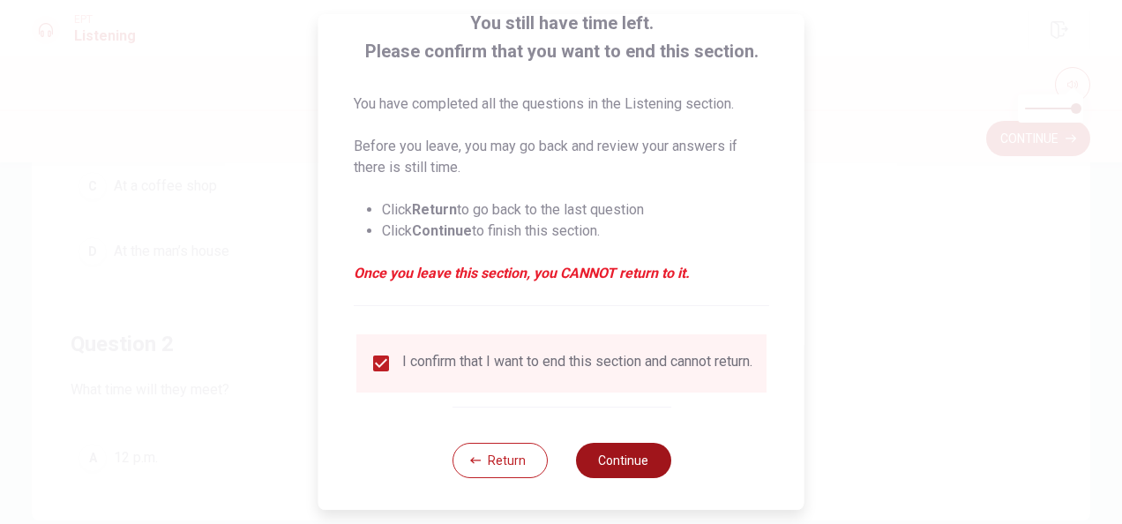
scroll to position [134, 0]
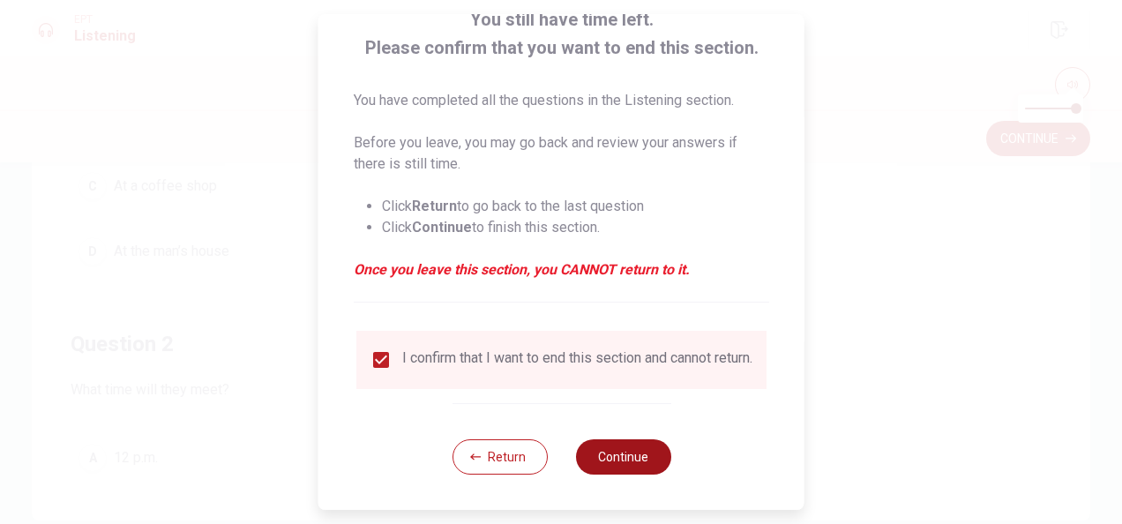
click at [613, 452] on button "Continue" at bounding box center [622, 456] width 95 height 35
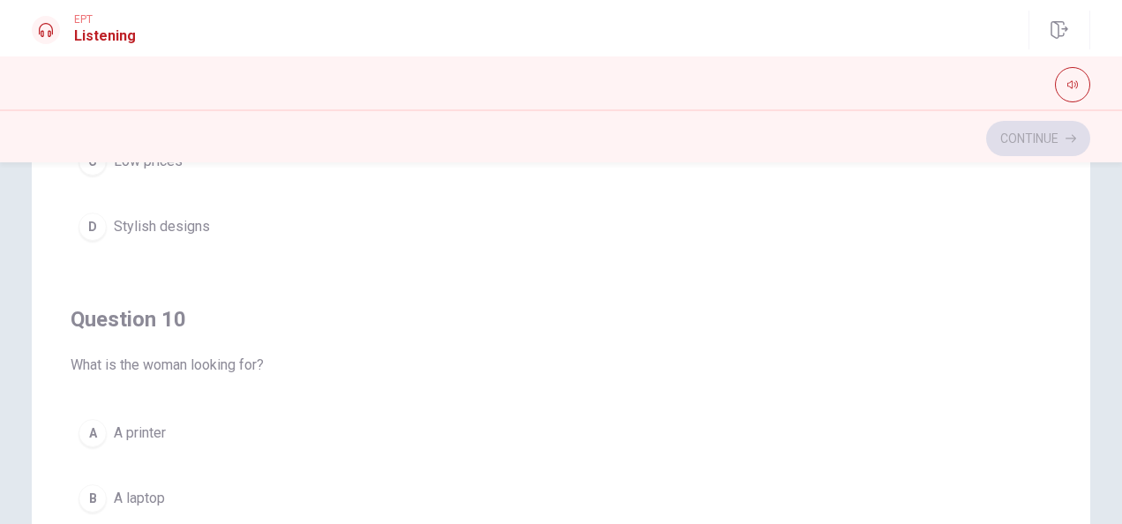
scroll to position [460, 0]
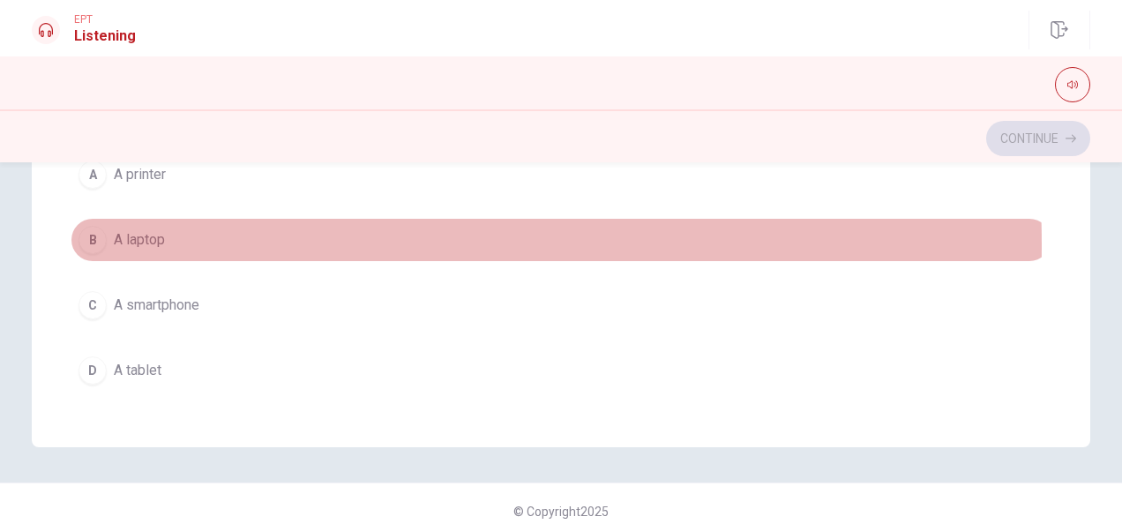
click at [97, 234] on div "B" at bounding box center [93, 240] width 28 height 28
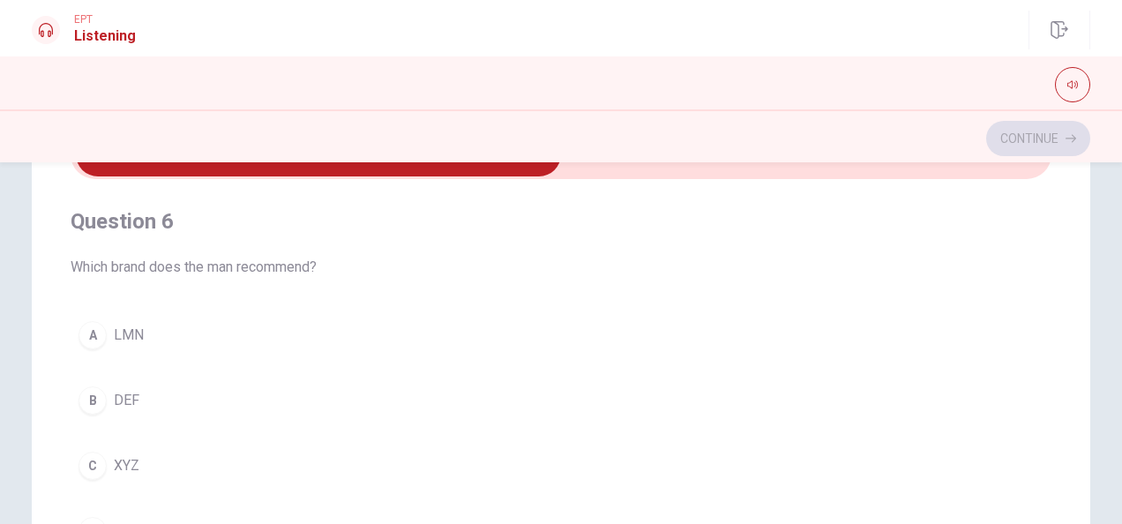
scroll to position [88, 0]
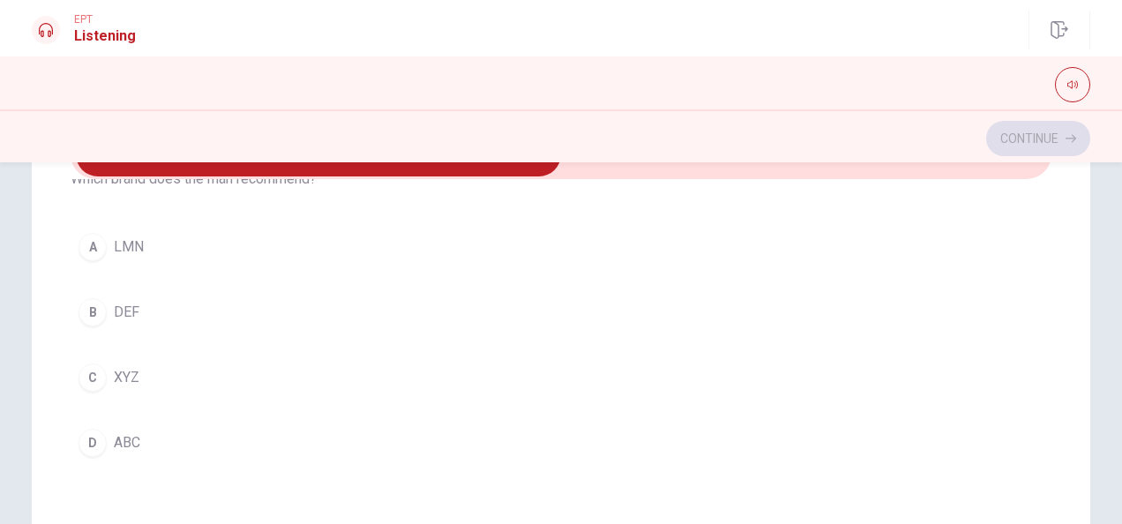
click at [92, 374] on div "C" at bounding box center [93, 377] width 28 height 28
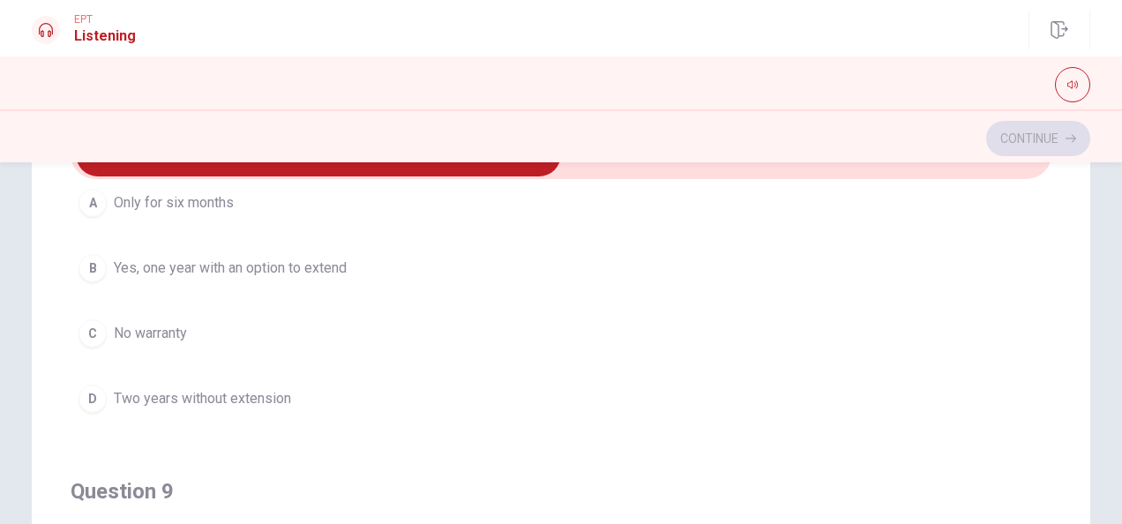
scroll to position [970, 0]
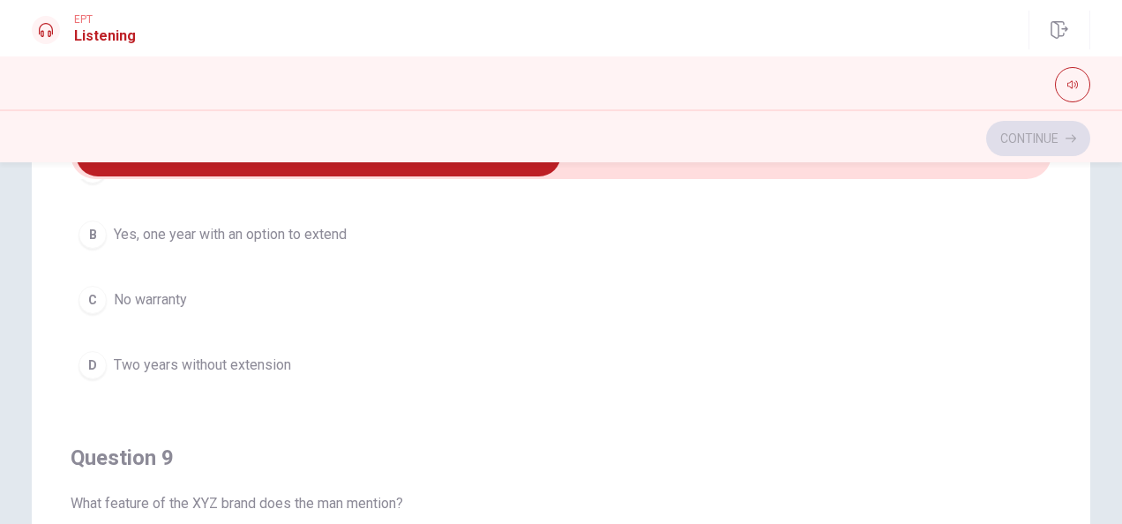
click at [80, 228] on div "B" at bounding box center [93, 235] width 28 height 28
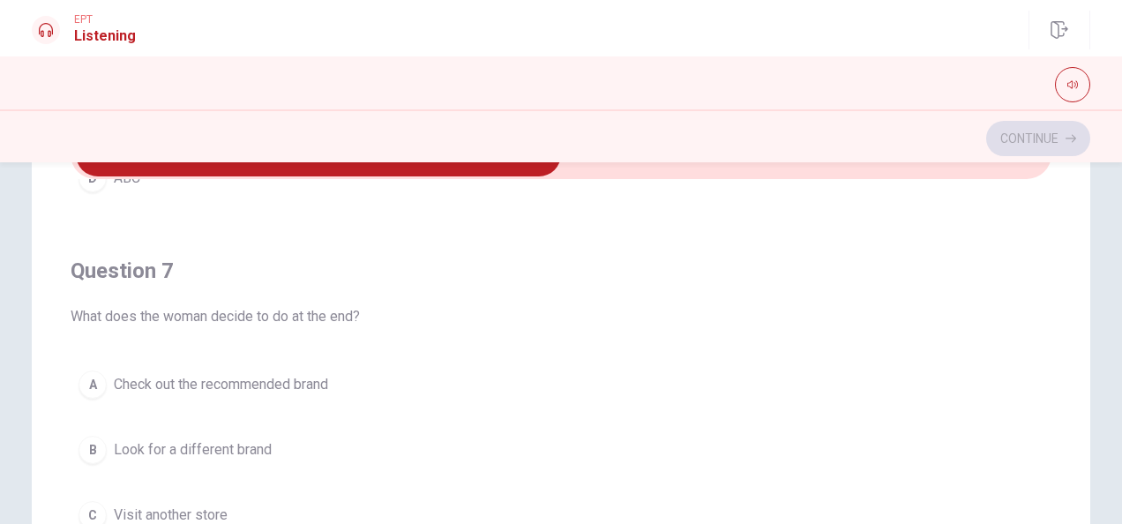
scroll to position [441, 0]
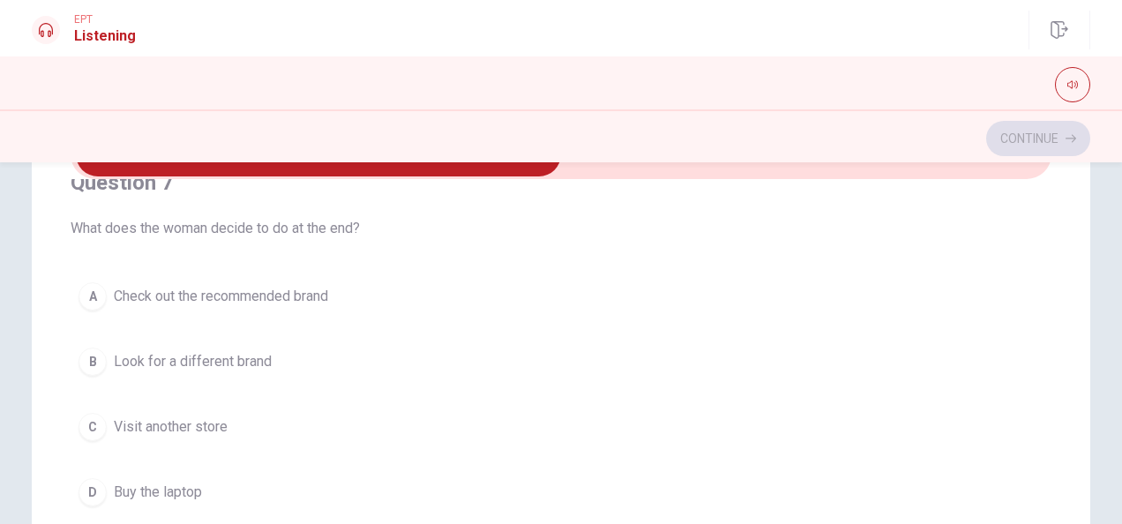
click at [79, 291] on div "A" at bounding box center [93, 296] width 28 height 28
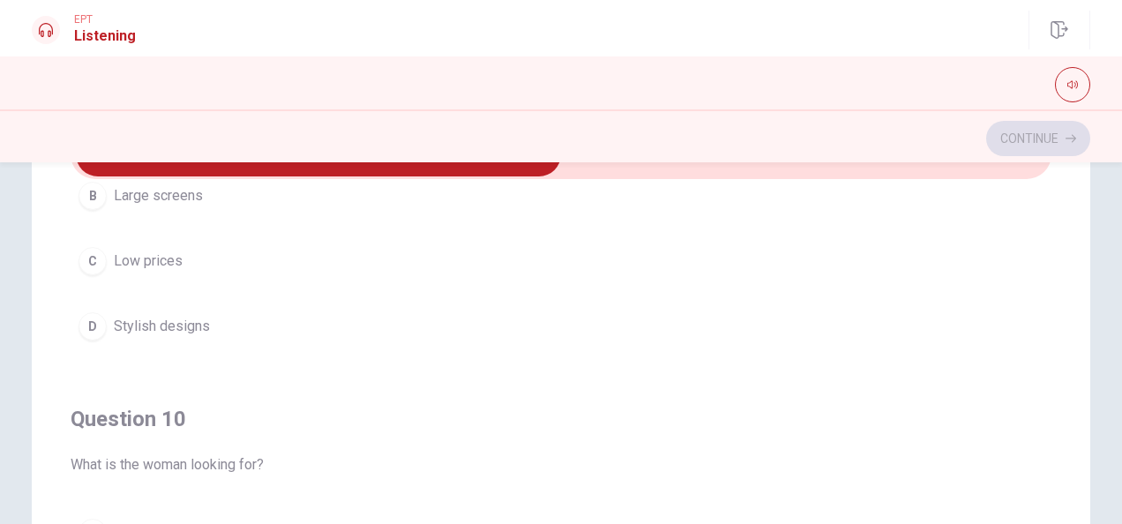
scroll to position [1235, 0]
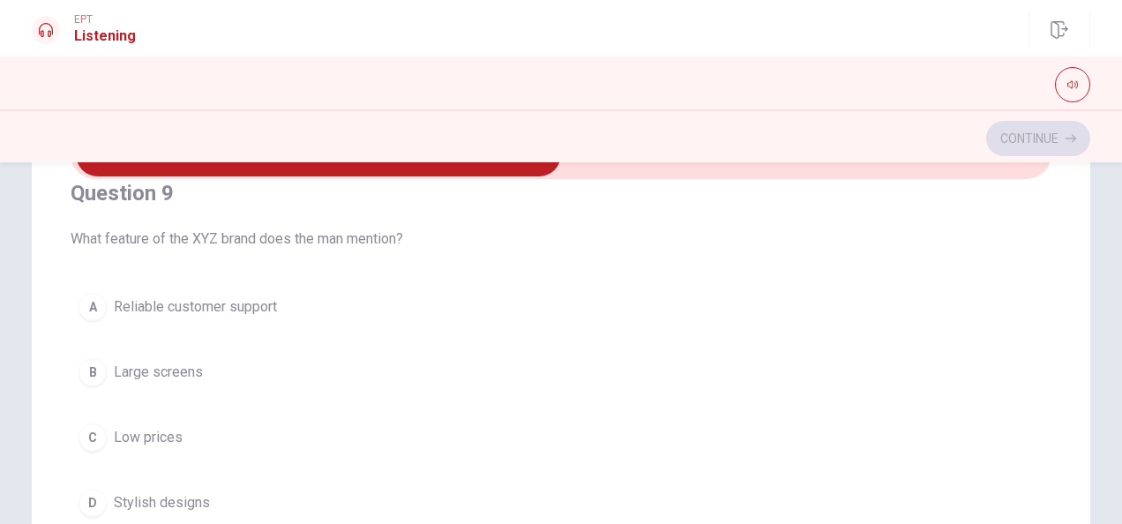
click at [90, 304] on div "A" at bounding box center [93, 307] width 28 height 28
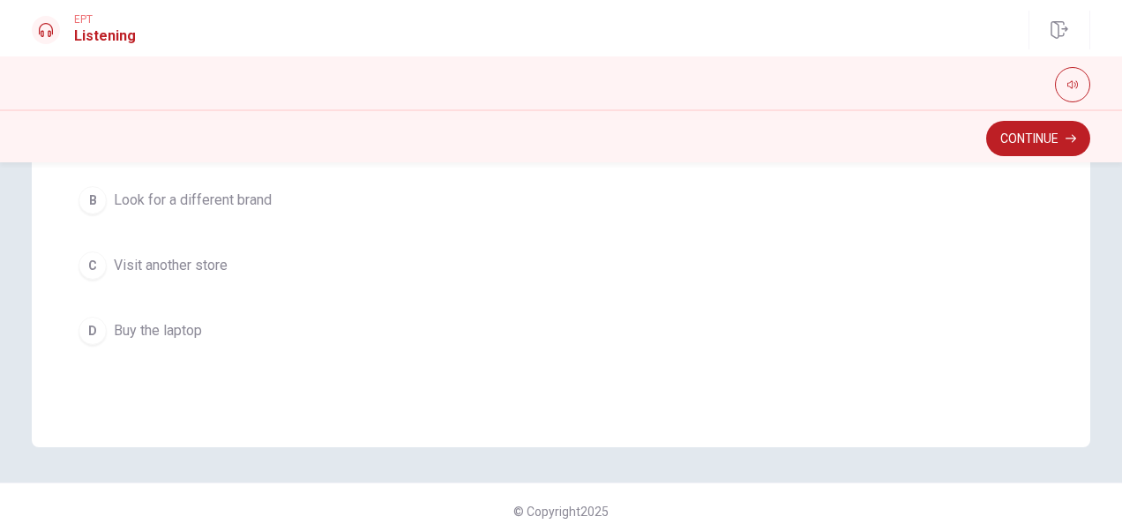
scroll to position [358, 0]
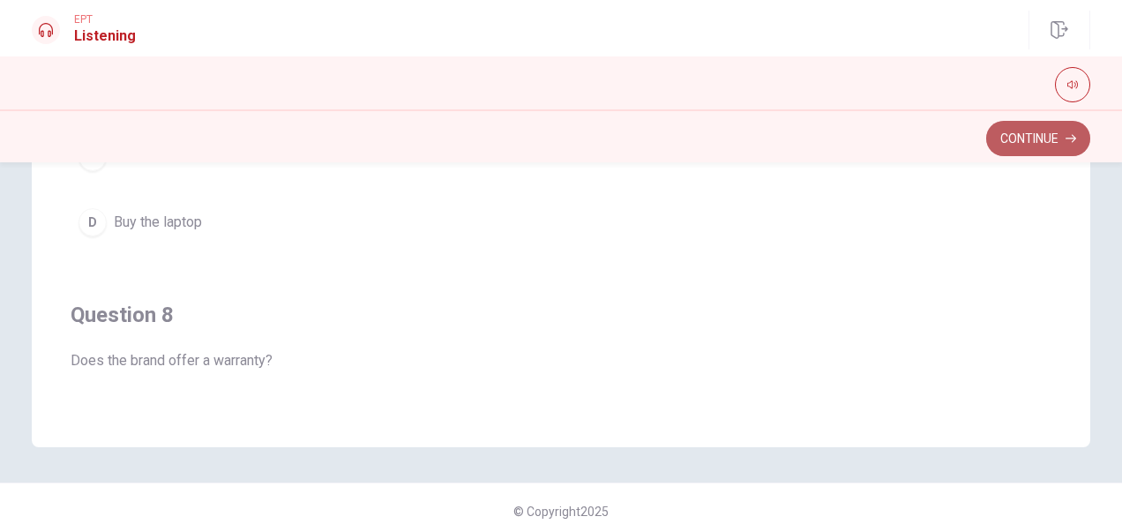
click at [1038, 141] on button "Continue" at bounding box center [1038, 138] width 104 height 35
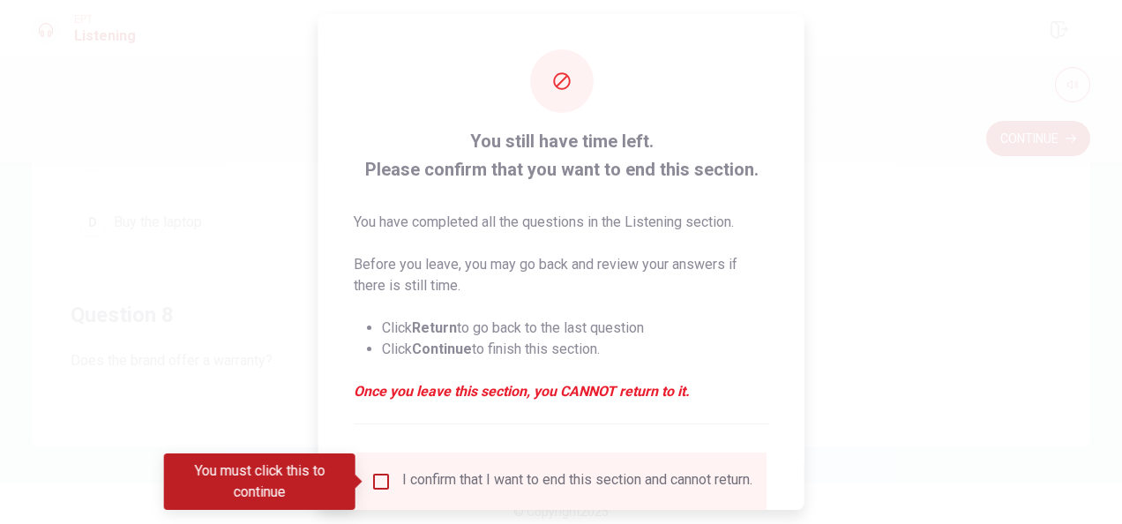
click at [372, 478] on input "You must click this to continue" at bounding box center [381, 481] width 21 height 21
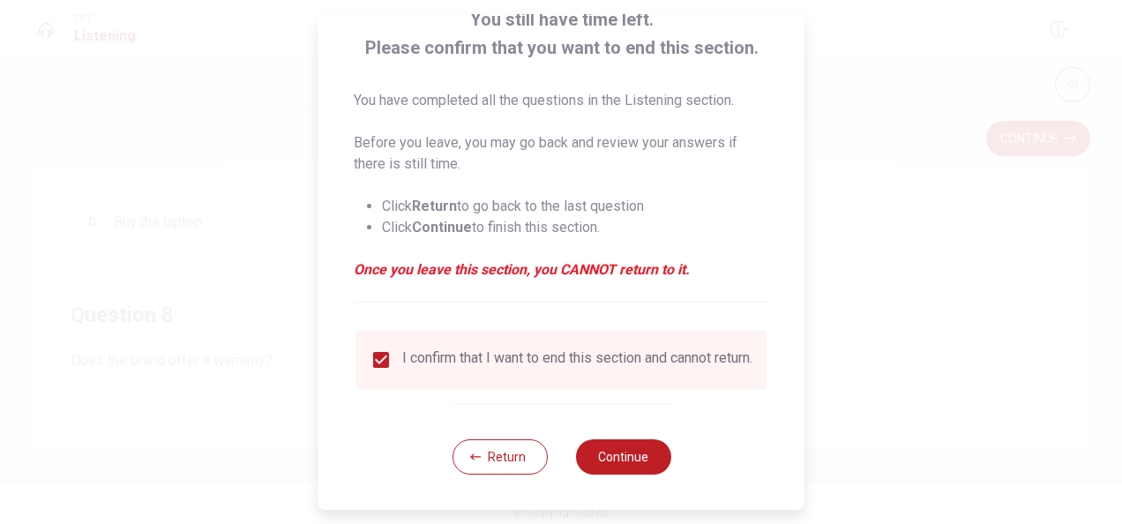
scroll to position [134, 0]
click at [639, 458] on button "Continue" at bounding box center [622, 456] width 95 height 35
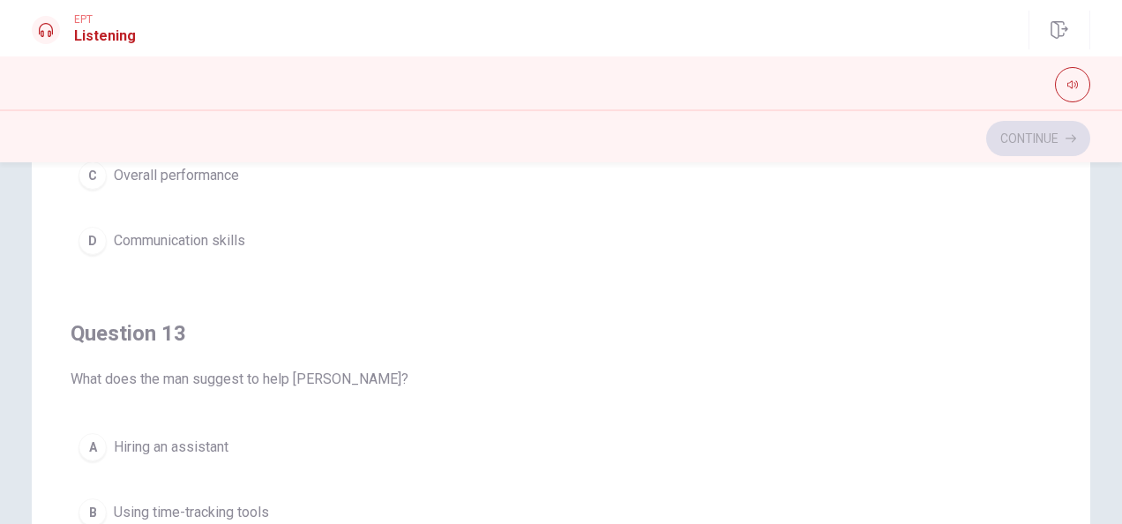
scroll to position [369, 0]
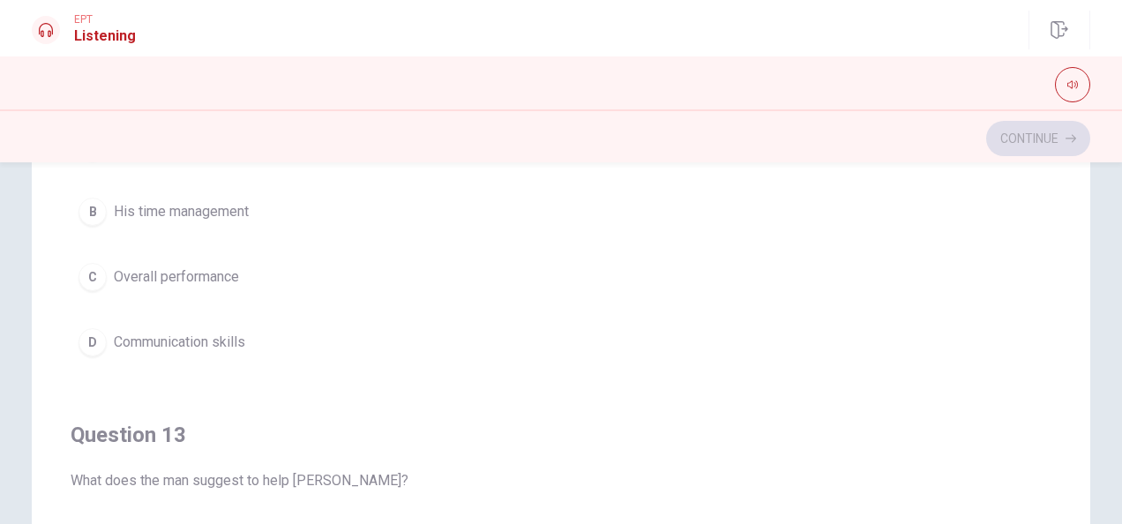
click at [91, 205] on div "B" at bounding box center [93, 212] width 28 height 28
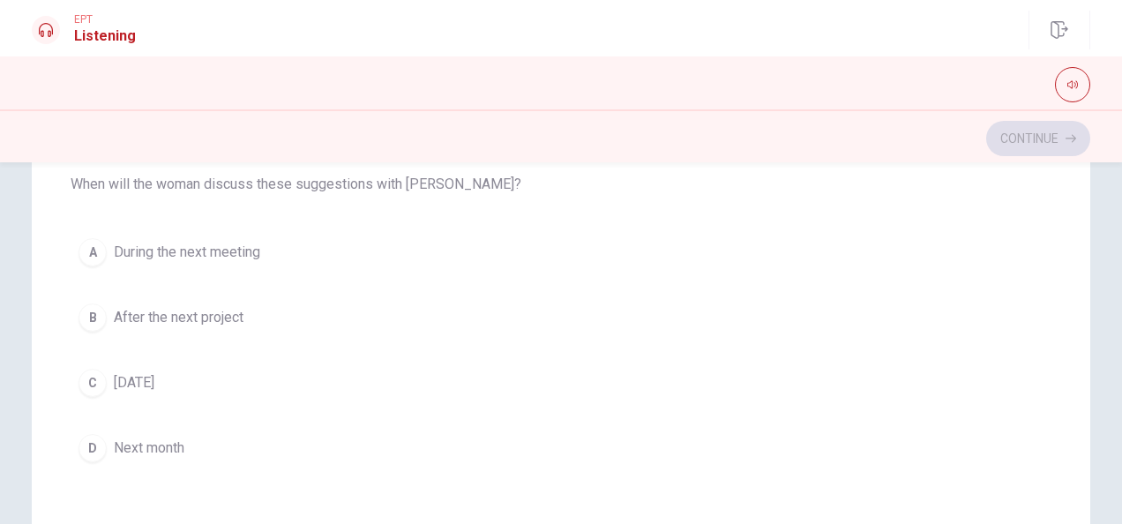
scroll to position [1075, 0]
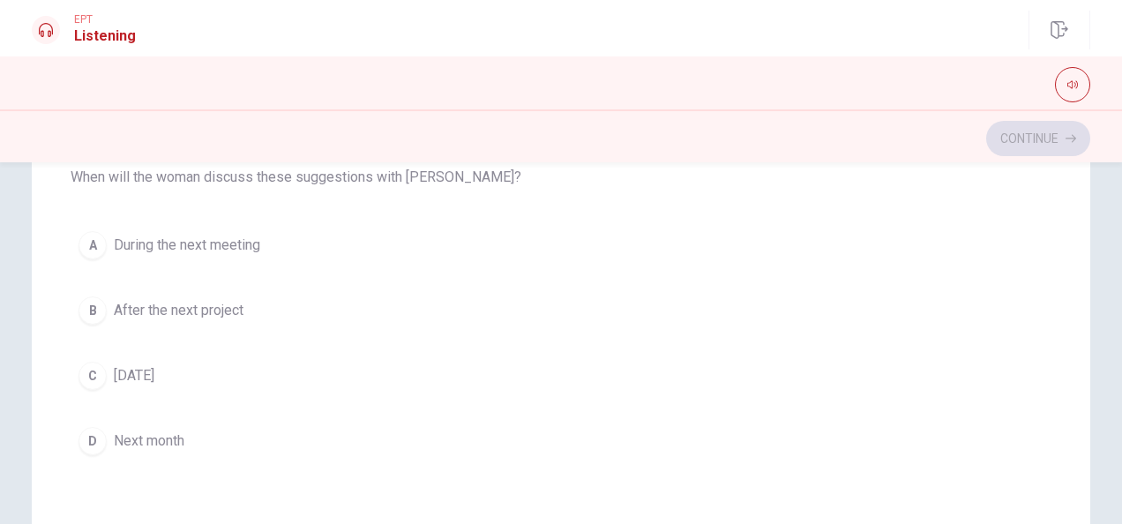
click at [86, 236] on div "A" at bounding box center [93, 245] width 28 height 28
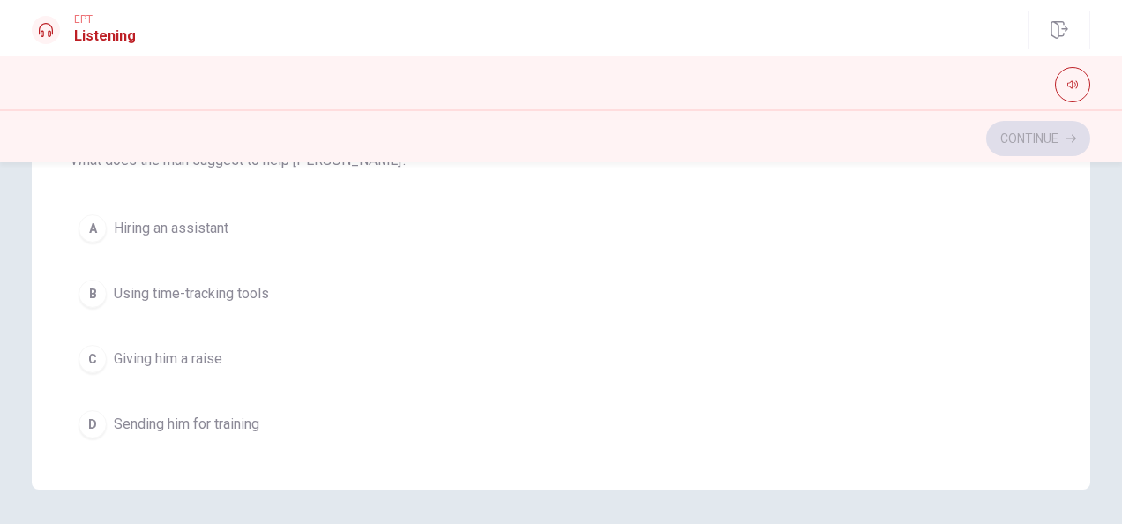
scroll to position [609, 0]
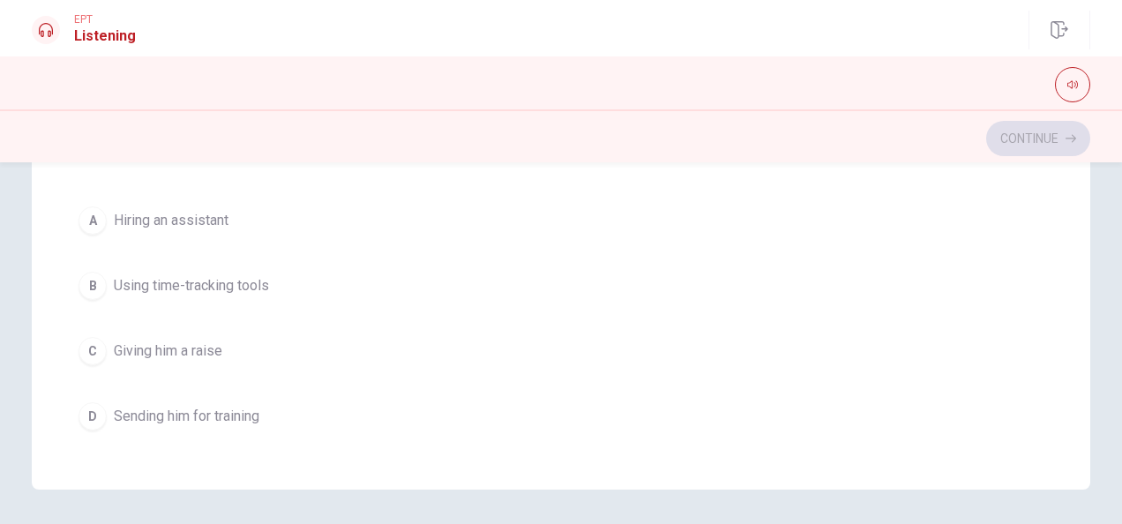
click at [96, 280] on div "B" at bounding box center [93, 286] width 28 height 28
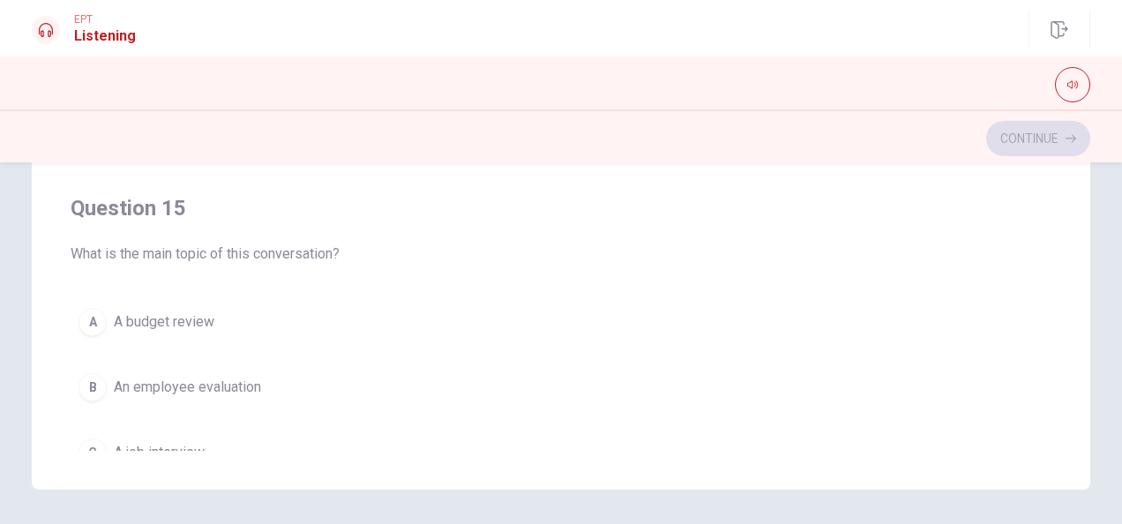
scroll to position [1403, 0]
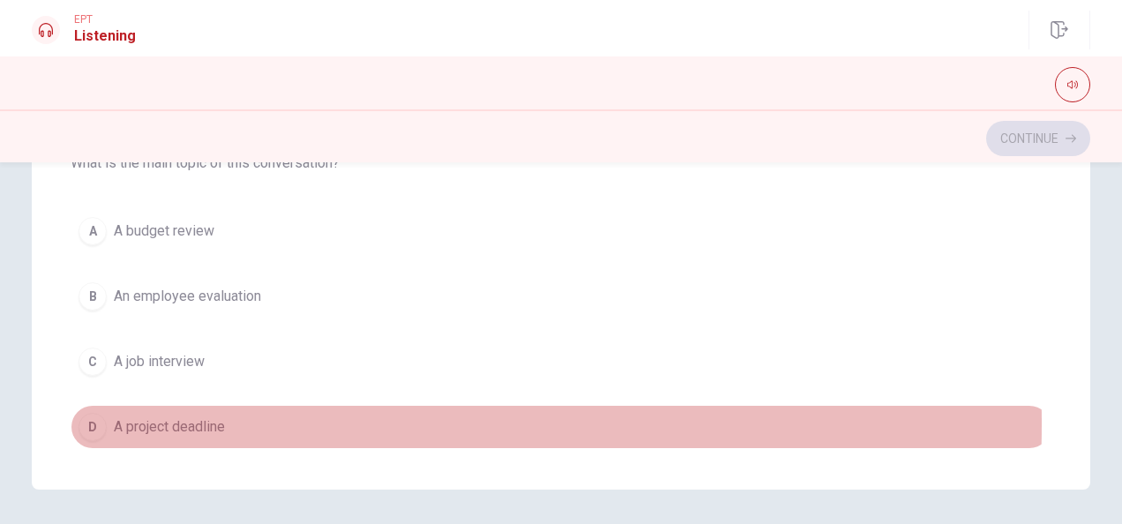
click at [99, 413] on div "D" at bounding box center [93, 427] width 28 height 28
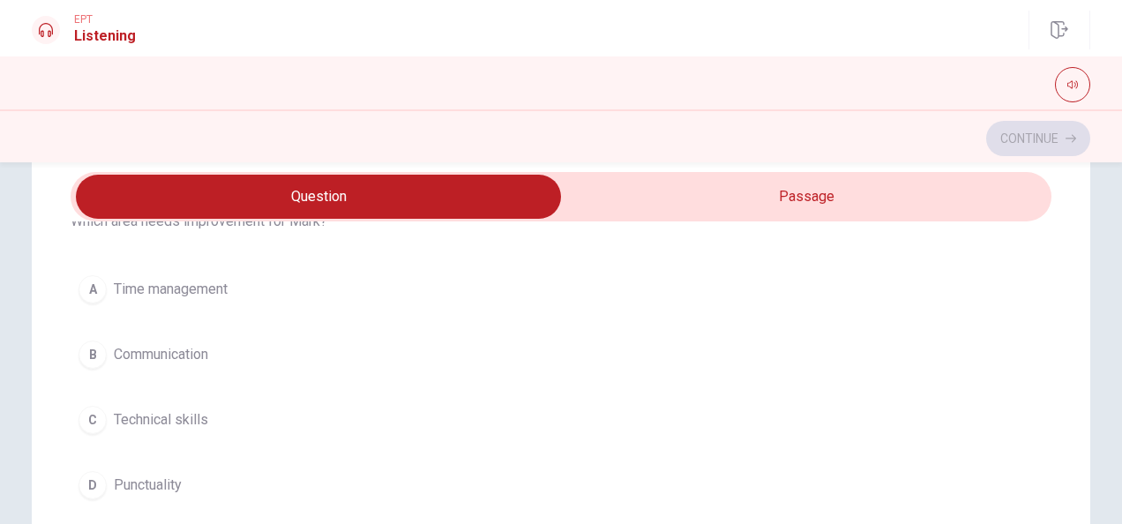
scroll to position [0, 0]
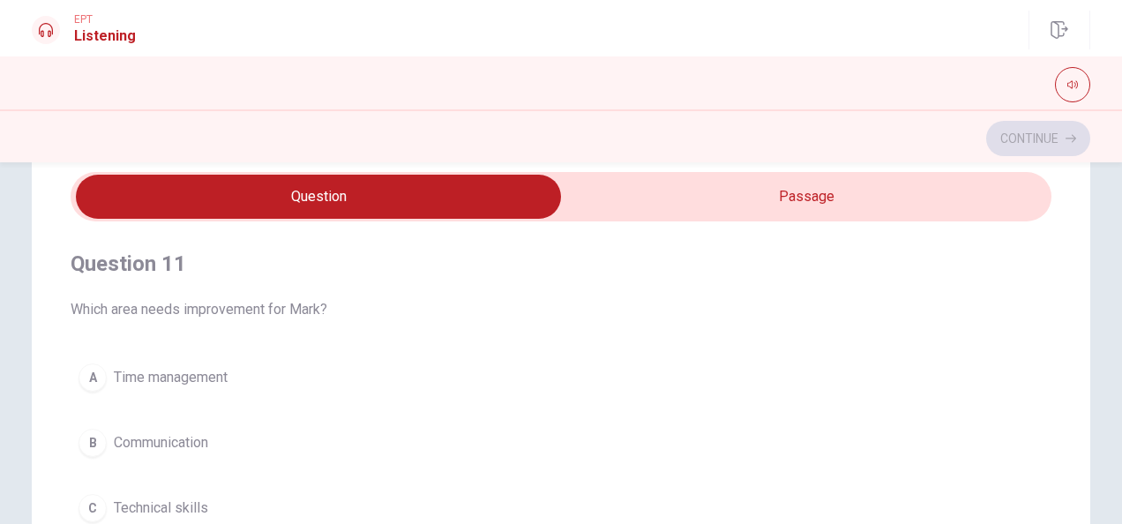
click at [97, 376] on div "A" at bounding box center [93, 377] width 28 height 28
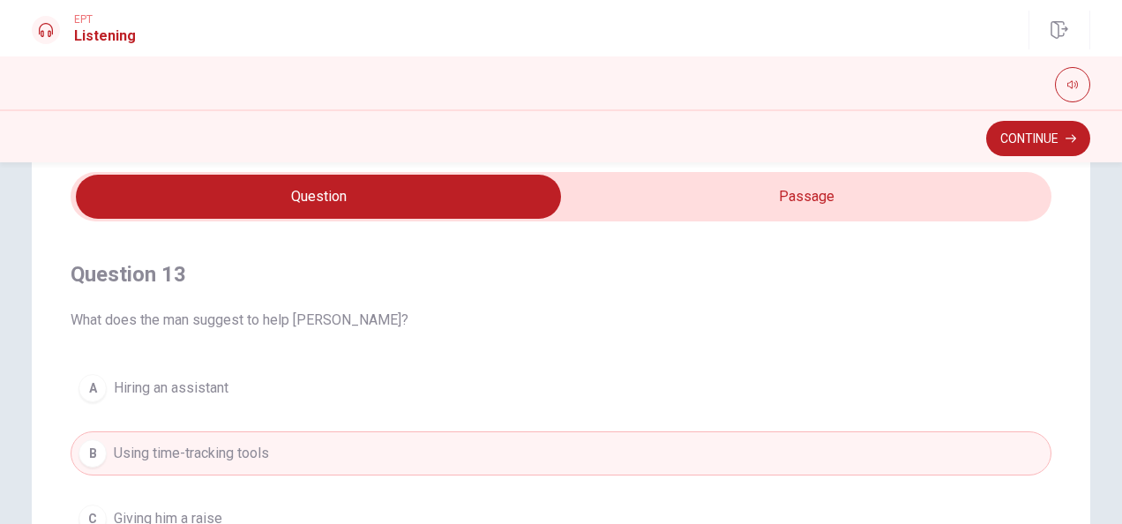
type input "56"
click at [702, 201] on input "checkbox" at bounding box center [319, 197] width 1472 height 44
checkbox input "true"
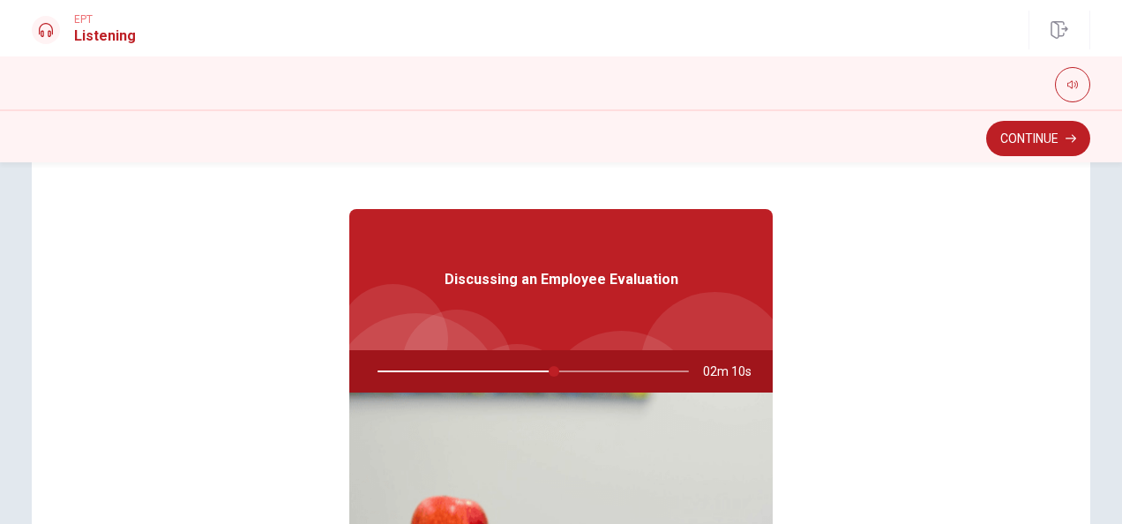
scroll to position [64, 0]
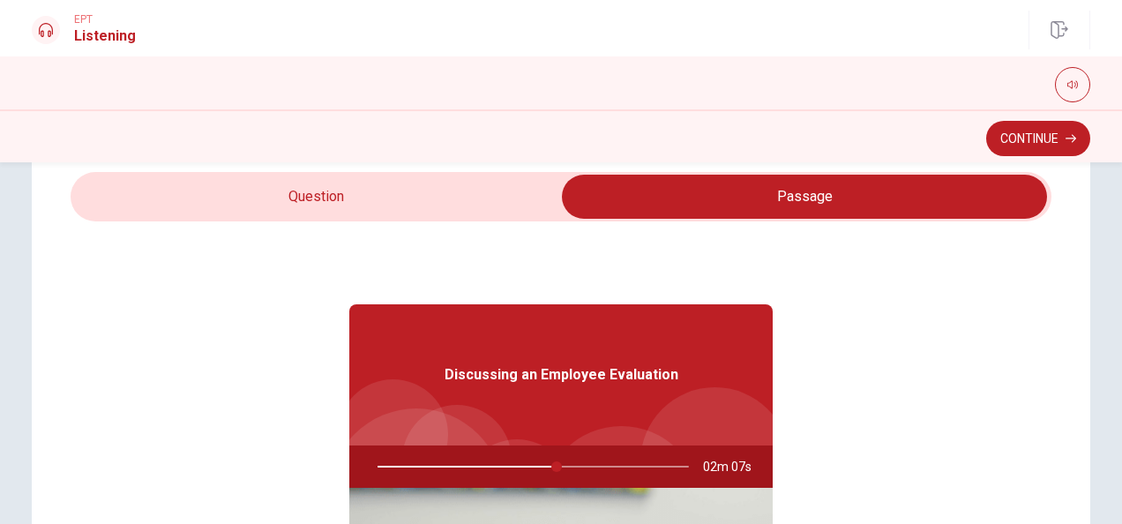
type input "58"
click at [474, 211] on input "checkbox" at bounding box center [805, 197] width 1472 height 44
checkbox input "false"
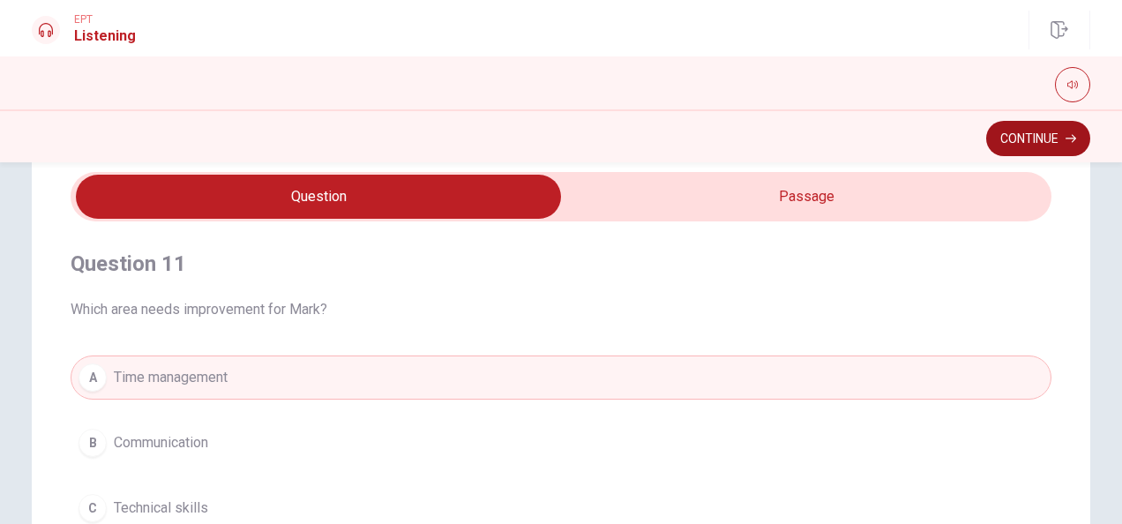
click at [1011, 136] on button "Continue" at bounding box center [1038, 138] width 104 height 35
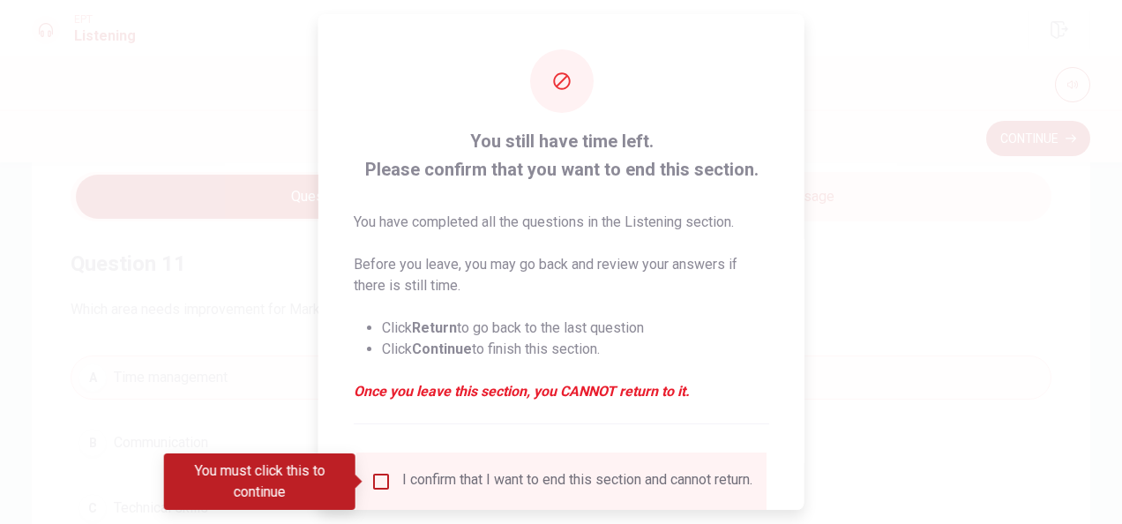
click at [373, 482] on input "You must click this to continue" at bounding box center [381, 481] width 21 height 21
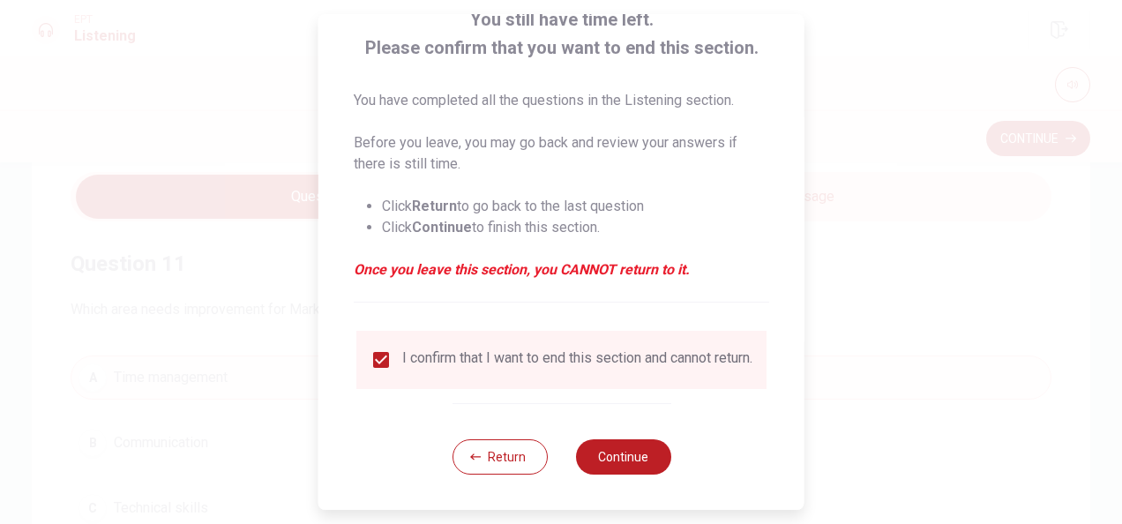
scroll to position [134, 0]
click at [618, 450] on button "Continue" at bounding box center [622, 456] width 95 height 35
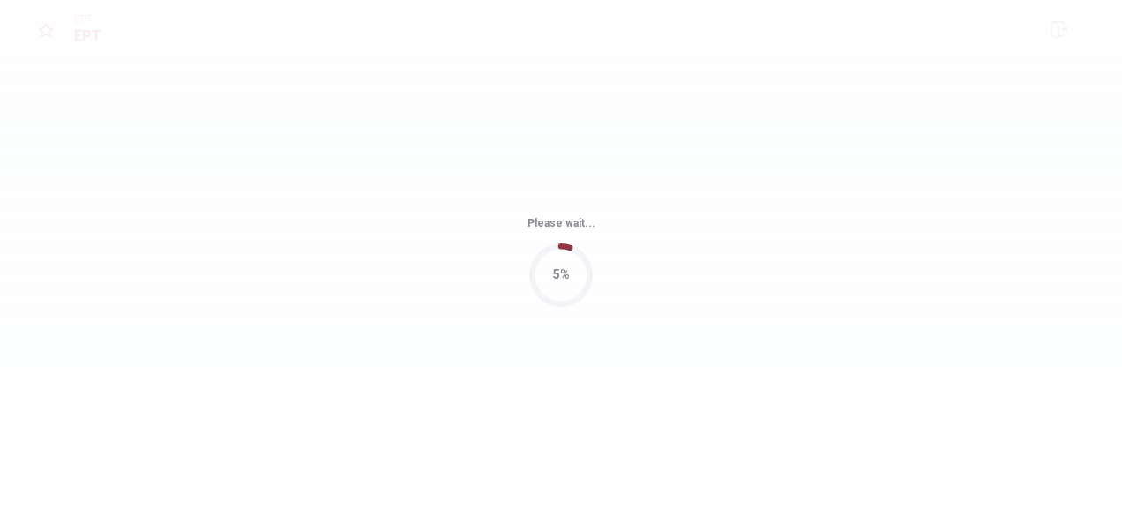
scroll to position [0, 0]
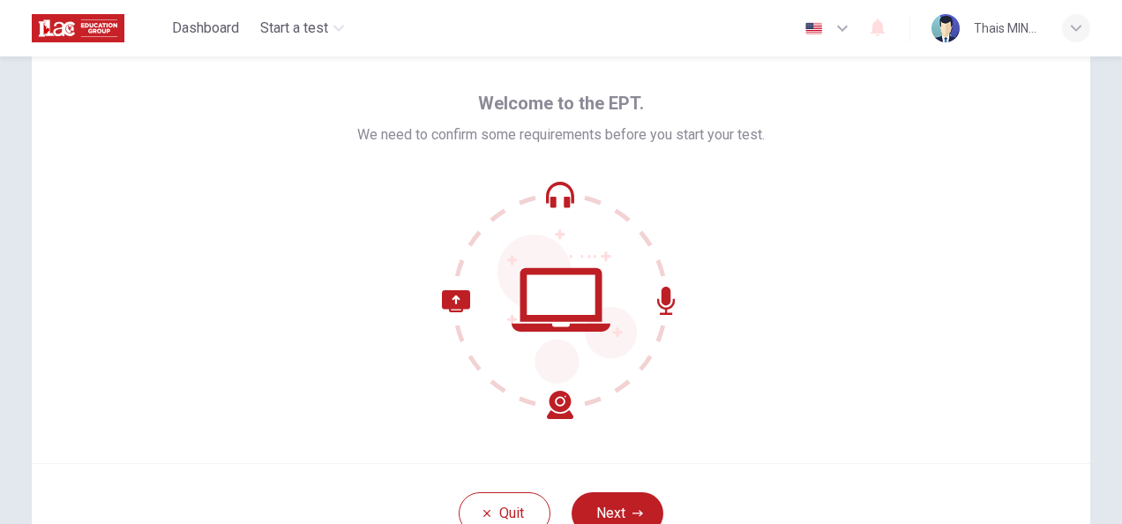
scroll to position [176, 0]
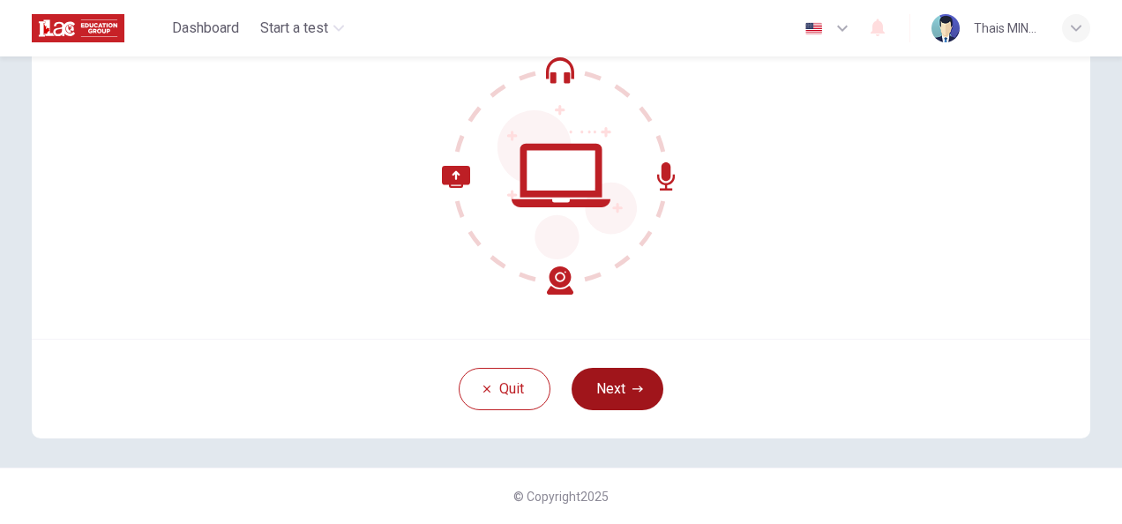
click at [635, 391] on icon "button" at bounding box center [638, 389] width 11 height 6
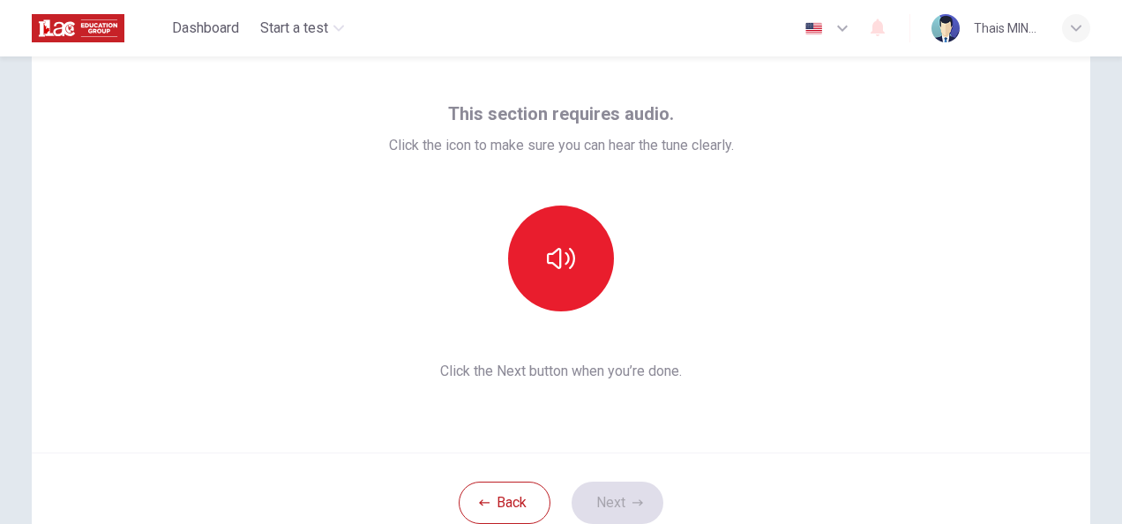
scroll to position [88, 0]
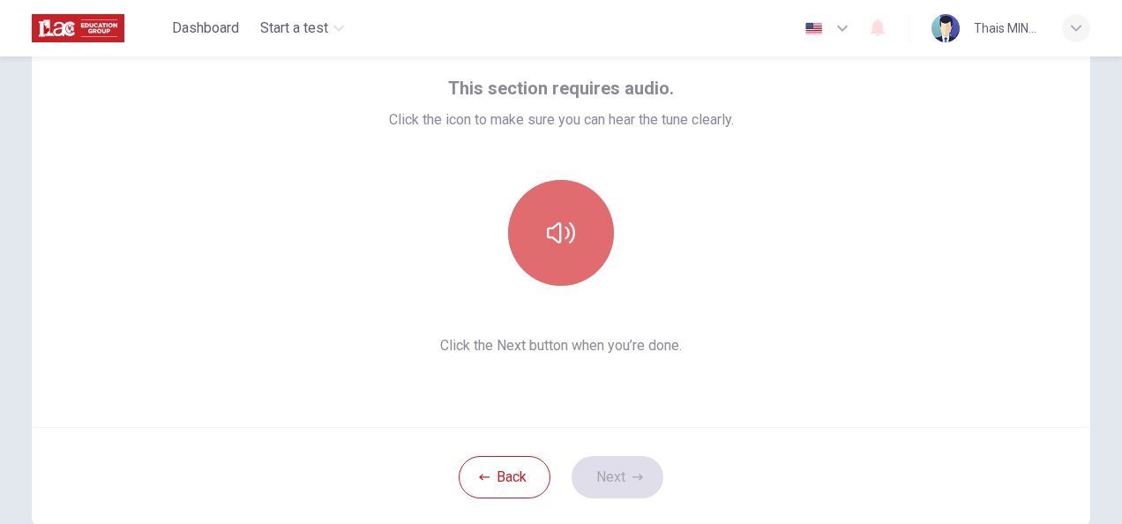
click at [574, 254] on button "button" at bounding box center [561, 233] width 106 height 106
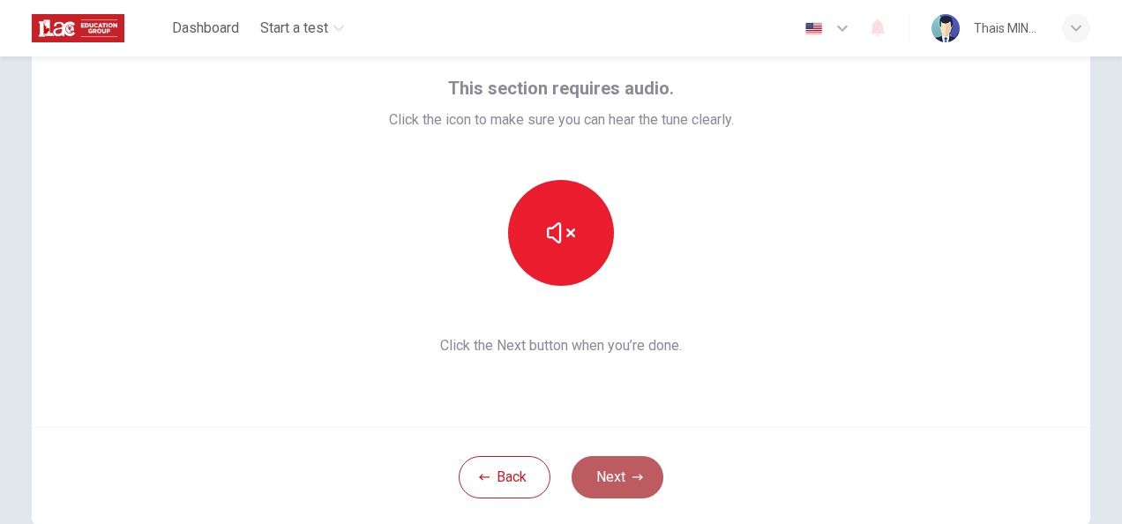
click at [610, 469] on button "Next" at bounding box center [618, 477] width 92 height 42
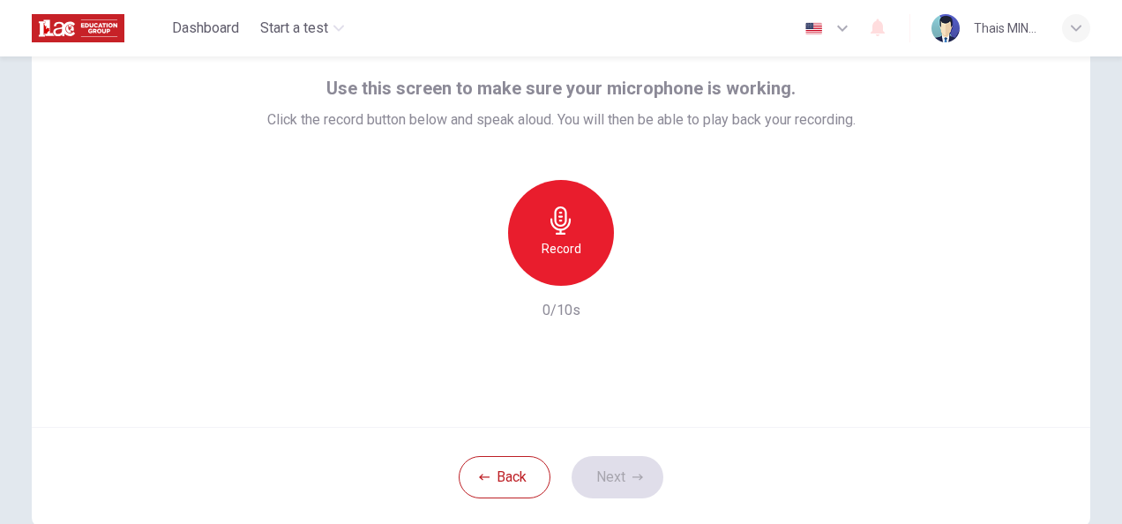
click at [572, 243] on h6 "Record" at bounding box center [562, 248] width 40 height 21
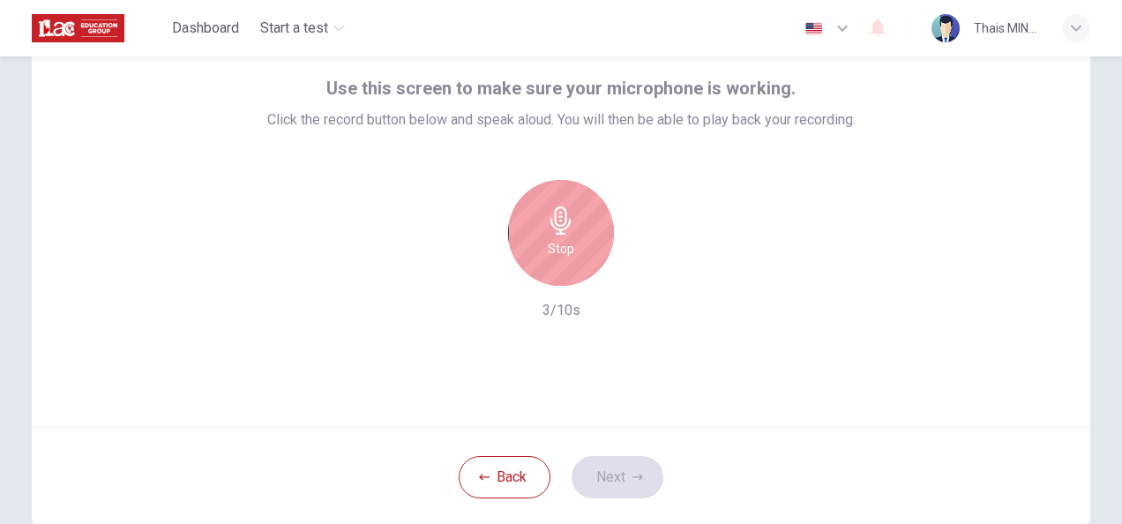
click at [570, 243] on div "Stop" at bounding box center [561, 233] width 106 height 106
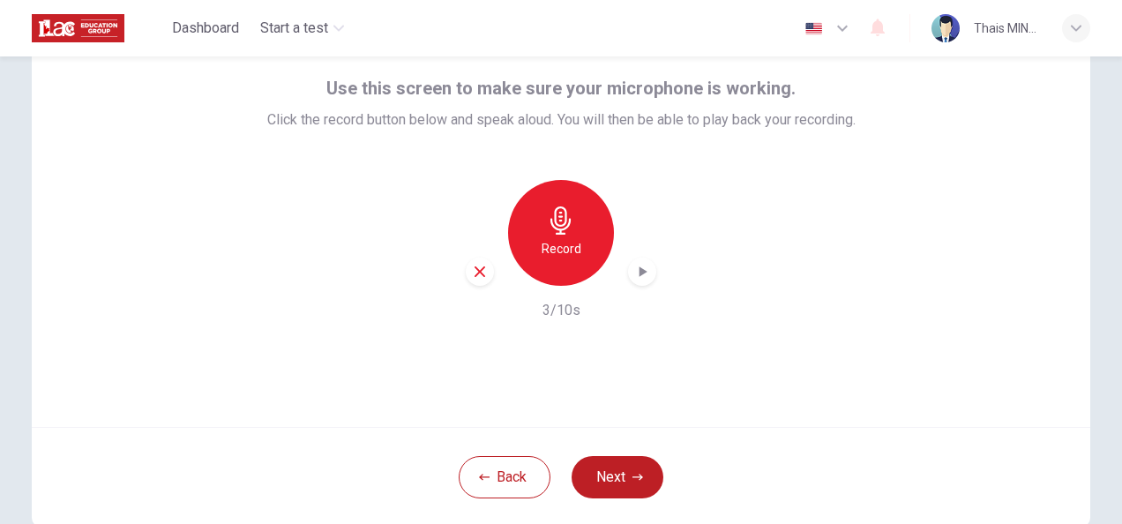
click at [573, 235] on div "Record" at bounding box center [561, 233] width 106 height 106
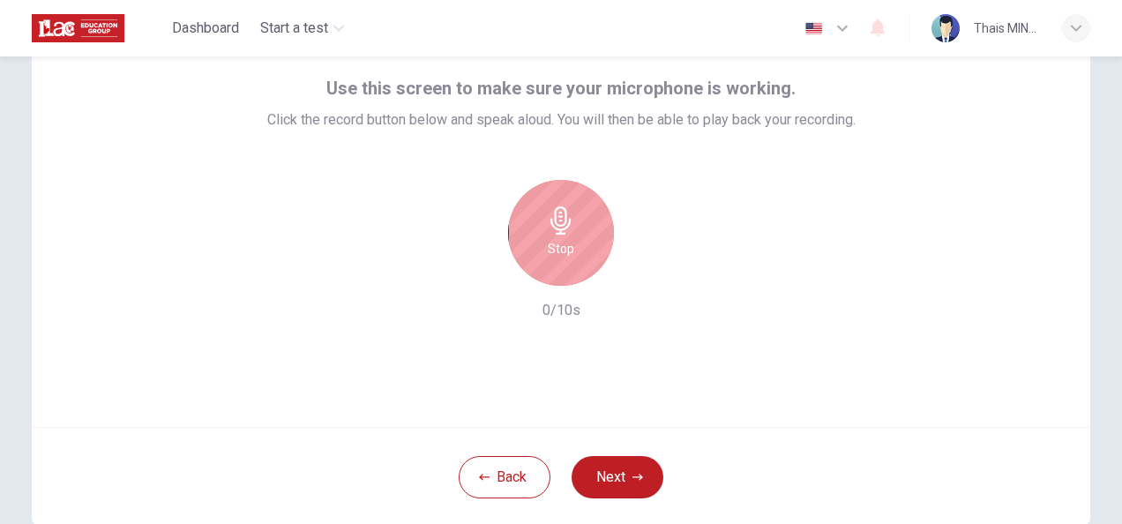
click at [573, 235] on div "Stop" at bounding box center [561, 233] width 106 height 106
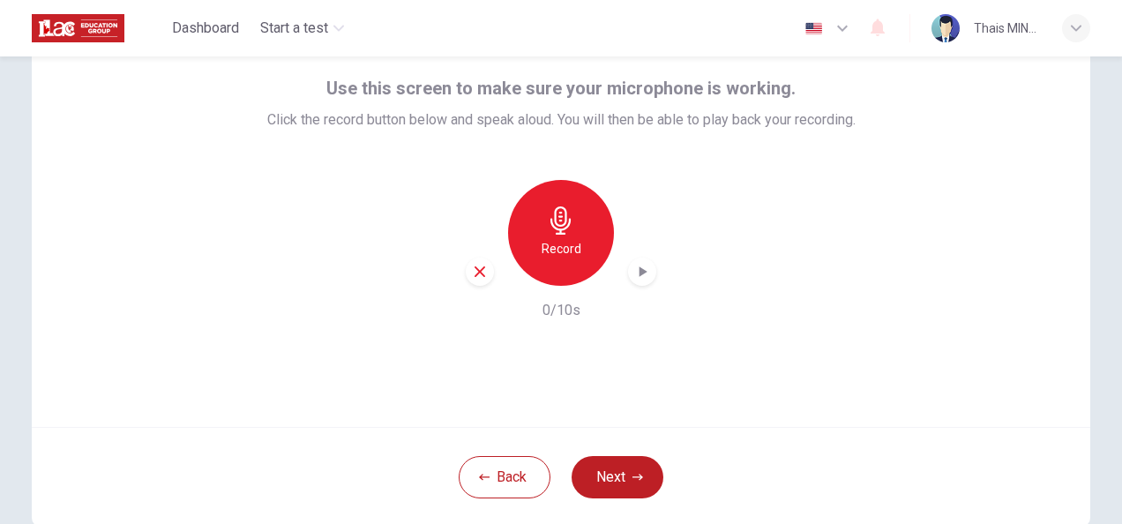
click at [573, 235] on div "Record" at bounding box center [561, 233] width 106 height 106
click at [640, 274] on icon "button" at bounding box center [644, 271] width 8 height 11
click at [633, 472] on icon "button" at bounding box center [638, 477] width 11 height 11
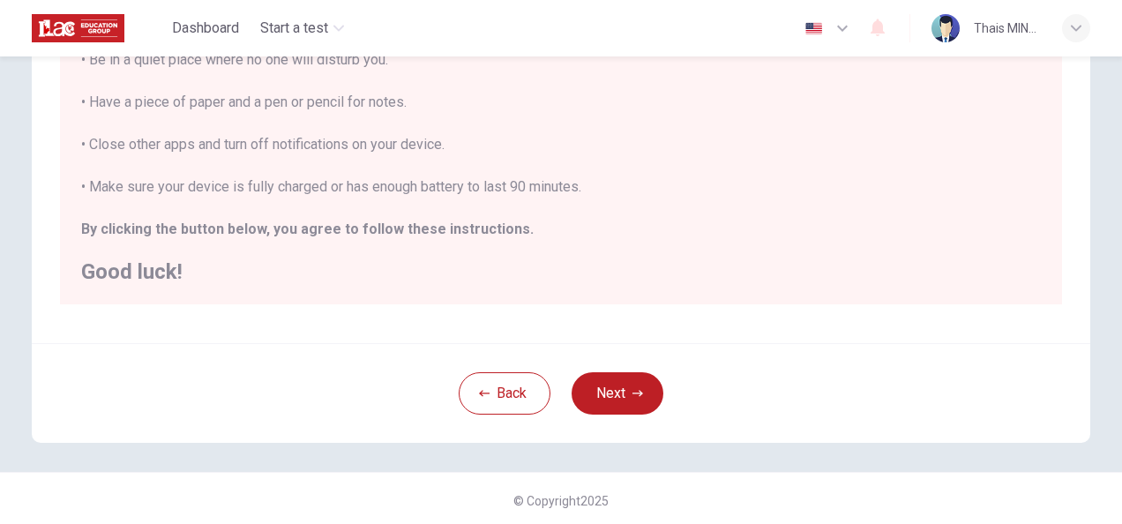
scroll to position [401, 0]
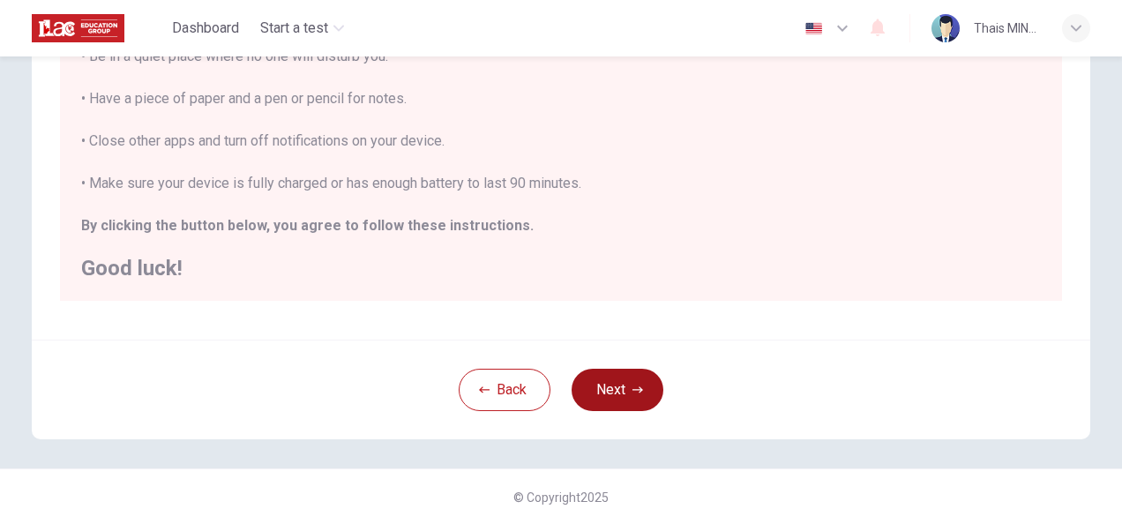
click at [620, 391] on button "Next" at bounding box center [618, 390] width 92 height 42
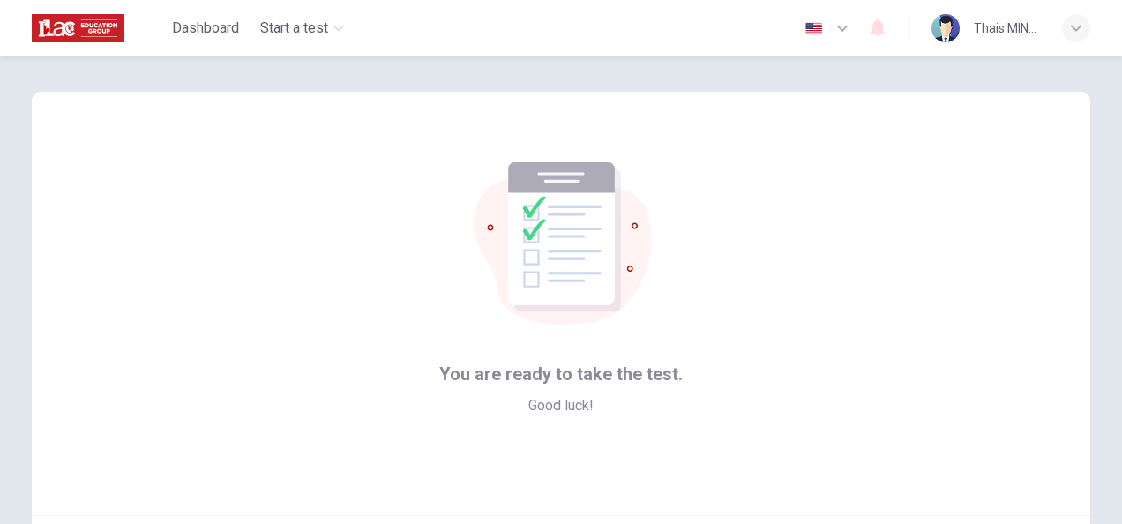
scroll to position [88, 0]
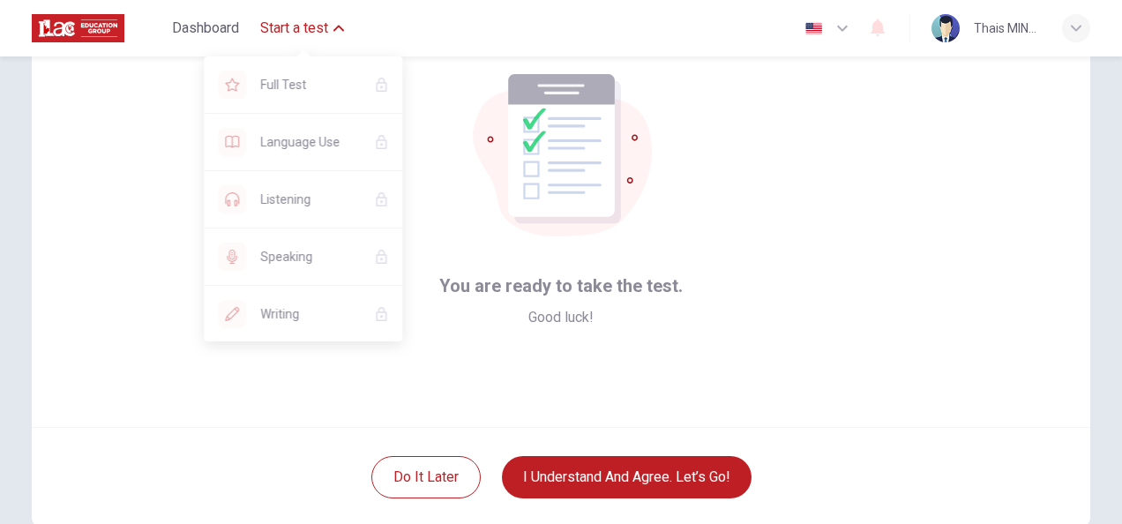
click at [321, 25] on span "Start a test" at bounding box center [294, 28] width 68 height 21
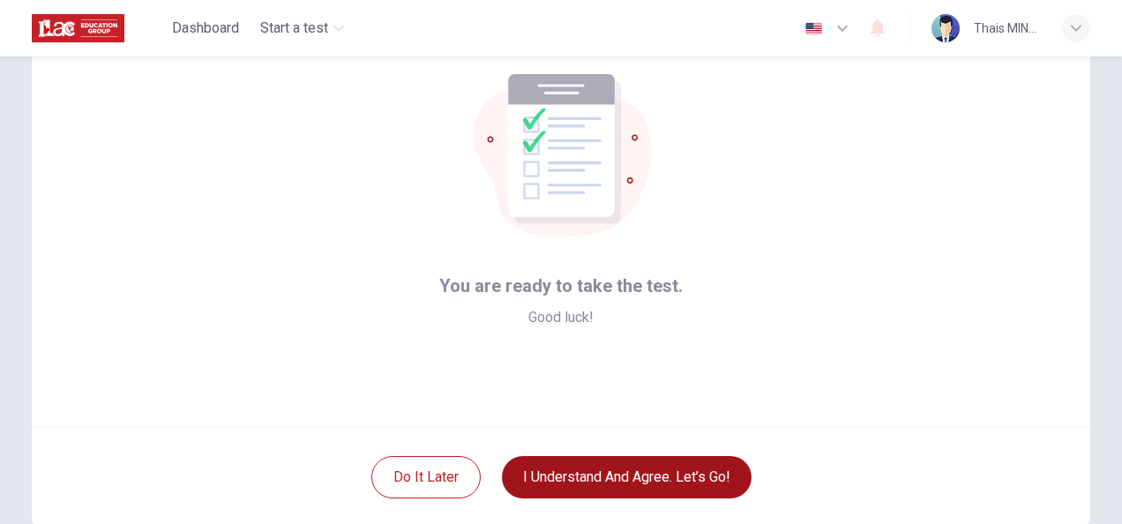
click at [580, 478] on button "I understand and agree. Let’s go!" at bounding box center [627, 477] width 250 height 42
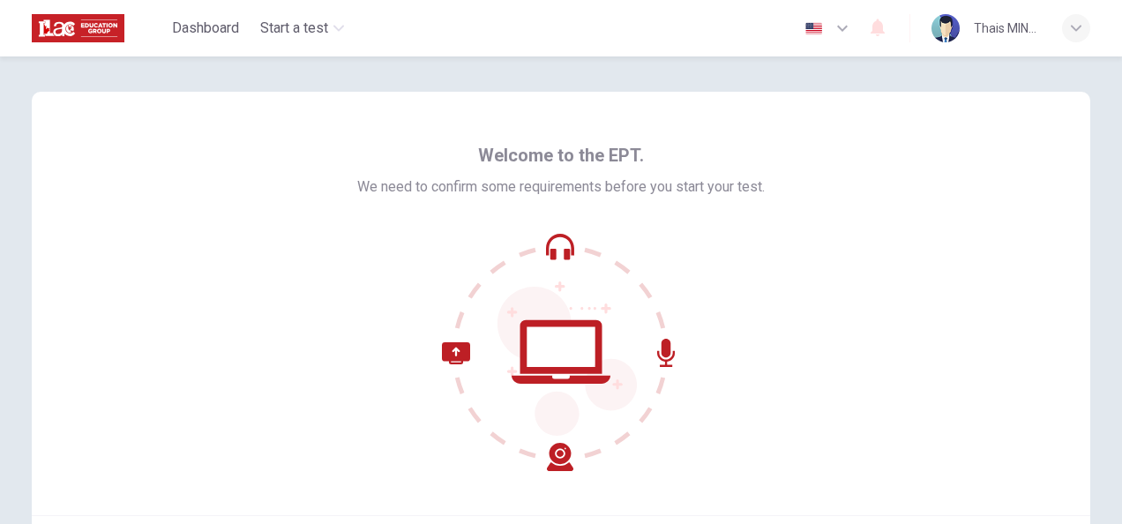
scroll to position [176, 0]
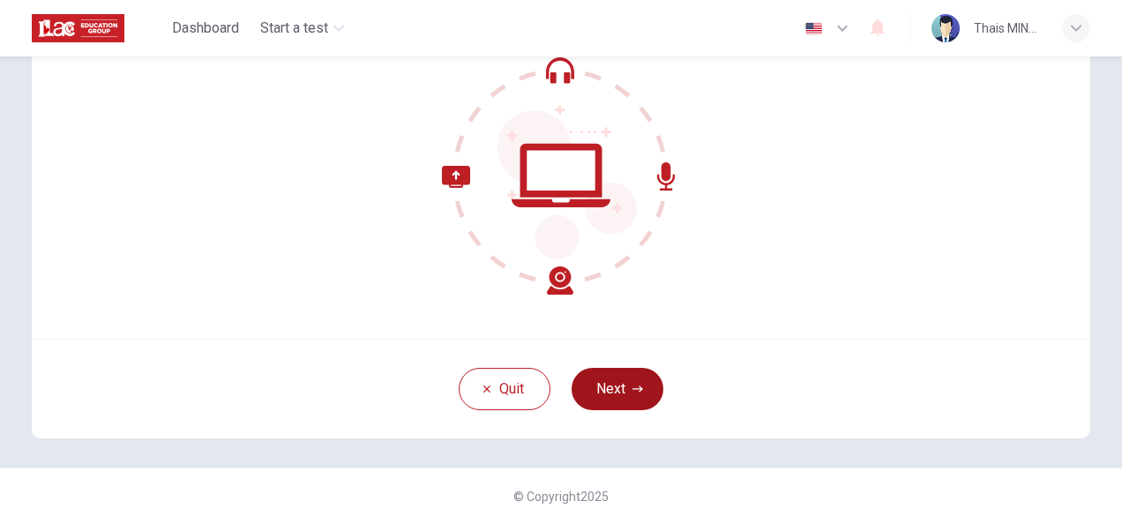
click at [613, 385] on button "Next" at bounding box center [618, 389] width 92 height 42
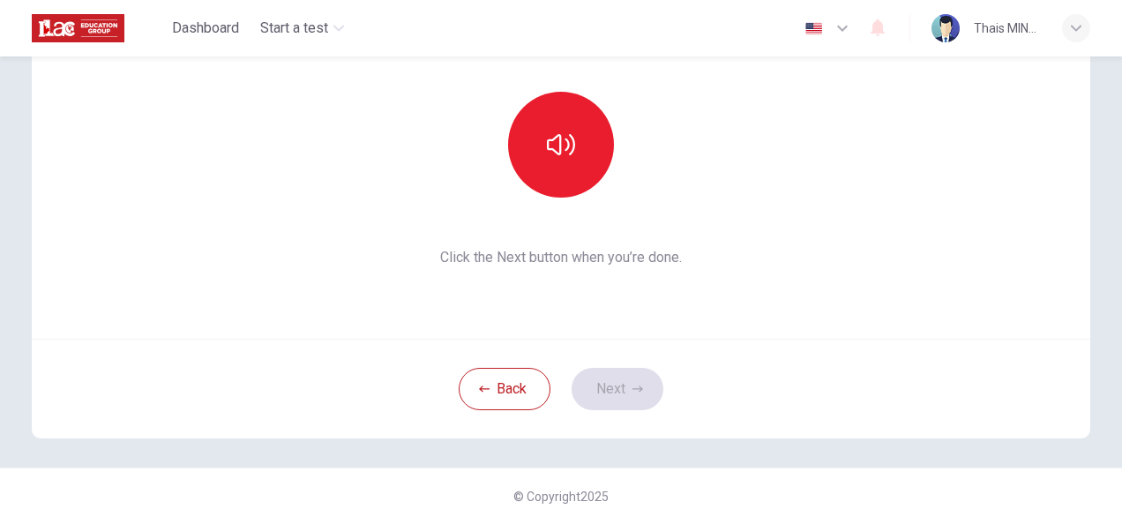
scroll to position [88, 0]
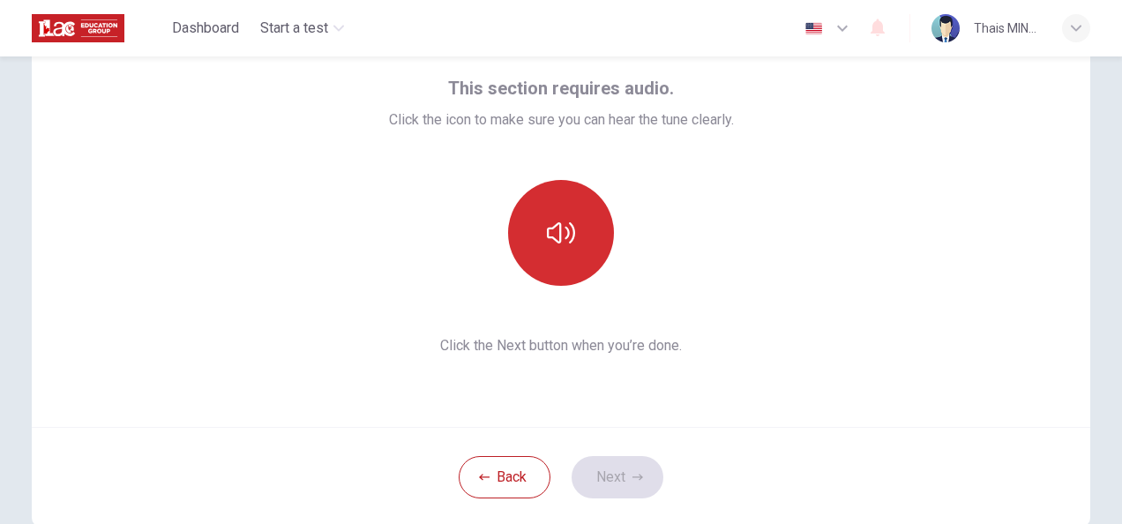
click at [572, 254] on button "button" at bounding box center [561, 233] width 106 height 106
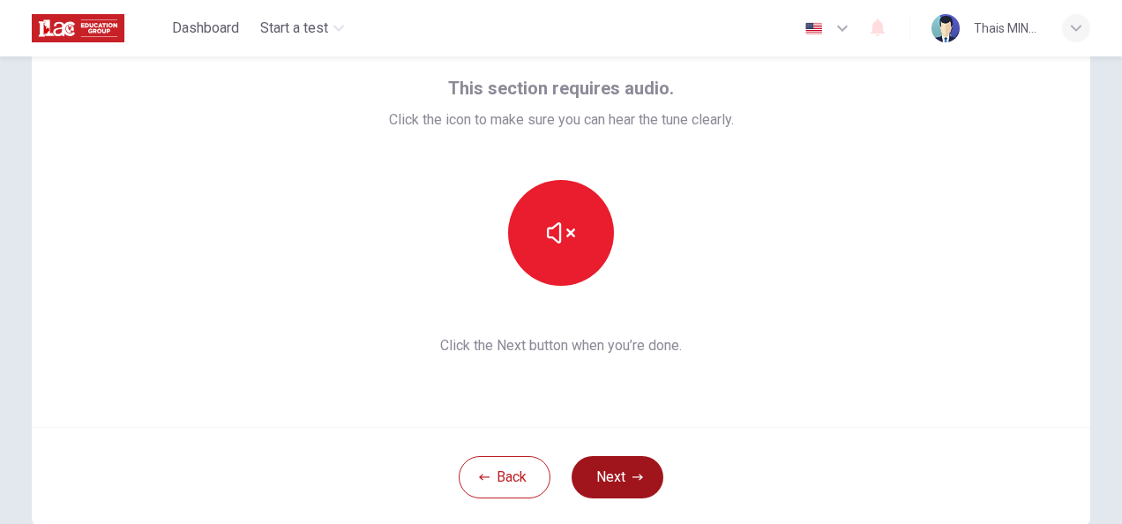
click at [618, 468] on button "Next" at bounding box center [618, 477] width 92 height 42
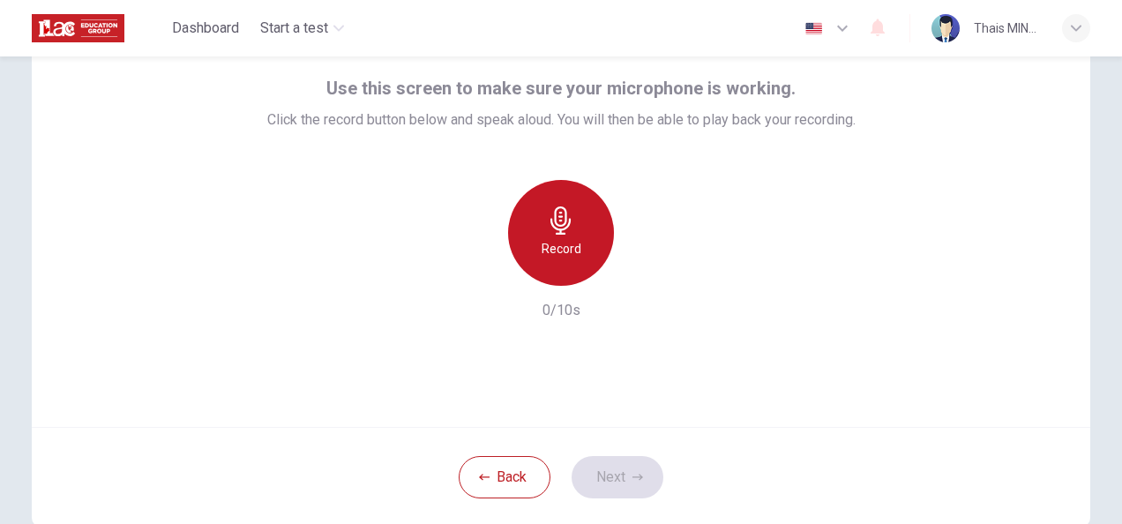
click at [570, 249] on h6 "Record" at bounding box center [562, 248] width 40 height 21
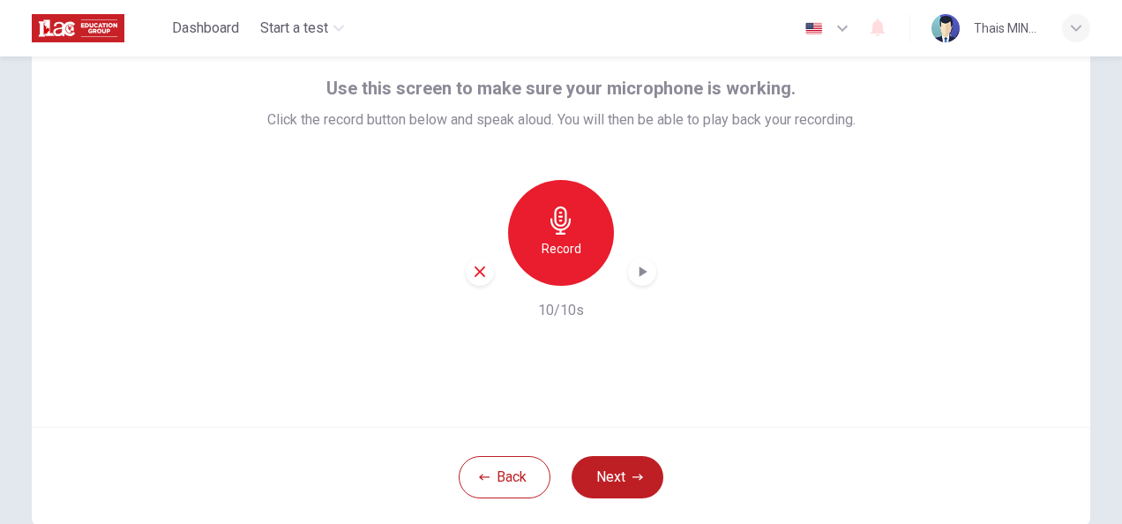
click at [635, 281] on div "button" at bounding box center [642, 272] width 28 height 28
click at [624, 464] on button "Next" at bounding box center [618, 477] width 92 height 42
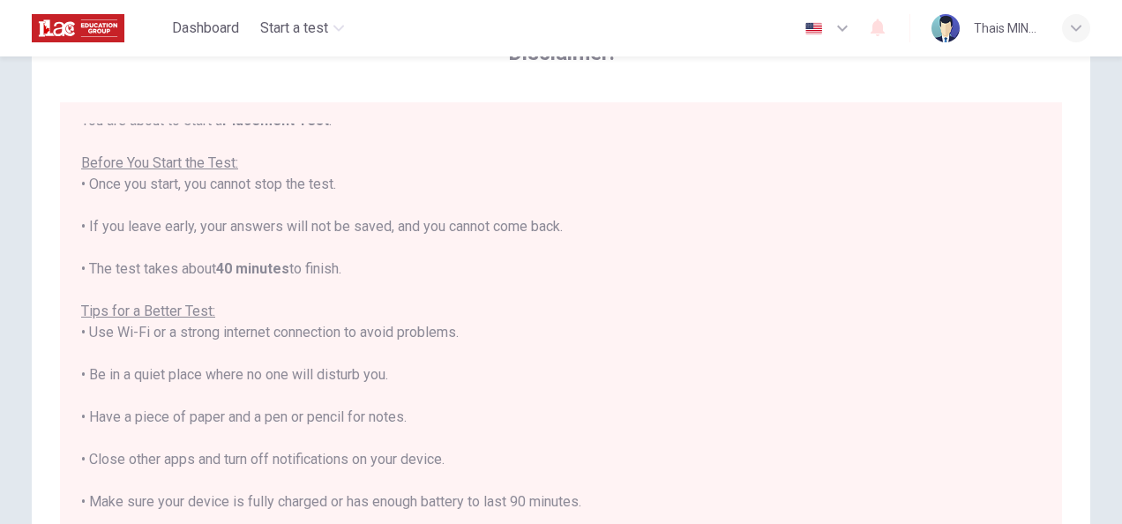
scroll to position [19, 0]
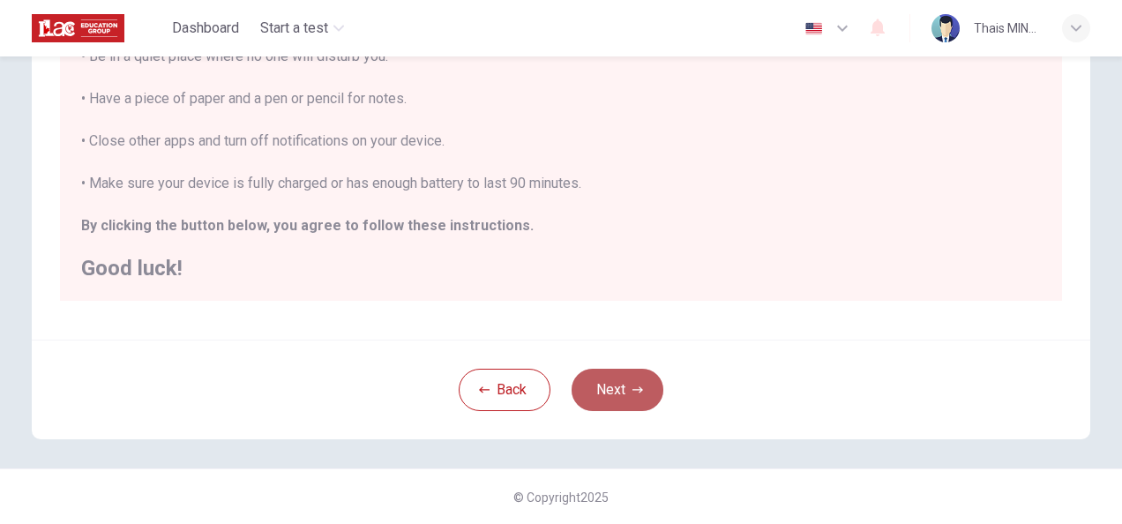
click at [598, 382] on button "Next" at bounding box center [618, 390] width 92 height 42
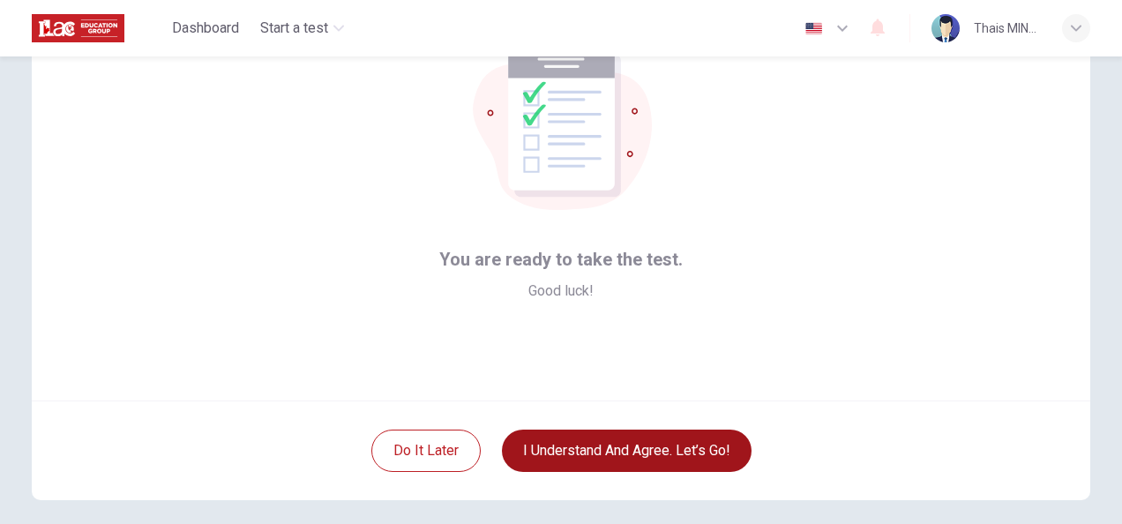
scroll to position [176, 0]
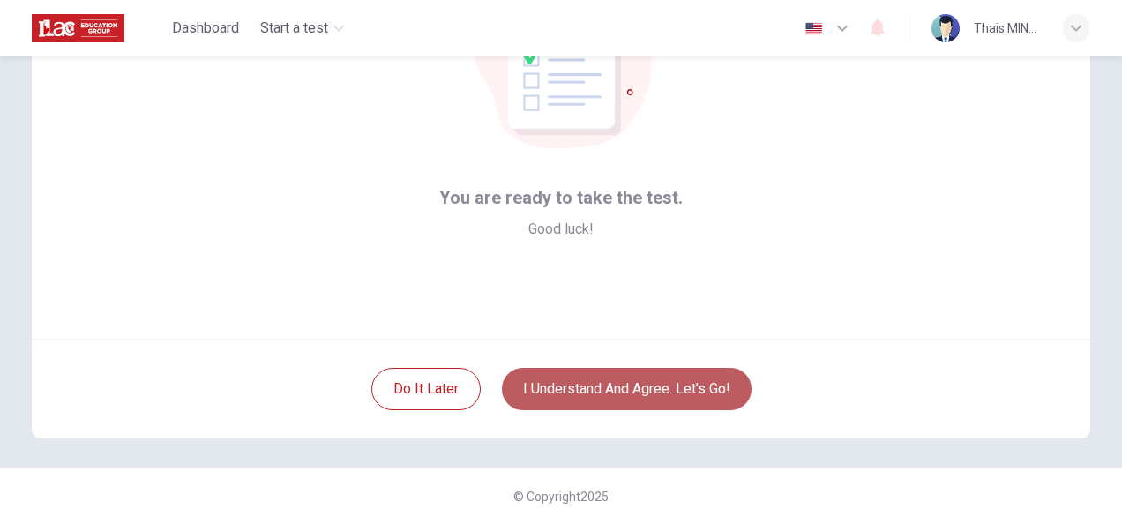
click at [660, 397] on button "I understand and agree. Let’s go!" at bounding box center [627, 389] width 250 height 42
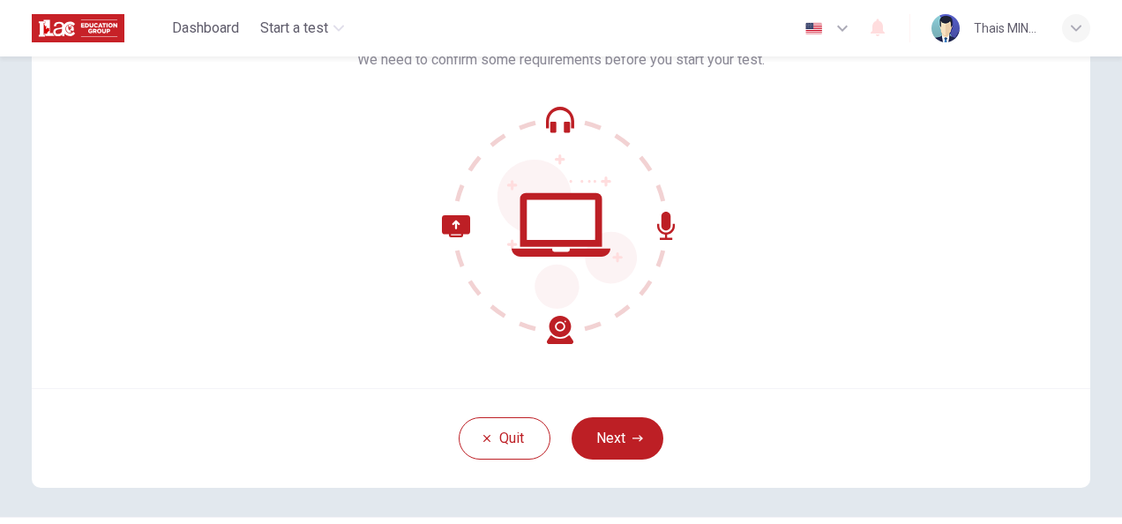
scroll to position [176, 0]
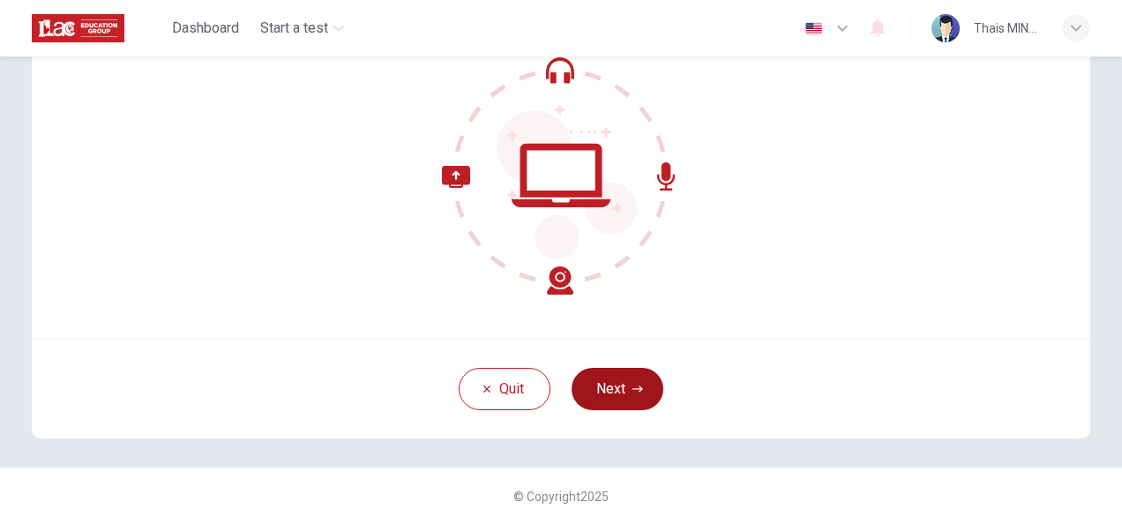
click at [616, 385] on button "Next" at bounding box center [618, 389] width 92 height 42
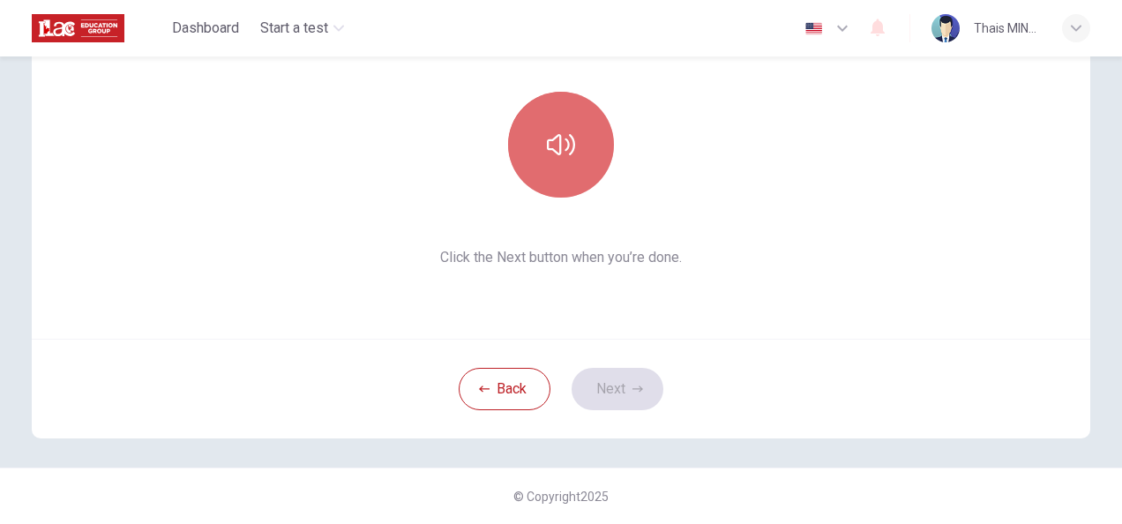
click at [553, 178] on button "button" at bounding box center [561, 145] width 106 height 106
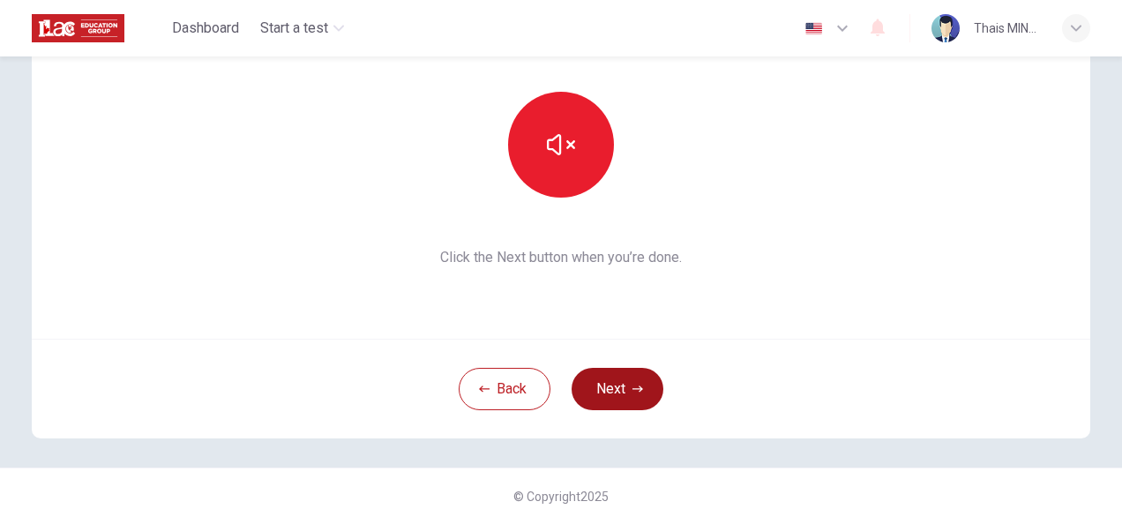
click at [624, 384] on button "Next" at bounding box center [618, 389] width 92 height 42
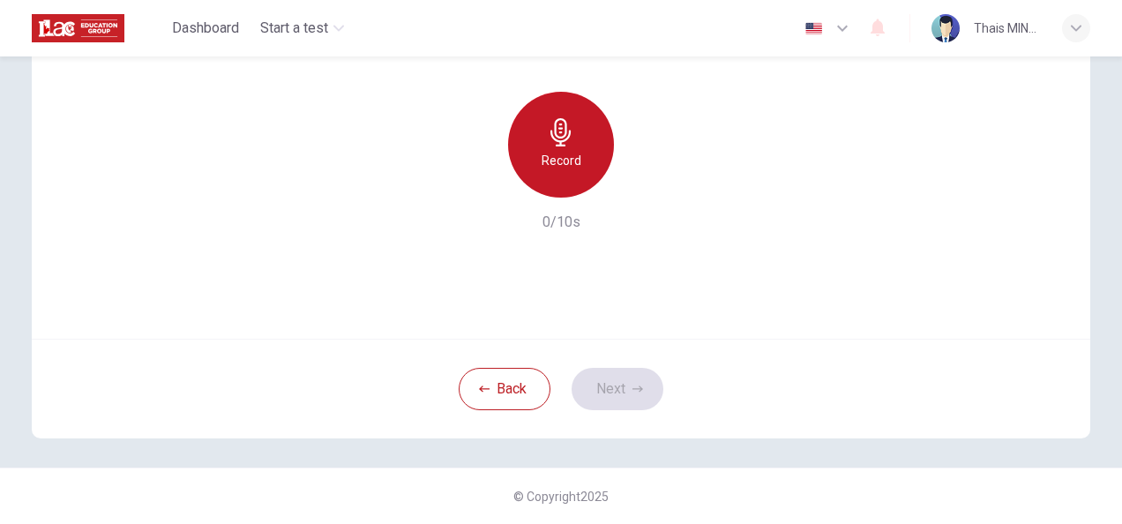
click at [580, 131] on div "Record" at bounding box center [561, 145] width 106 height 106
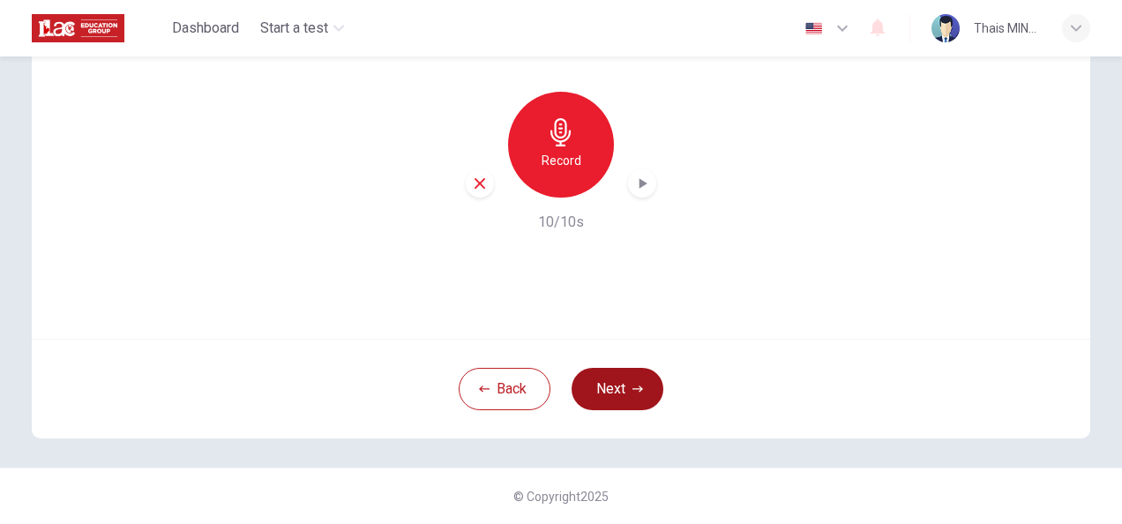
click at [626, 386] on button "Next" at bounding box center [618, 389] width 92 height 42
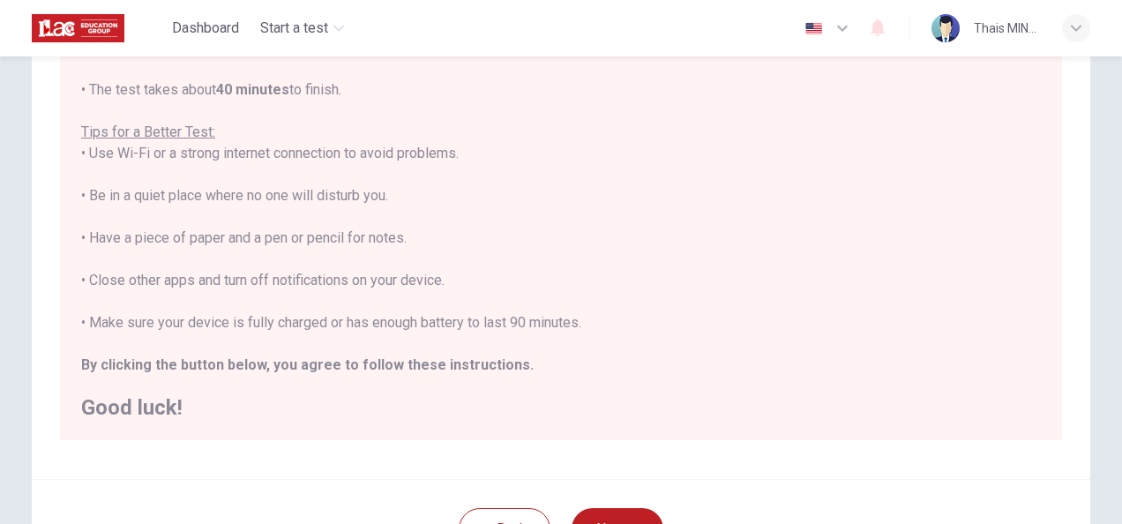
scroll to position [353, 0]
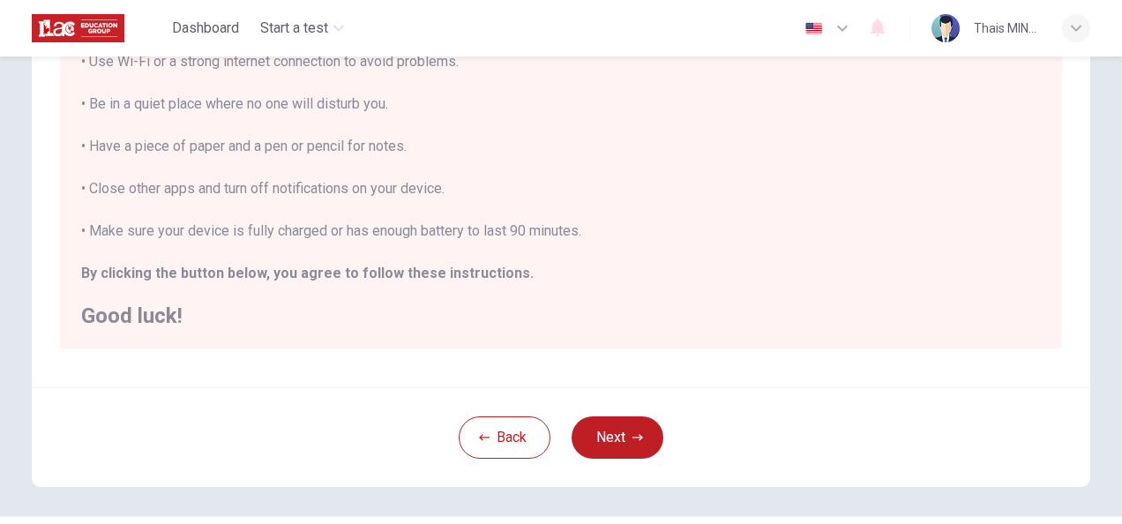
click at [603, 431] on button "Next" at bounding box center [618, 437] width 92 height 42
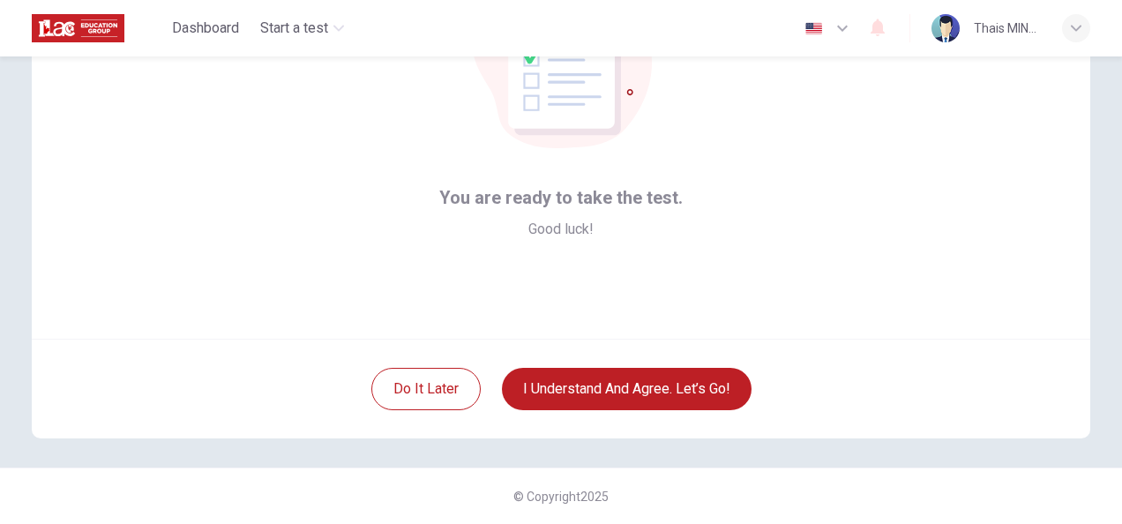
scroll to position [176, 0]
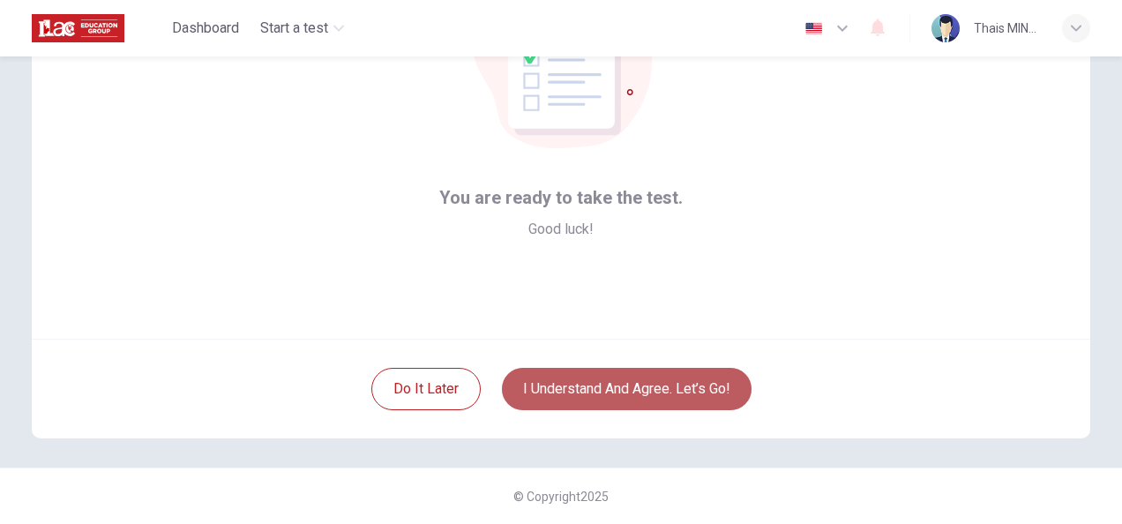
click at [633, 393] on button "I understand and agree. Let’s go!" at bounding box center [627, 389] width 250 height 42
